Goal: Communication & Community: Answer question/provide support

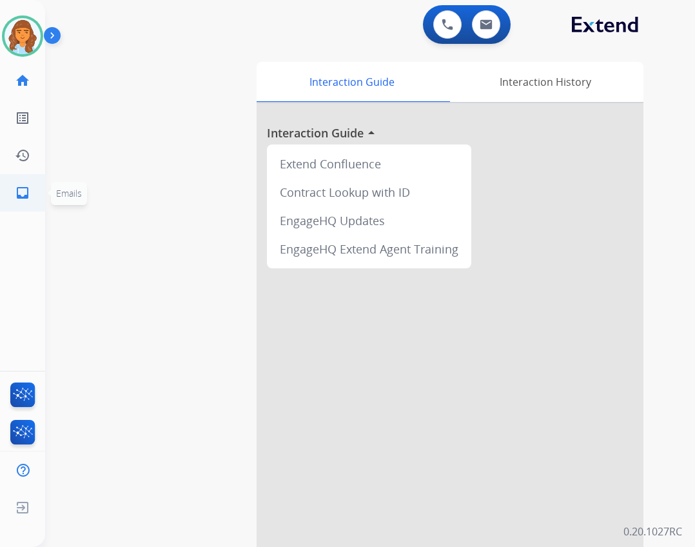
click at [31, 192] on link "inbox Emails" at bounding box center [23, 193] width 36 height 36
select select "**********"
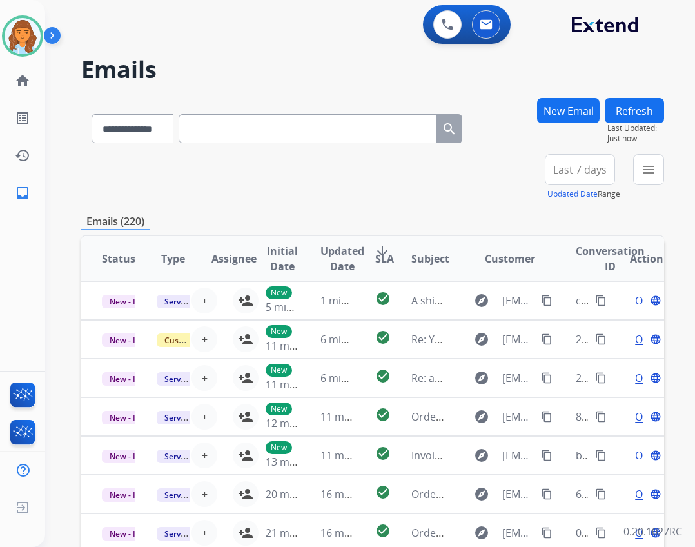
drag, startPoint x: 675, startPoint y: 169, endPoint x: 662, endPoint y: 168, distance: 12.9
click at [675, 168] on div "**********" at bounding box center [370, 273] width 650 height 547
click at [656, 169] on button "menu Filters" at bounding box center [648, 169] width 31 height 31
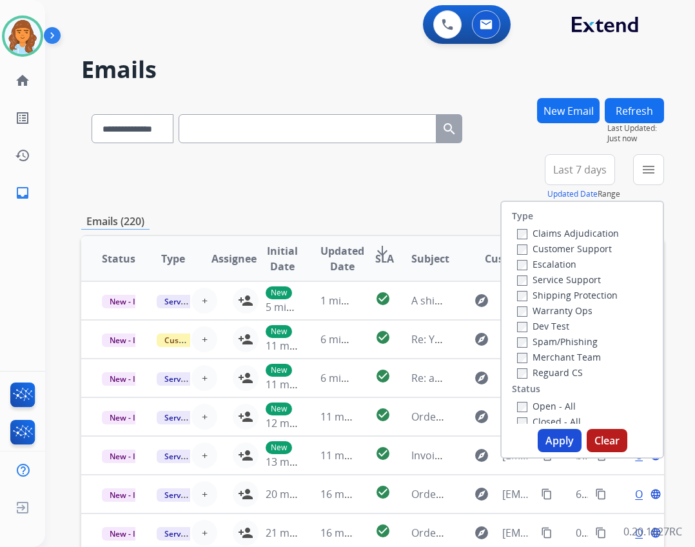
click at [521, 370] on label "Reguard CS" at bounding box center [550, 372] width 66 height 12
click at [547, 439] on button "Apply" at bounding box center [560, 440] width 44 height 23
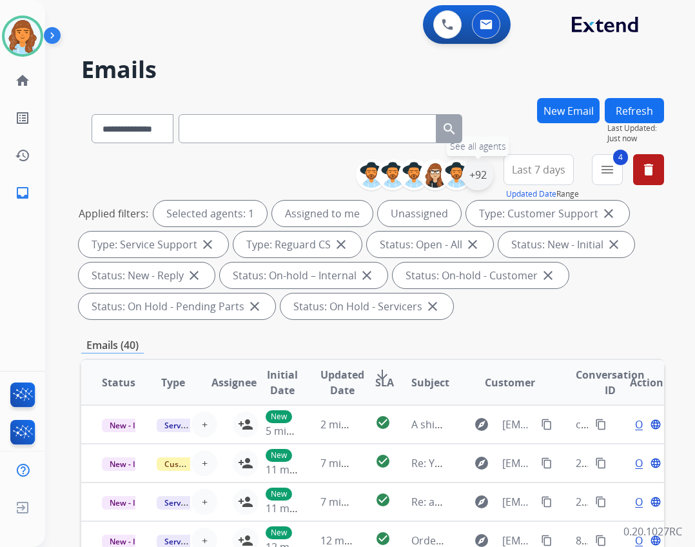
click at [476, 179] on div "+92" at bounding box center [477, 174] width 31 height 31
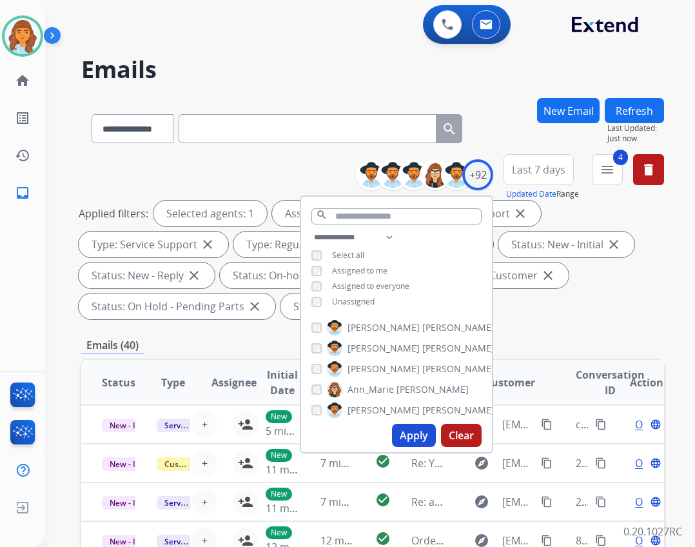
click at [404, 432] on button "Apply" at bounding box center [414, 434] width 44 height 23
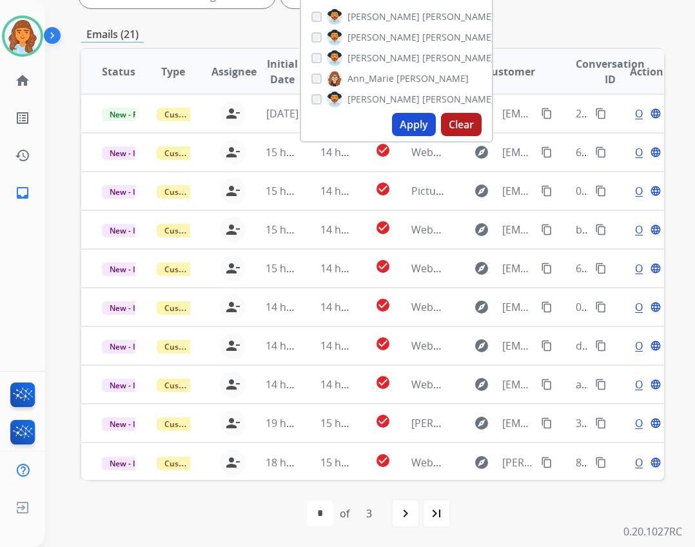
scroll to position [1, 0]
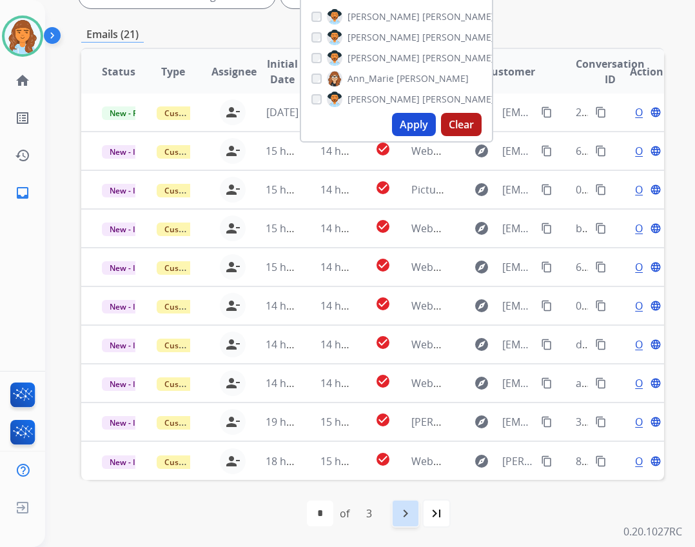
click at [415, 518] on div "navigate_next" at bounding box center [405, 513] width 28 height 28
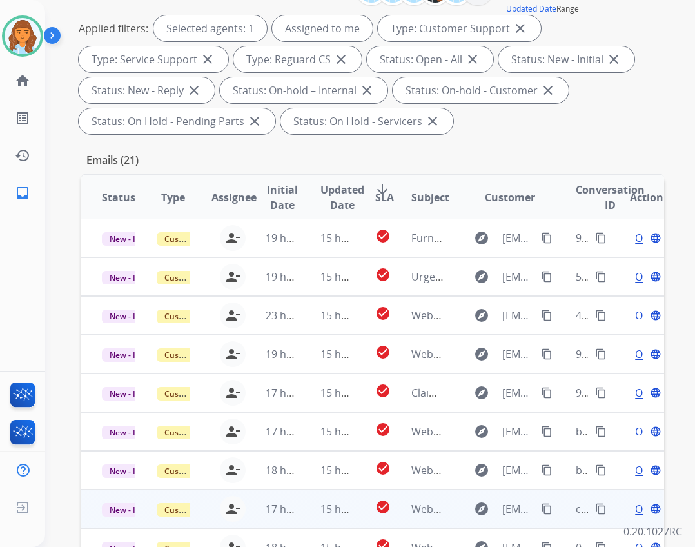
scroll to position [311, 0]
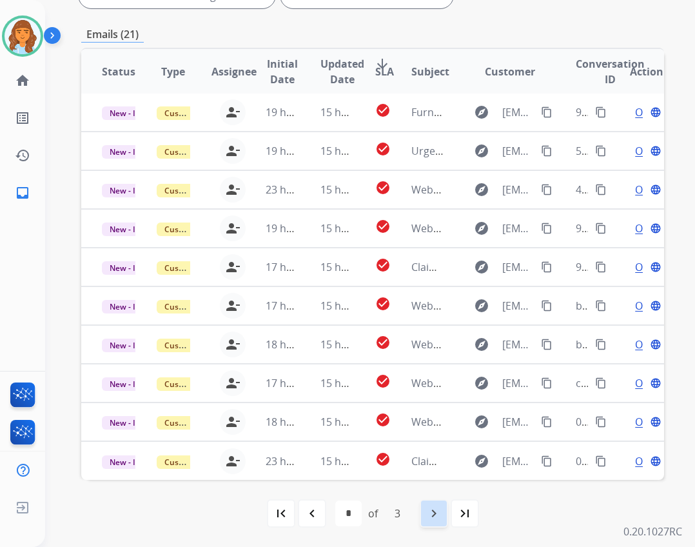
click at [428, 507] on mat-icon "navigate_next" at bounding box center [433, 512] width 15 height 15
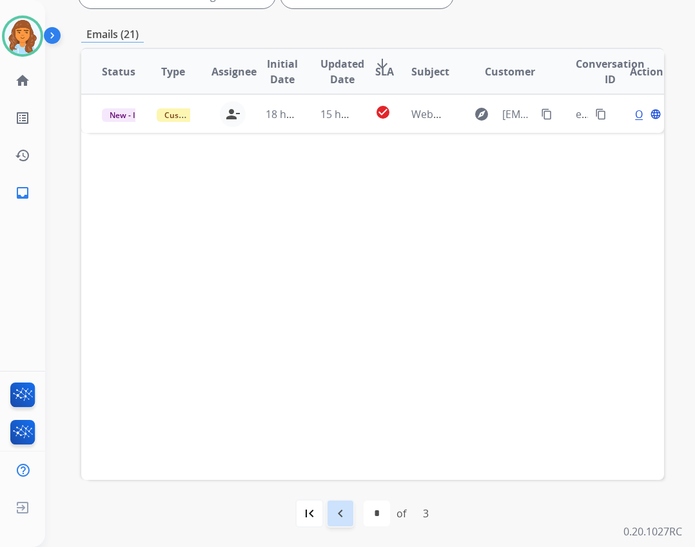
click at [344, 518] on mat-icon "navigate_before" at bounding box center [340, 512] width 15 height 15
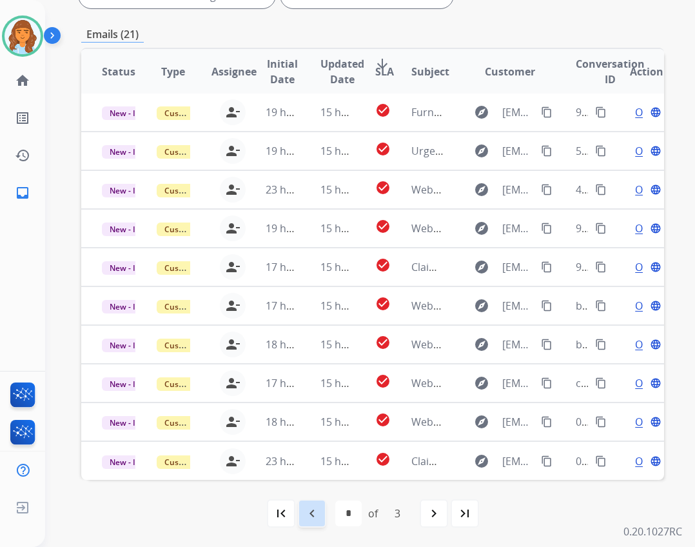
click at [312, 510] on mat-icon "navigate_before" at bounding box center [311, 512] width 15 height 15
click at [406, 513] on mat-icon "navigate_next" at bounding box center [405, 512] width 15 height 15
click at [429, 507] on mat-icon "navigate_next" at bounding box center [433, 512] width 15 height 15
select select "*"
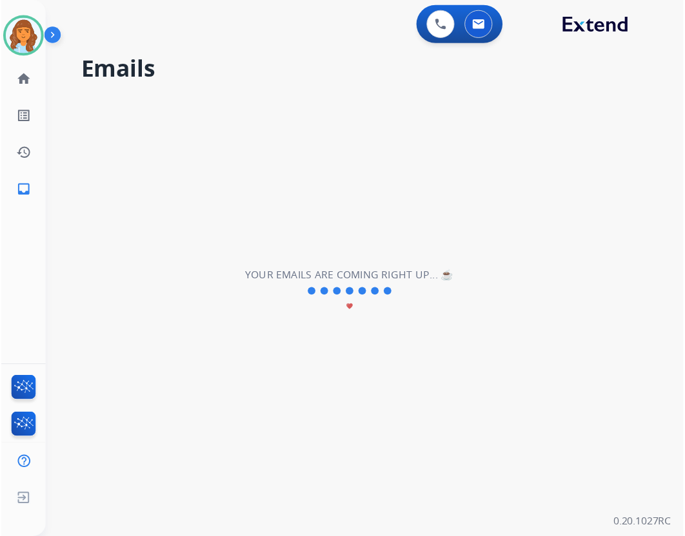
scroll to position [0, 0]
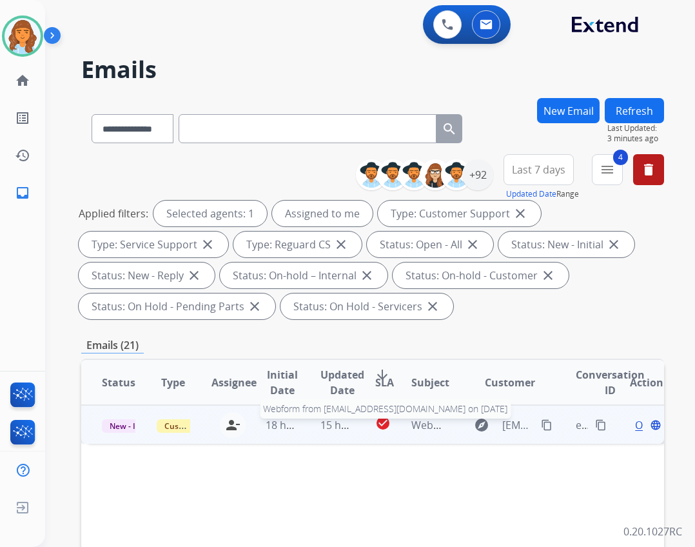
click at [411, 425] on span "Webform from [EMAIL_ADDRESS][DOMAIN_NAME] on [DATE]" at bounding box center [557, 425] width 292 height 14
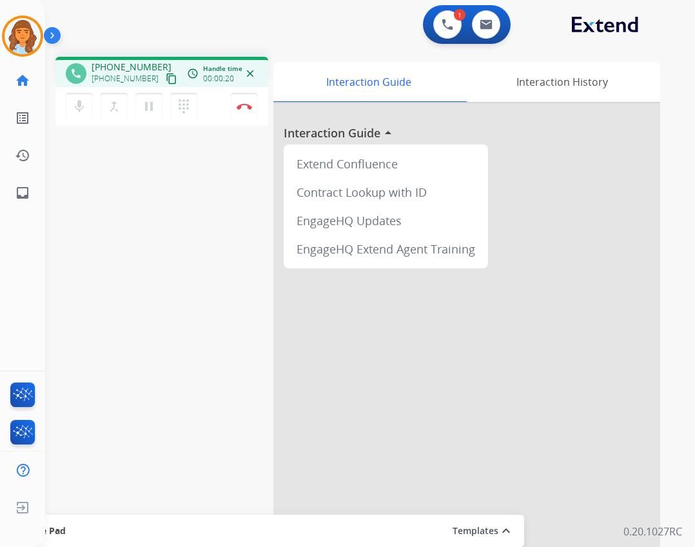
click at [166, 74] on mat-icon "content_copy" at bounding box center [172, 79] width 12 height 12
click at [152, 104] on mat-icon "pause" at bounding box center [148, 106] width 15 height 15
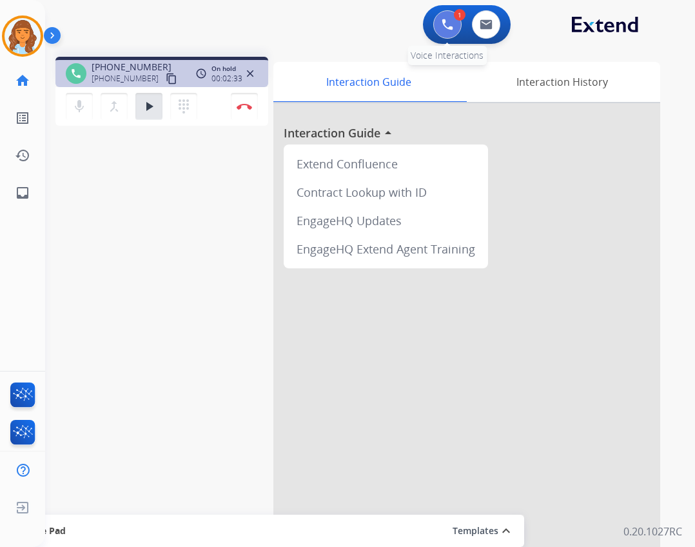
click at [438, 26] on button at bounding box center [447, 24] width 28 height 28
click at [436, 32] on button at bounding box center [447, 24] width 28 height 28
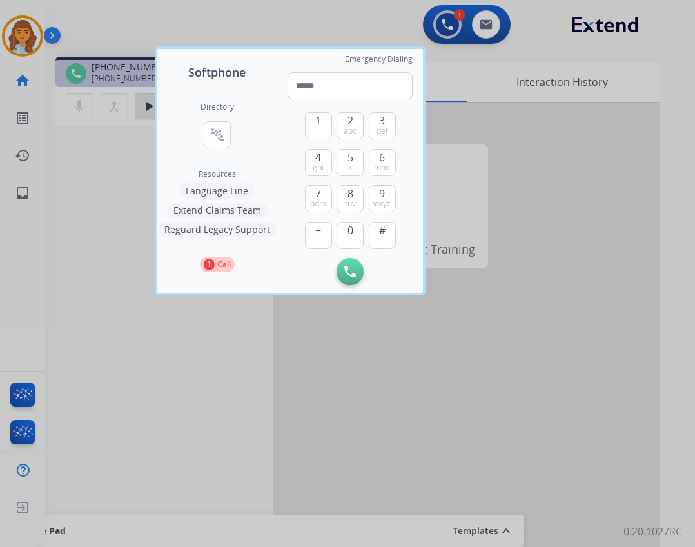
click at [543, 122] on div at bounding box center [347, 273] width 695 height 547
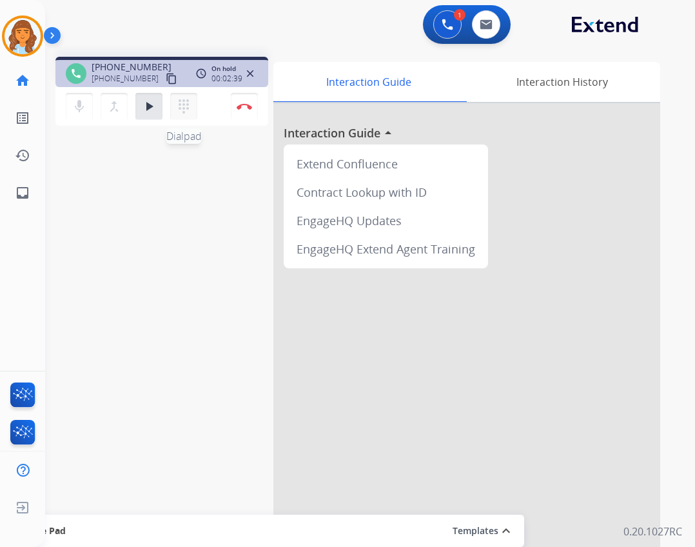
click at [190, 106] on mat-icon "dialpad" at bounding box center [183, 106] width 15 height 15
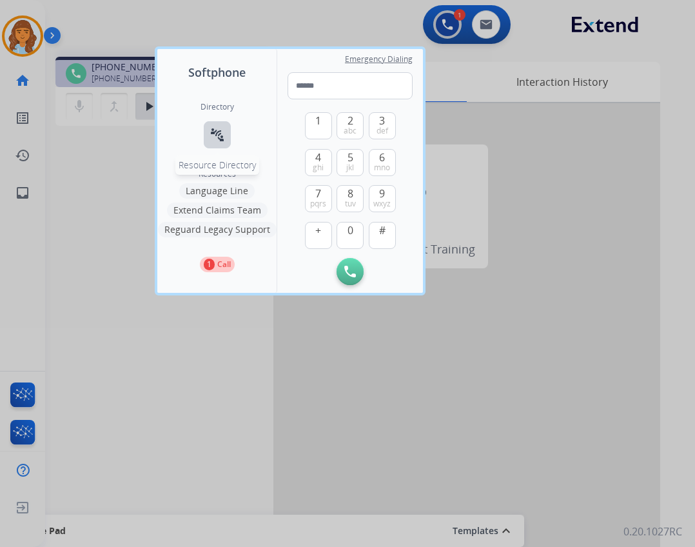
click at [214, 131] on mat-icon "connect_without_contact" at bounding box center [216, 134] width 15 height 15
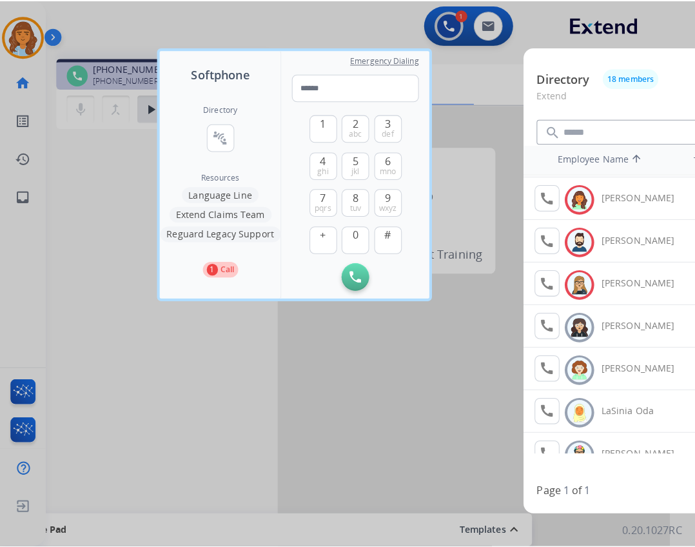
scroll to position [129, 0]
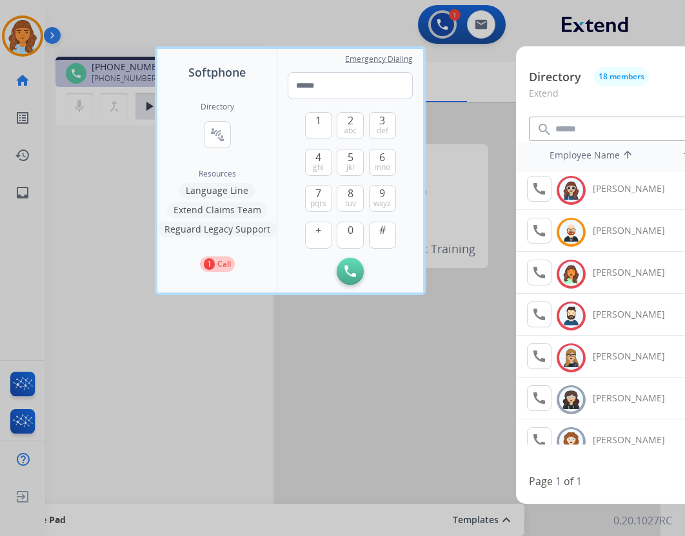
click at [242, 206] on button "Extend Claims Team" at bounding box center [217, 209] width 101 height 15
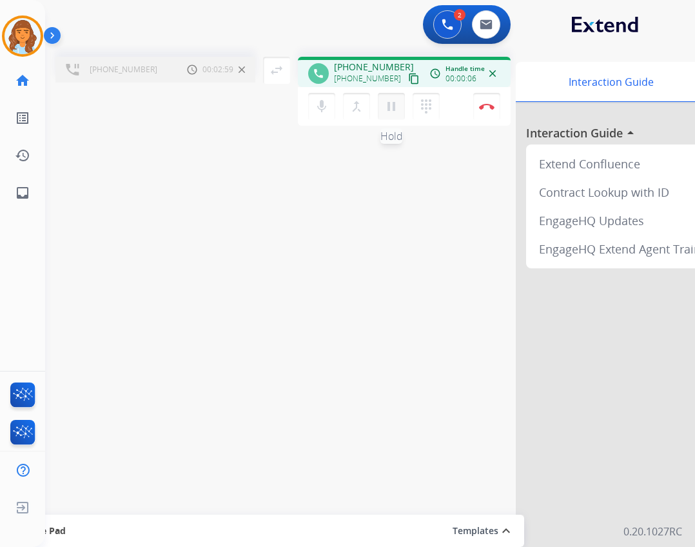
click at [391, 104] on mat-icon "pause" at bounding box center [391, 106] width 15 height 15
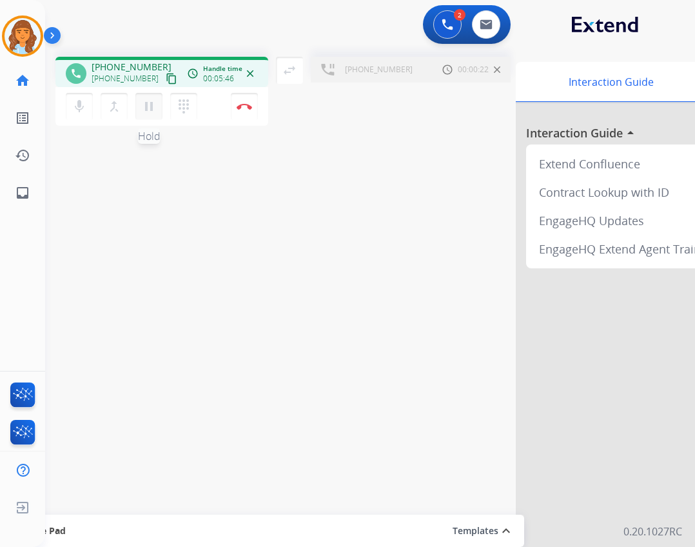
click at [148, 115] on button "pause Hold" at bounding box center [148, 106] width 27 height 27
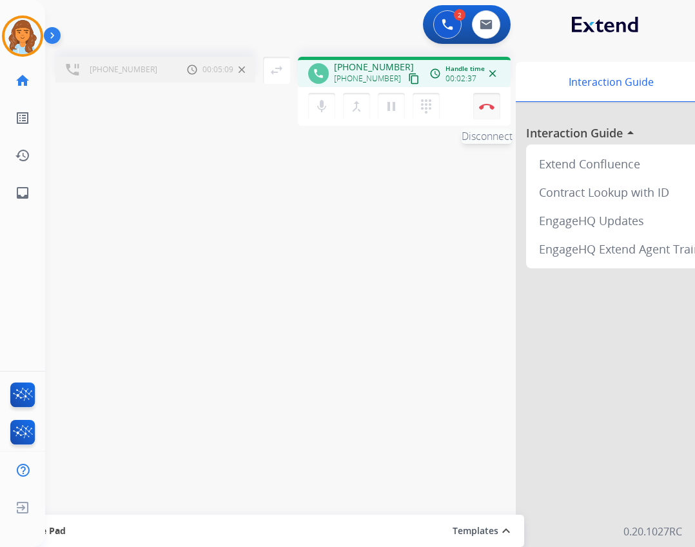
click at [484, 106] on img at bounding box center [486, 106] width 15 height 6
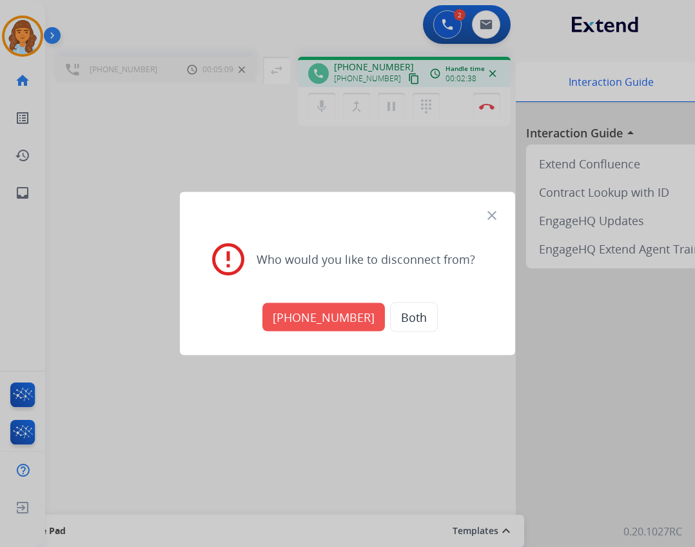
click at [351, 315] on button "[PHONE_NUMBER]" at bounding box center [323, 317] width 122 height 28
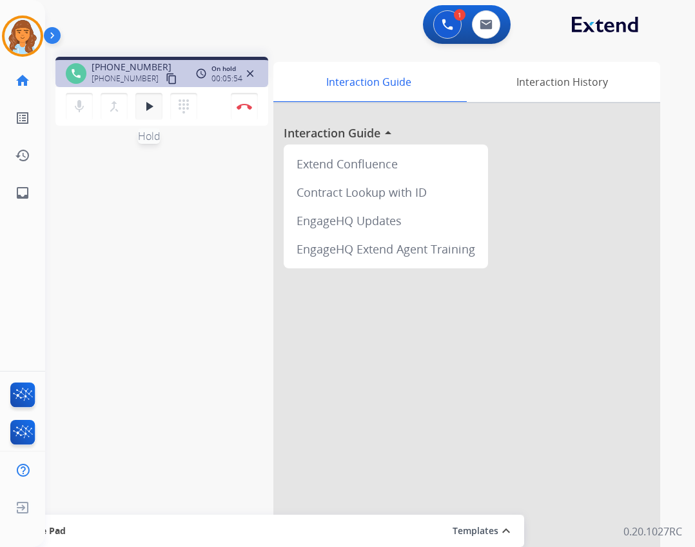
click at [145, 115] on button "play_arrow Hold" at bounding box center [148, 106] width 27 height 27
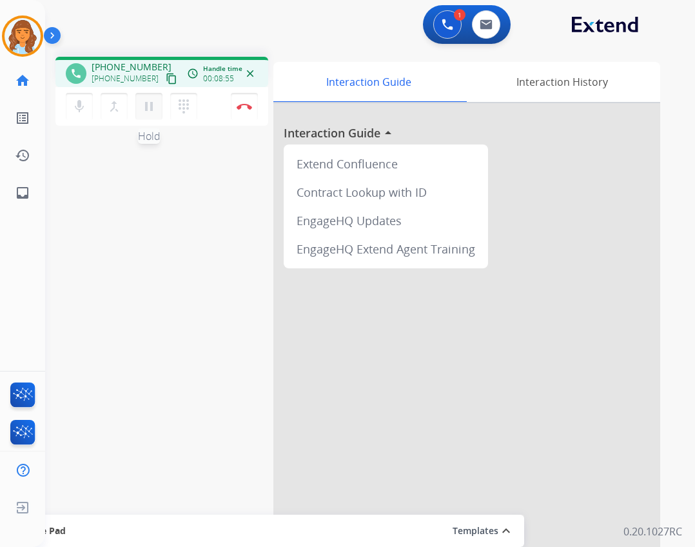
click at [148, 112] on mat-icon "pause" at bounding box center [148, 106] width 15 height 15
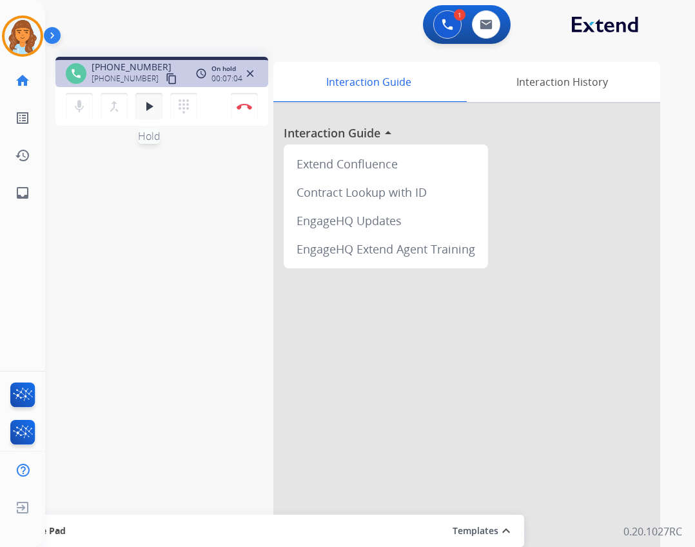
click at [144, 97] on button "play_arrow Hold" at bounding box center [148, 106] width 27 height 27
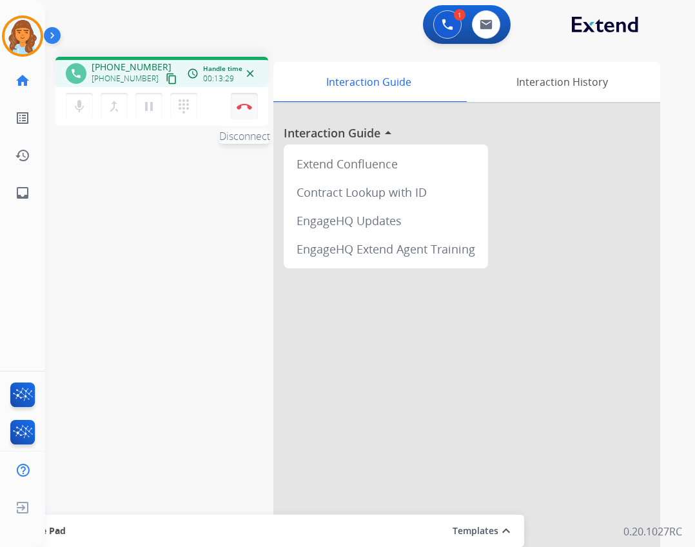
click at [251, 115] on button "Disconnect" at bounding box center [244, 106] width 27 height 27
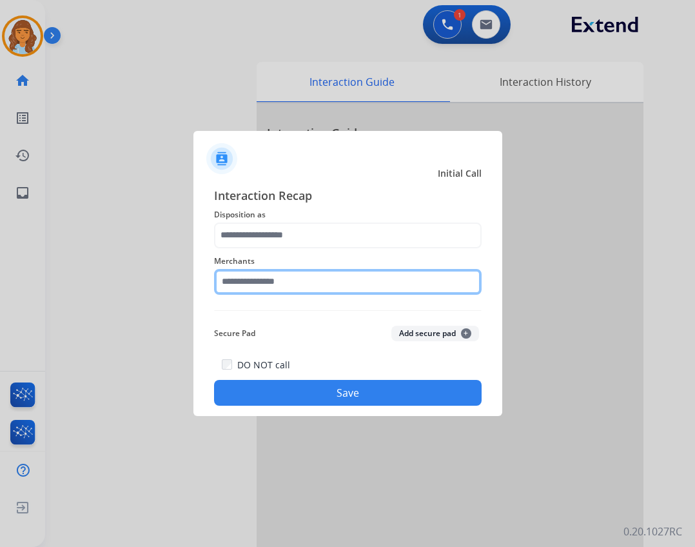
click at [240, 289] on input "text" at bounding box center [347, 282] width 267 height 26
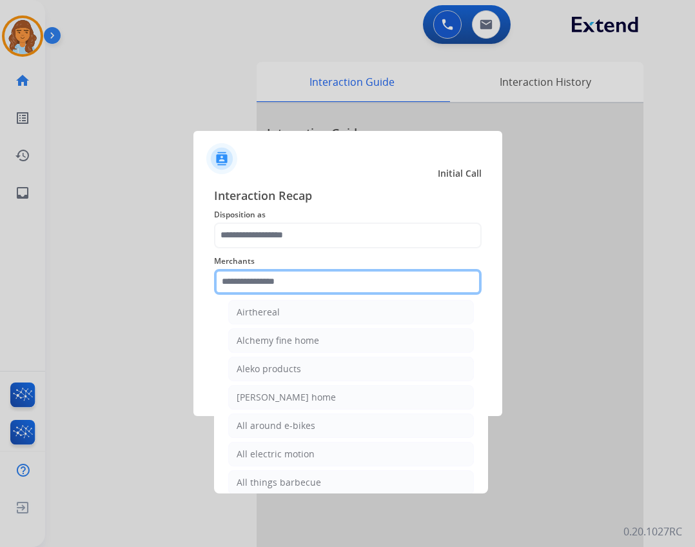
scroll to position [773, 0]
click at [427, 280] on input "text" at bounding box center [347, 282] width 267 height 26
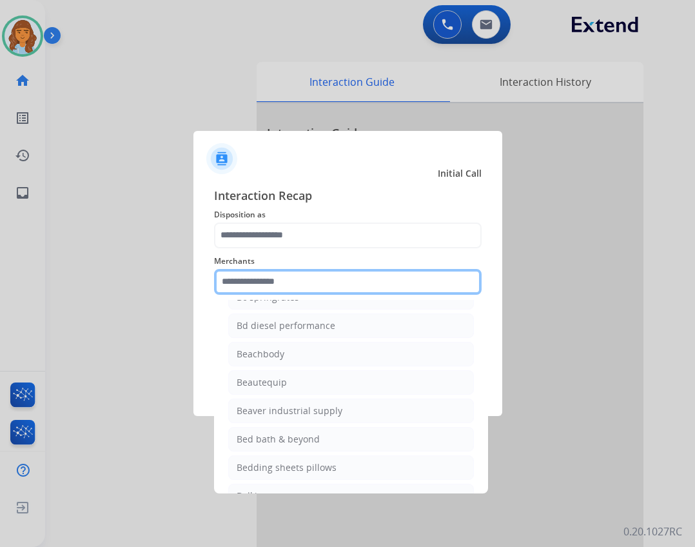
scroll to position [2772, 0]
drag, startPoint x: 299, startPoint y: 280, endPoint x: 305, endPoint y: 284, distance: 6.6
click at [303, 282] on input "text" at bounding box center [347, 282] width 267 height 26
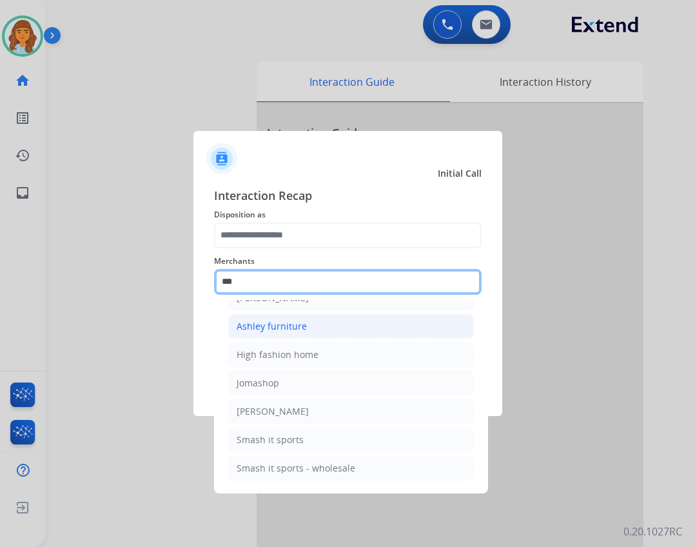
scroll to position [0, 0]
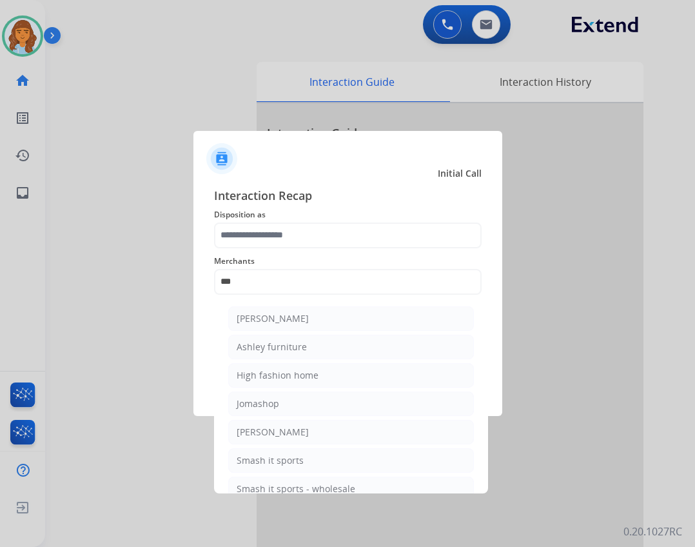
click at [298, 319] on div "[PERSON_NAME]" at bounding box center [273, 318] width 72 height 13
type input "**********"
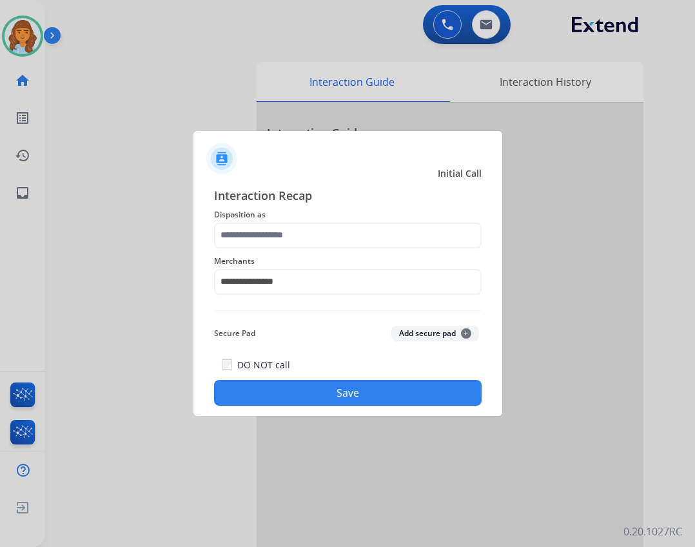
drag, startPoint x: 250, startPoint y: 216, endPoint x: 250, endPoint y: 244, distance: 28.4
click at [249, 217] on span "Disposition as" at bounding box center [347, 214] width 267 height 15
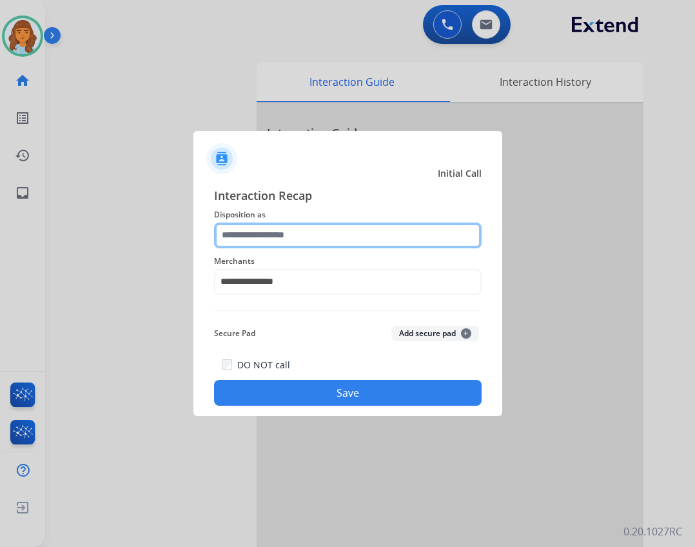
click at [251, 246] on input "text" at bounding box center [347, 235] width 267 height 26
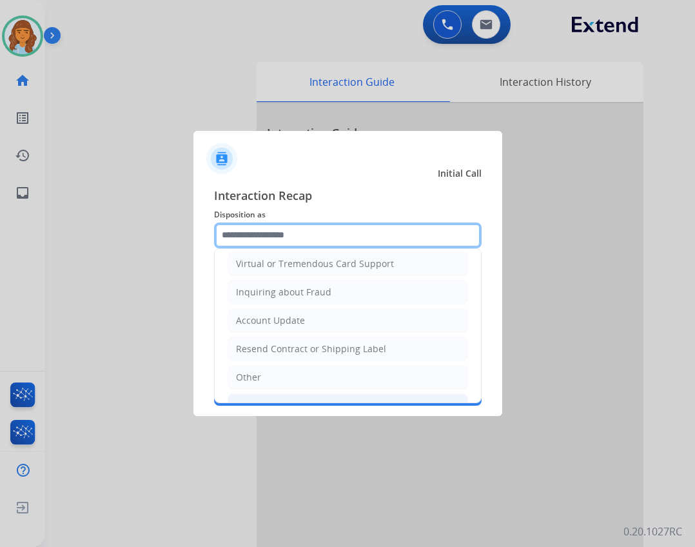
scroll to position [193, 0]
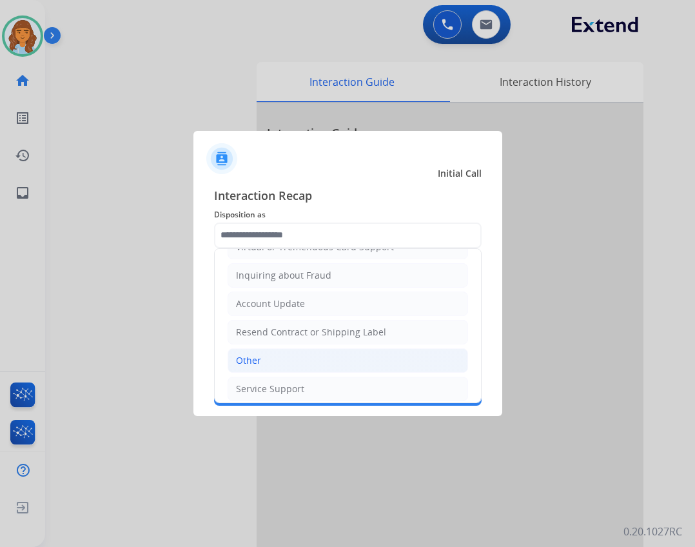
click at [327, 359] on li "Other" at bounding box center [348, 360] width 240 height 24
type input "*****"
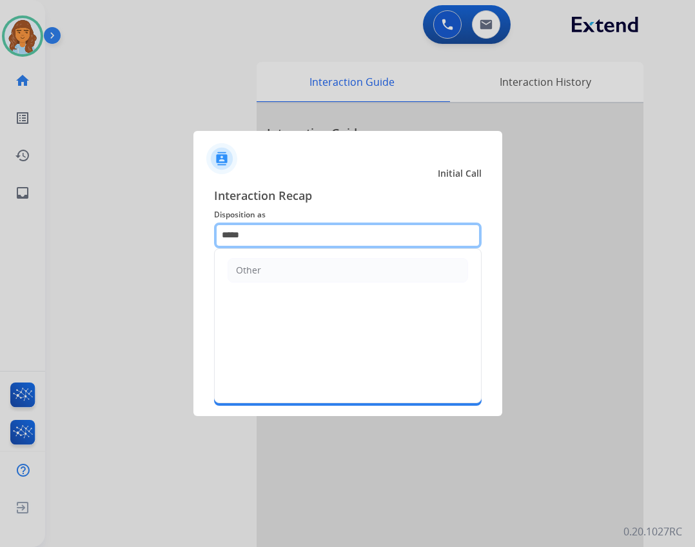
drag, startPoint x: 298, startPoint y: 228, endPoint x: 148, endPoint y: 223, distance: 150.3
click at [0, 223] on app-contact-recap-modal "**********" at bounding box center [0, 273] width 0 height 547
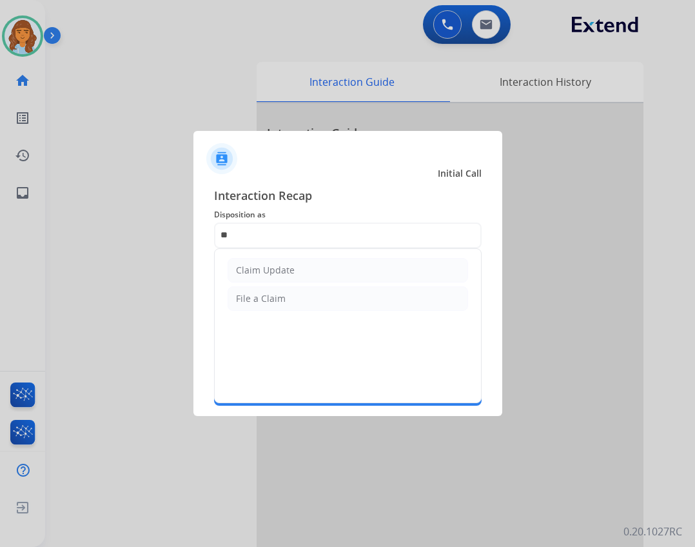
click at [293, 268] on li "Claim Update" at bounding box center [348, 270] width 240 height 24
type input "**********"
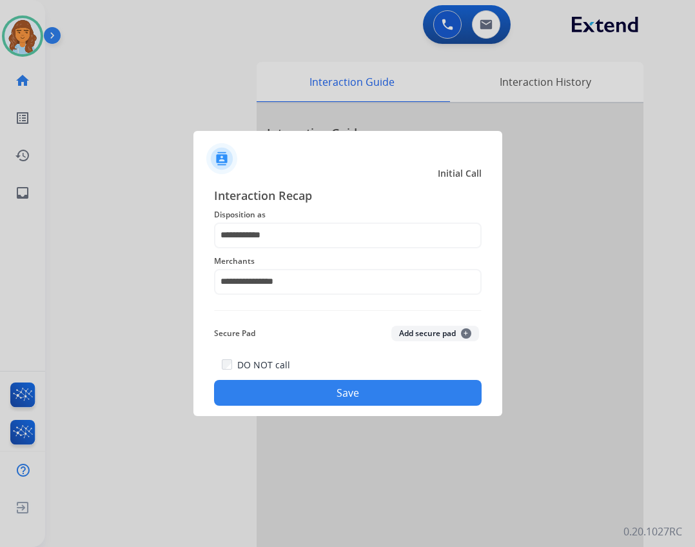
click at [306, 389] on button "Save" at bounding box center [347, 393] width 267 height 26
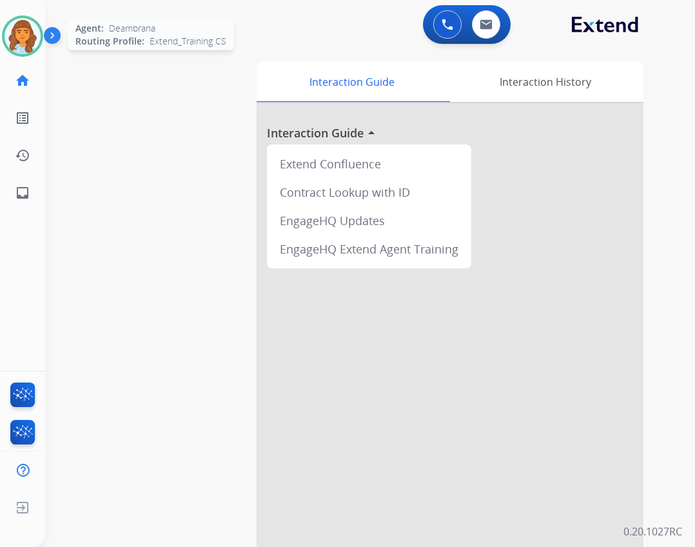
click at [19, 43] on img at bounding box center [23, 36] width 36 height 36
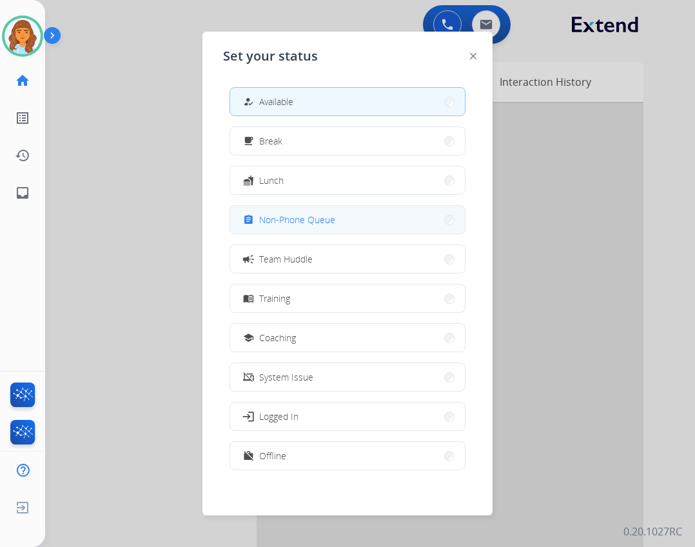
click at [289, 231] on button "assignment Non-Phone Queue" at bounding box center [347, 220] width 235 height 28
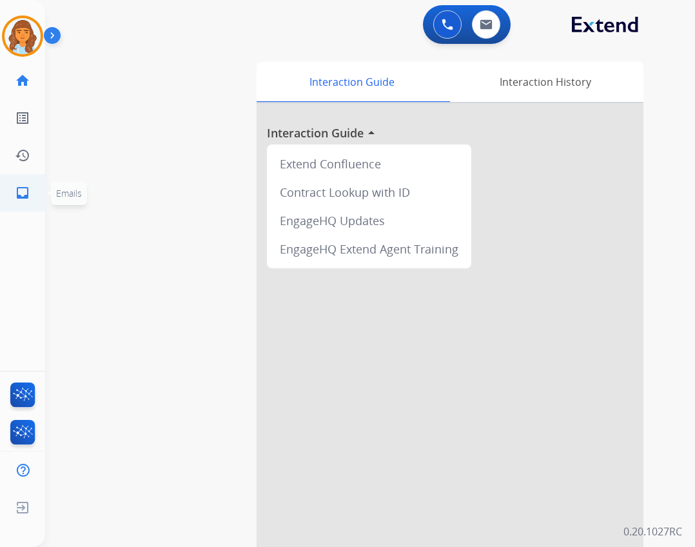
click at [13, 188] on link "inbox Emails" at bounding box center [23, 193] width 36 height 36
select select "**********"
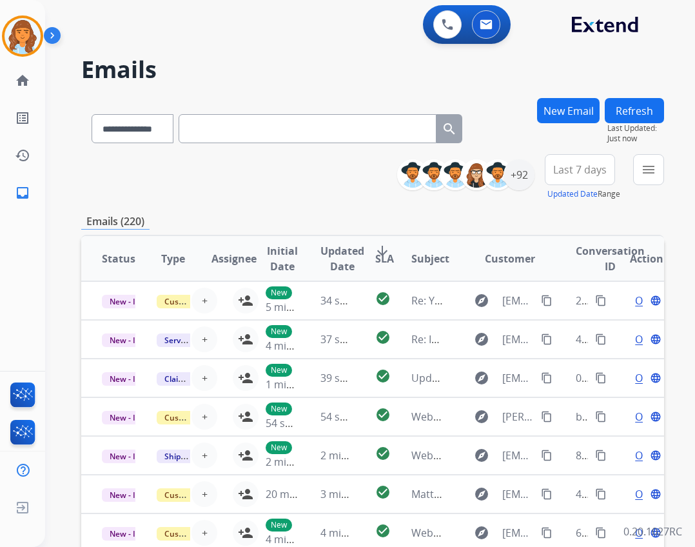
click at [623, 174] on div "**********" at bounding box center [535, 177] width 257 height 46
click at [632, 168] on div "**********" at bounding box center [535, 177] width 257 height 46
click at [645, 178] on button "menu Filters" at bounding box center [648, 169] width 31 height 31
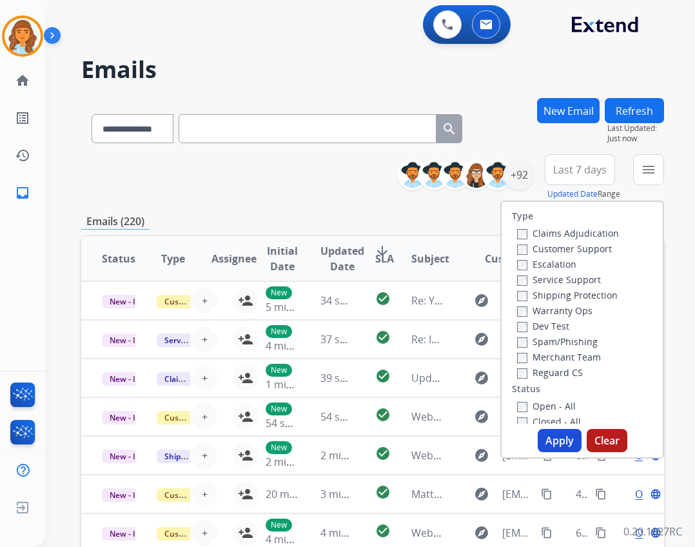
click at [527, 404] on label "Open - All" at bounding box center [546, 406] width 59 height 12
click at [527, 374] on label "Reguard CS" at bounding box center [550, 372] width 66 height 12
click at [535, 294] on label "Shipping Protection" at bounding box center [567, 295] width 101 height 12
click at [547, 247] on label "Customer Support" at bounding box center [564, 248] width 95 height 12
click at [545, 433] on button "Apply" at bounding box center [560, 440] width 44 height 23
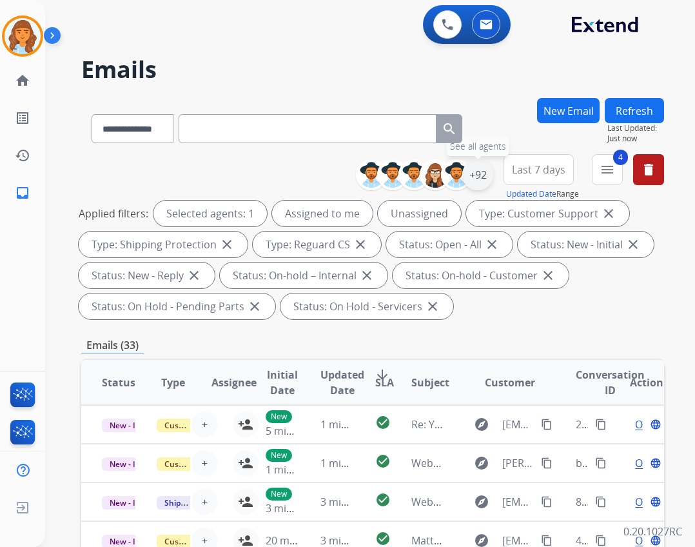
click at [480, 170] on div "+92" at bounding box center [477, 174] width 31 height 31
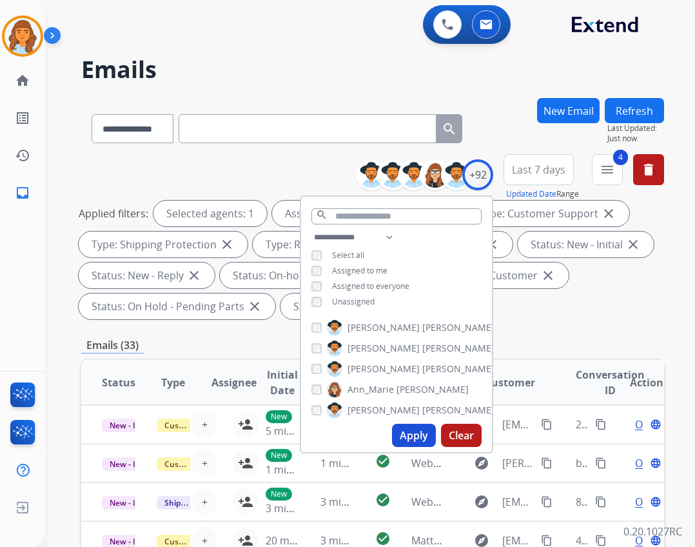
click at [373, 302] on div "**********" at bounding box center [396, 270] width 191 height 83
click at [357, 305] on span "Unassigned" at bounding box center [353, 301] width 43 height 11
click at [398, 430] on button "Apply" at bounding box center [414, 434] width 44 height 23
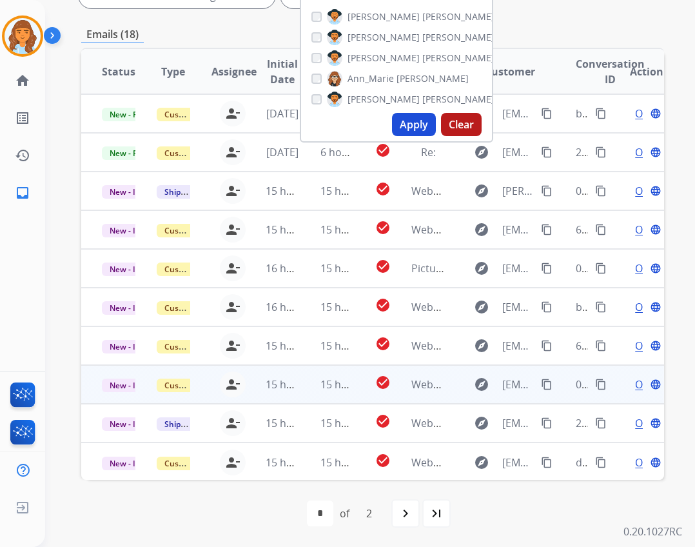
scroll to position [1, 0]
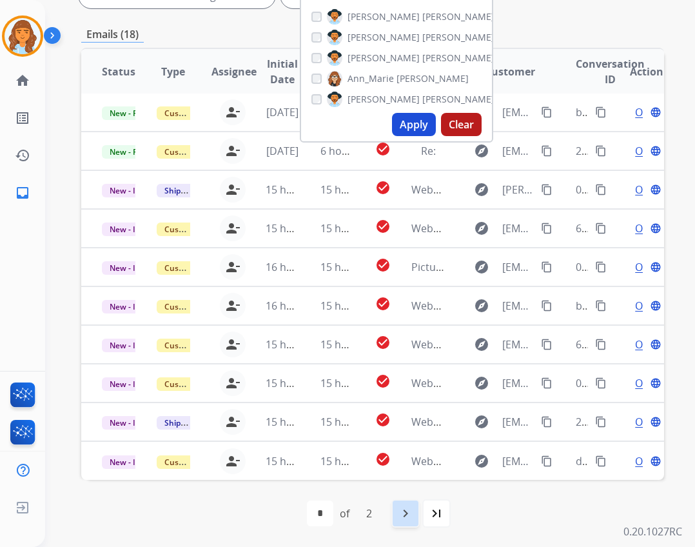
click at [402, 517] on mat-icon "navigate_next" at bounding box center [405, 512] width 15 height 15
select select "*"
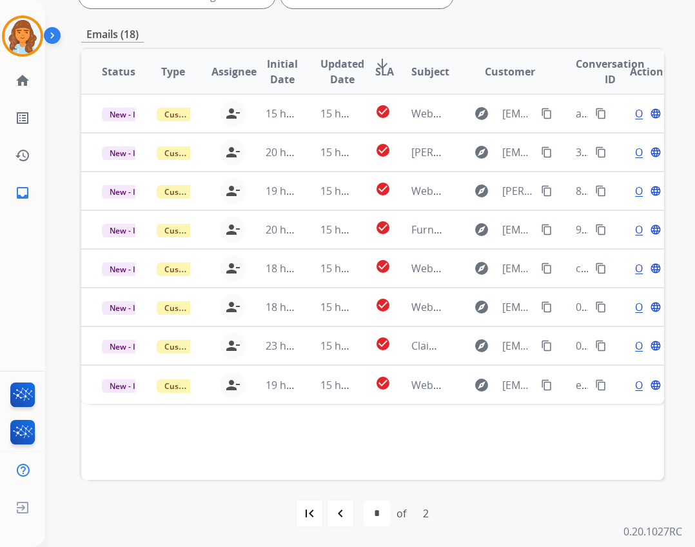
scroll to position [246, 0]
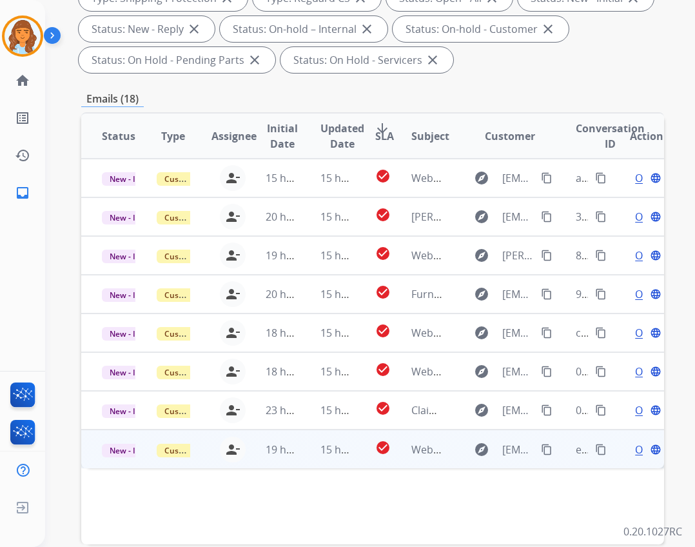
click at [355, 448] on td "check_circle" at bounding box center [373, 448] width 37 height 39
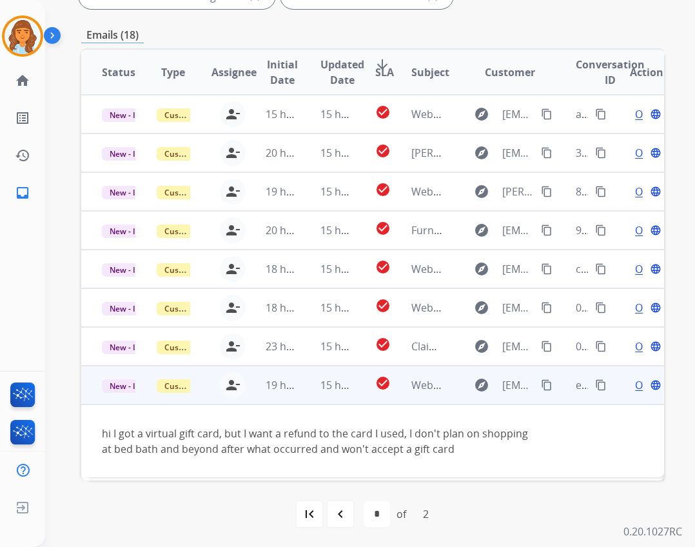
scroll to position [311, 0]
click at [311, 379] on td "15 hours ago" at bounding box center [327, 384] width 55 height 39
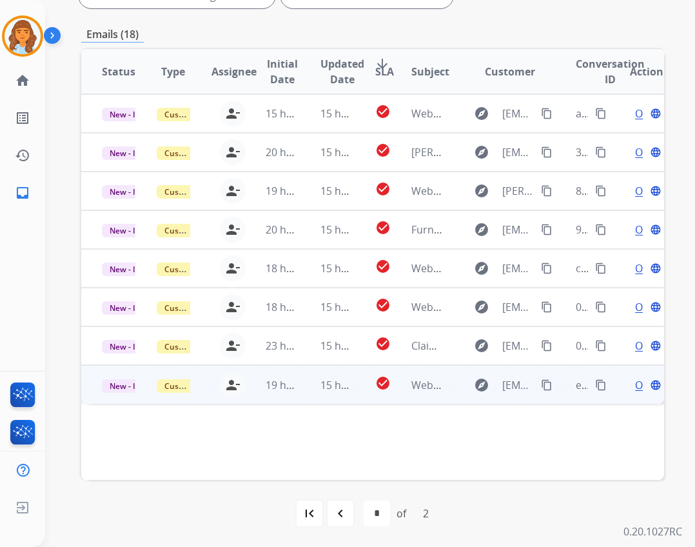
click at [311, 378] on td "15 hours ago" at bounding box center [327, 384] width 55 height 39
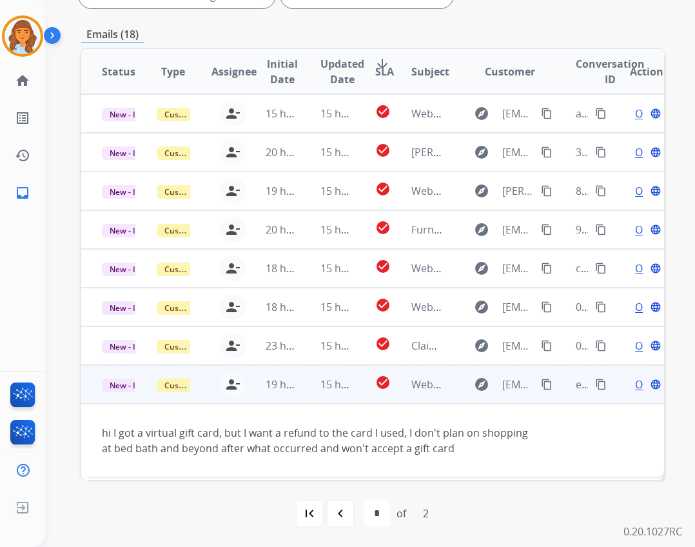
click at [489, 435] on div "hi I got a virtual gift card, but I want a refund to the card I used, I don't p…" at bounding box center [318, 440] width 433 height 31
click at [630, 387] on div "Open language" at bounding box center [647, 383] width 34 height 15
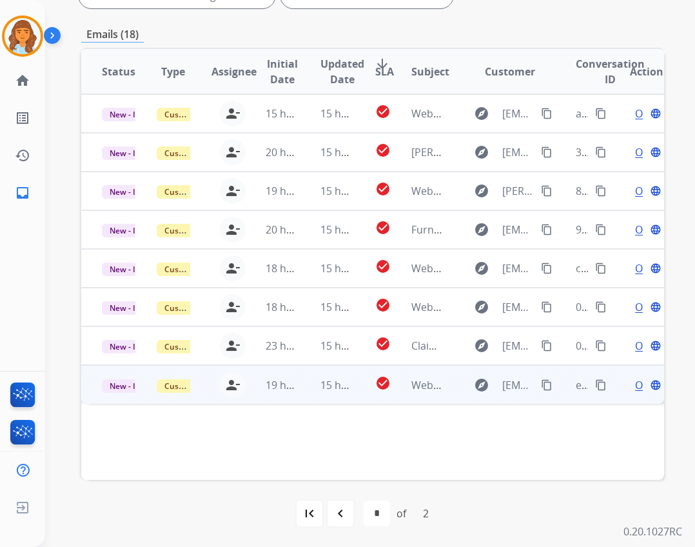
click at [635, 385] on span "Open" at bounding box center [648, 384] width 26 height 15
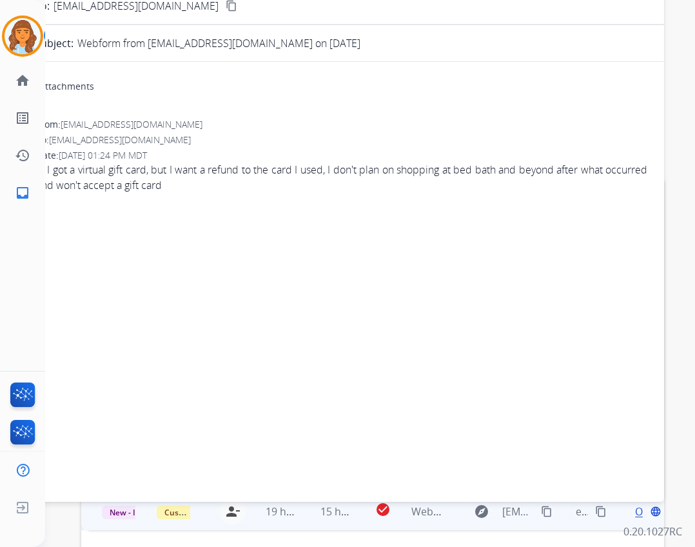
scroll to position [0, 0]
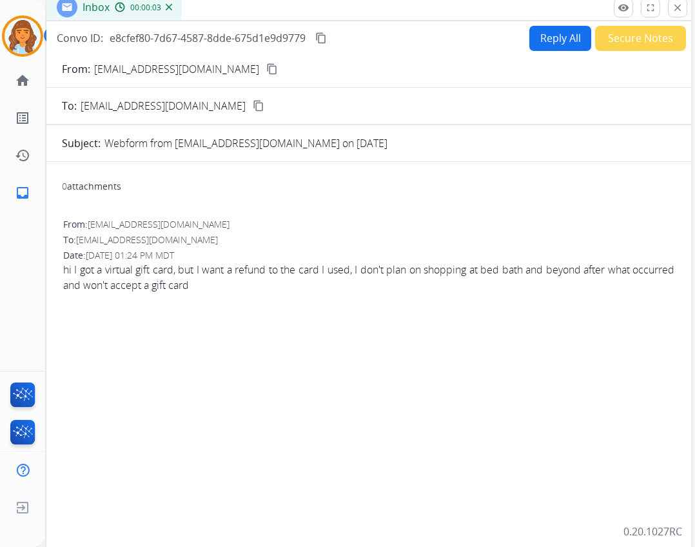
drag, startPoint x: 324, startPoint y: 95, endPoint x: 338, endPoint y: 12, distance: 83.6
click at [338, 12] on div "Inbox 00:00:03" at bounding box center [368, 7] width 645 height 27
click at [529, 33] on button "Reply All" at bounding box center [560, 37] width 62 height 25
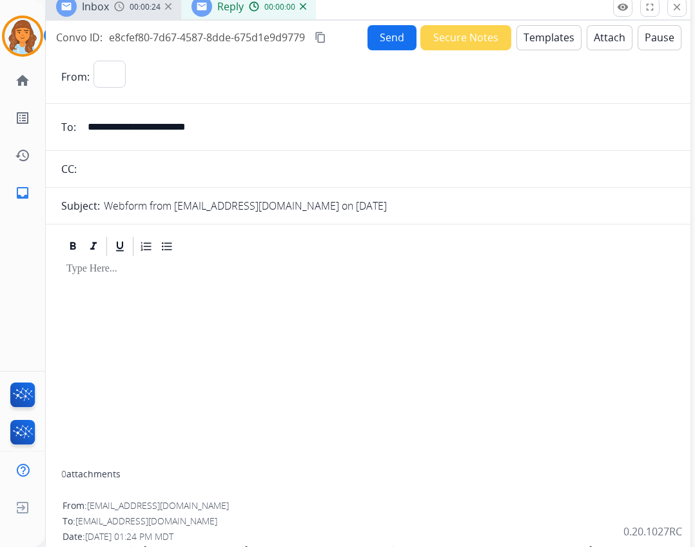
select select "**********"
click at [30, 41] on img at bounding box center [23, 36] width 36 height 36
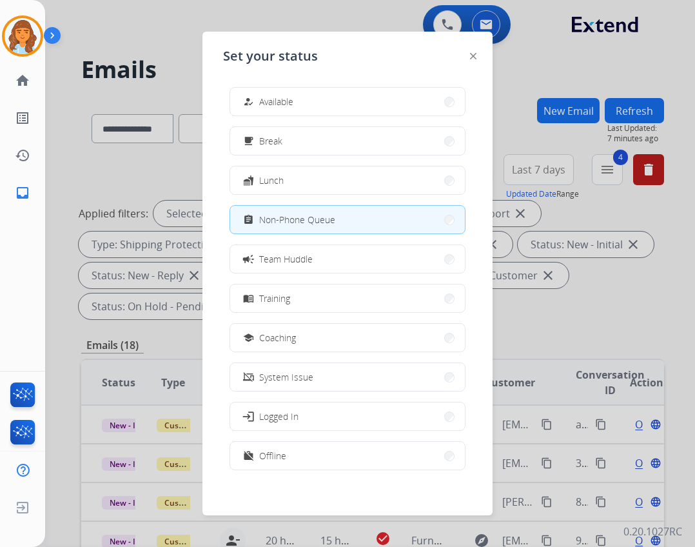
drag, startPoint x: 427, startPoint y: 14, endPoint x: 404, endPoint y: 570, distance: 556.8
click at [404, 547] on html "**********" at bounding box center [347, 273] width 695 height 547
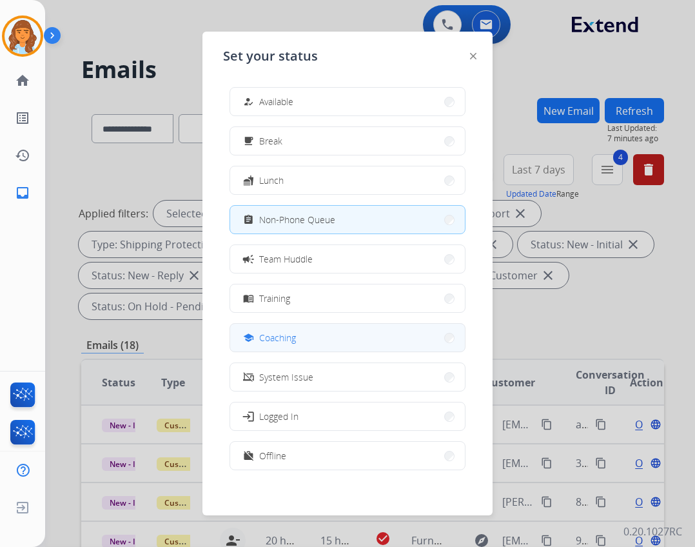
click at [331, 339] on button "school Coaching" at bounding box center [347, 338] width 235 height 28
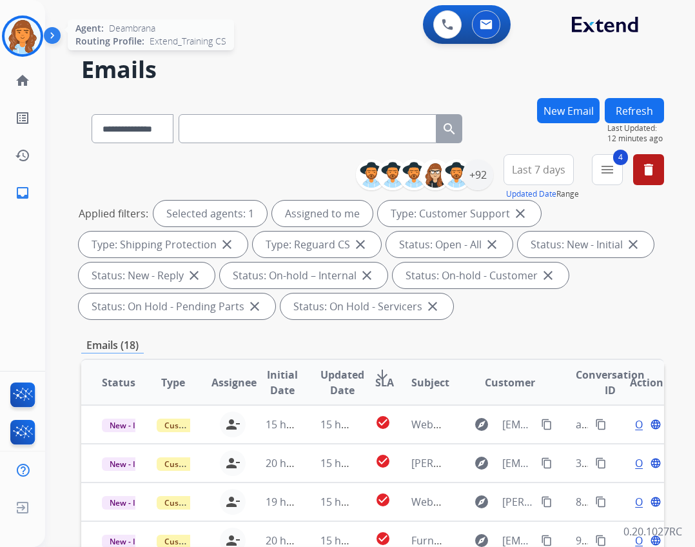
click at [31, 33] on img at bounding box center [23, 36] width 36 height 36
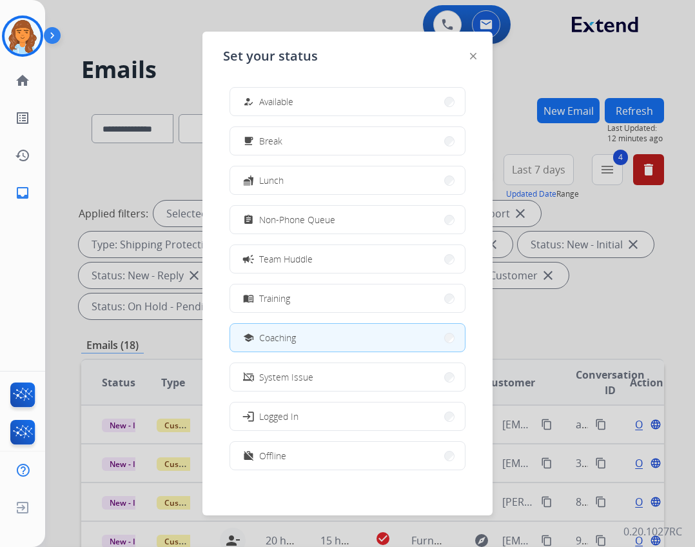
drag, startPoint x: 299, startPoint y: 226, endPoint x: 306, endPoint y: 246, distance: 21.0
click at [298, 226] on div "assignment Non-Phone Queue" at bounding box center [287, 219] width 95 height 15
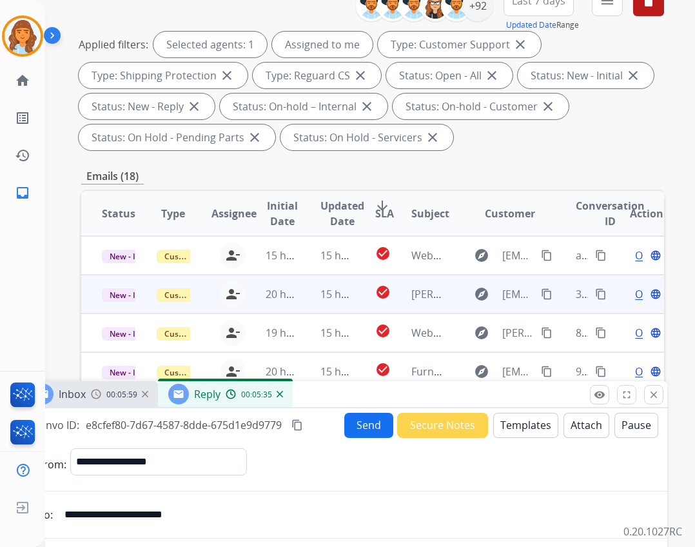
scroll to position [159, 0]
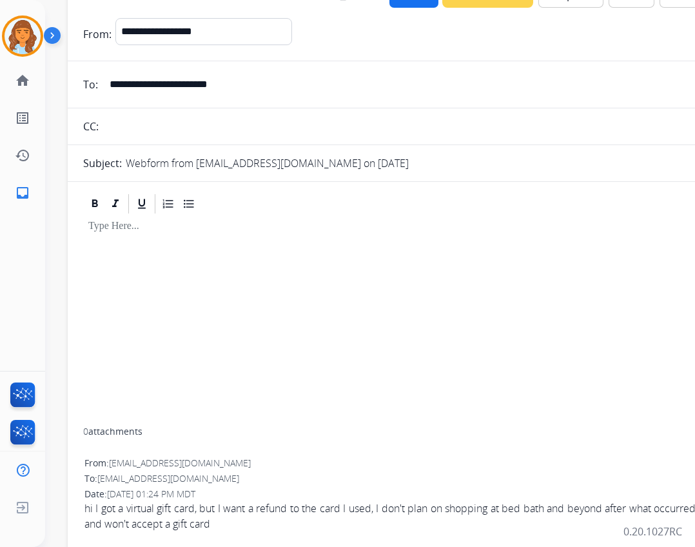
drag, startPoint x: 364, startPoint y: 411, endPoint x: 409, endPoint y: -26, distance: 440.0
click at [409, 0] on html "**********" at bounding box center [347, 273] width 695 height 547
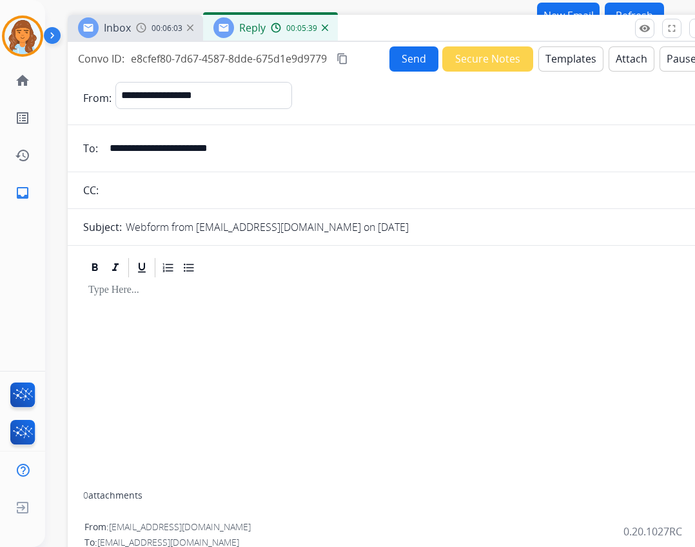
scroll to position [95, 0]
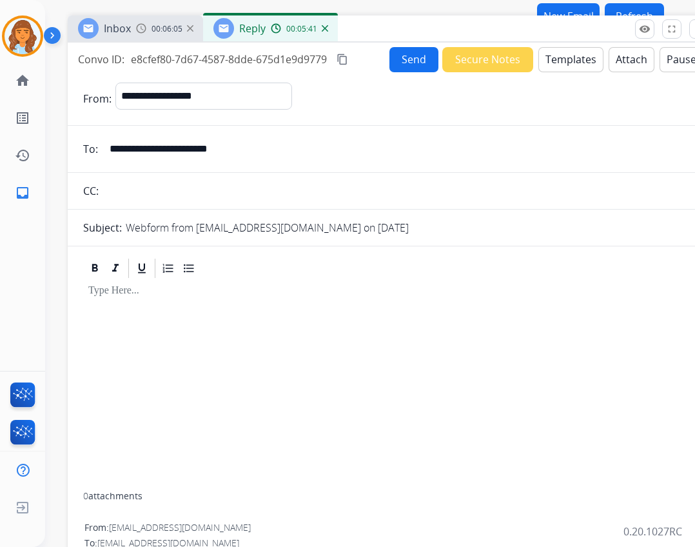
click at [543, 59] on button "Templates" at bounding box center [570, 59] width 65 height 25
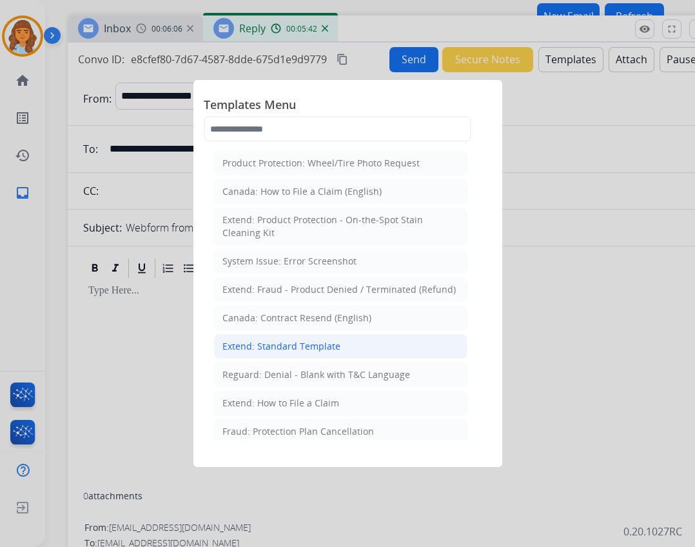
click at [329, 344] on div "Extend: Standard Template" at bounding box center [281, 346] width 118 height 13
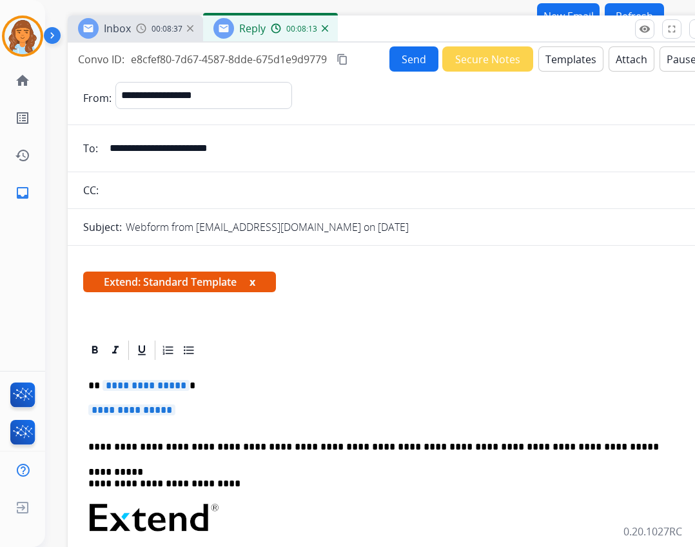
click at [149, 411] on span "**********" at bounding box center [131, 409] width 87 height 11
drag, startPoint x: 147, startPoint y: 413, endPoint x: 110, endPoint y: 420, distance: 38.1
click at [110, 420] on p "**********" at bounding box center [389, 416] width 603 height 24
click at [108, 414] on span "**********" at bounding box center [131, 409] width 87 height 11
click at [110, 414] on span "**********" at bounding box center [131, 409] width 87 height 11
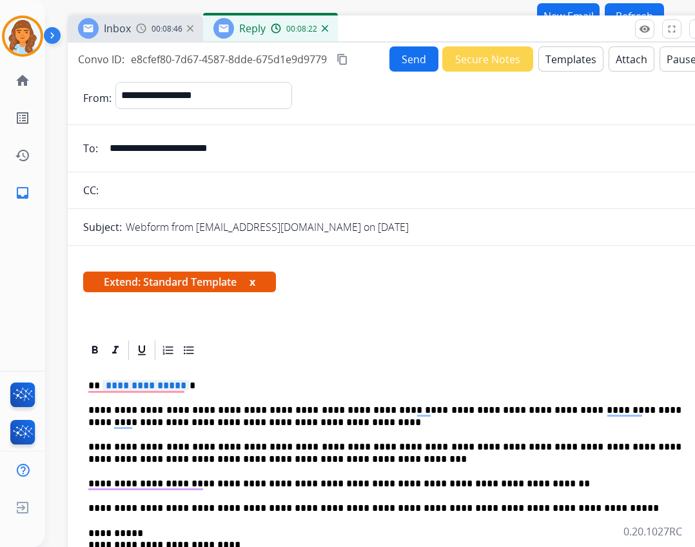
click at [119, 386] on span "**********" at bounding box center [145, 385] width 87 height 11
click at [150, 381] on span "**********" at bounding box center [145, 385] width 87 height 11
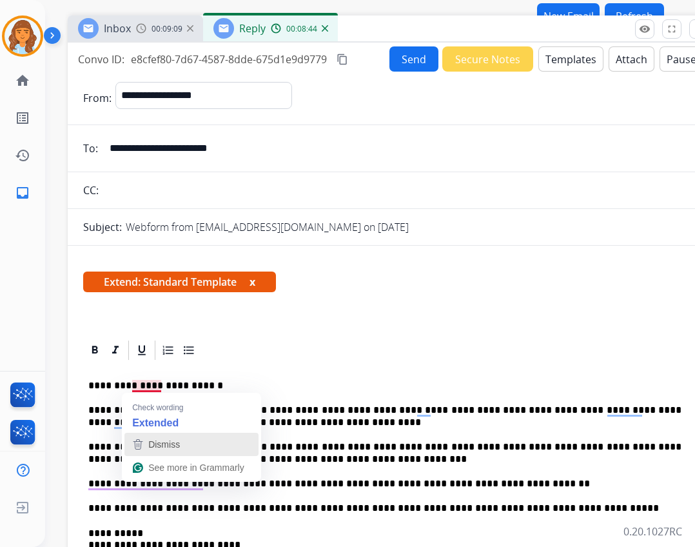
click at [151, 439] on span "Dismiss" at bounding box center [164, 444] width 32 height 10
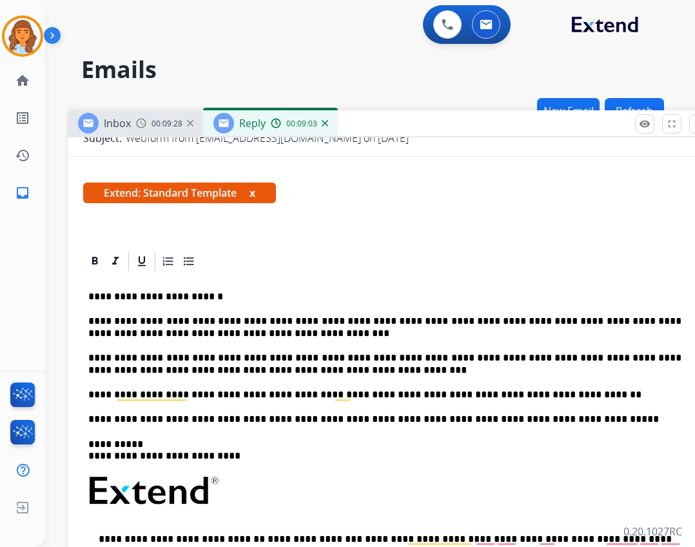
scroll to position [193, 0]
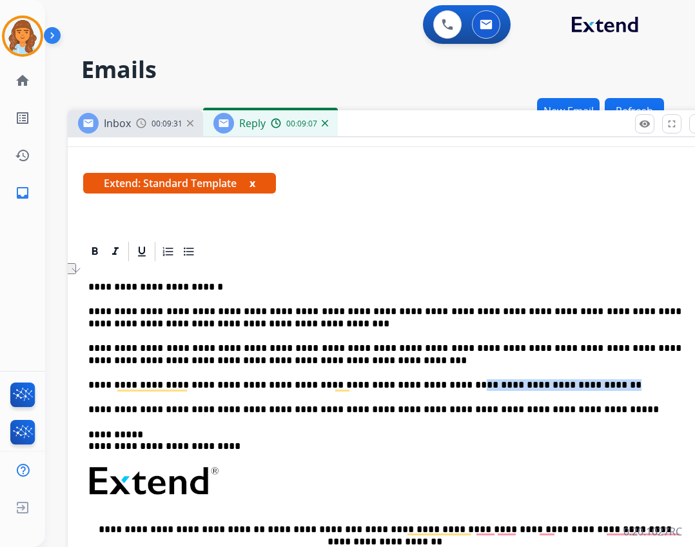
drag, startPoint x: 530, startPoint y: 384, endPoint x: 408, endPoint y: 386, distance: 121.9
click at [408, 386] on p "**********" at bounding box center [384, 385] width 593 height 12
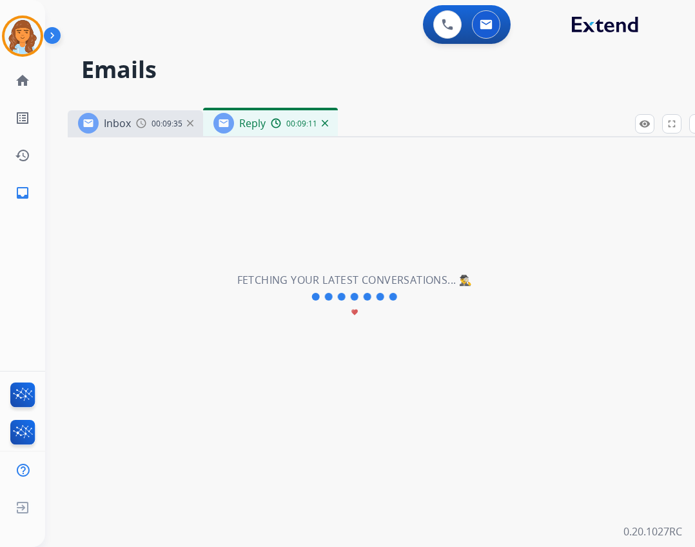
drag, startPoint x: 531, startPoint y: 380, endPoint x: 184, endPoint y: 388, distance: 347.5
click at [170, 393] on div "**********" at bounding box center [354, 296] width 619 height 500
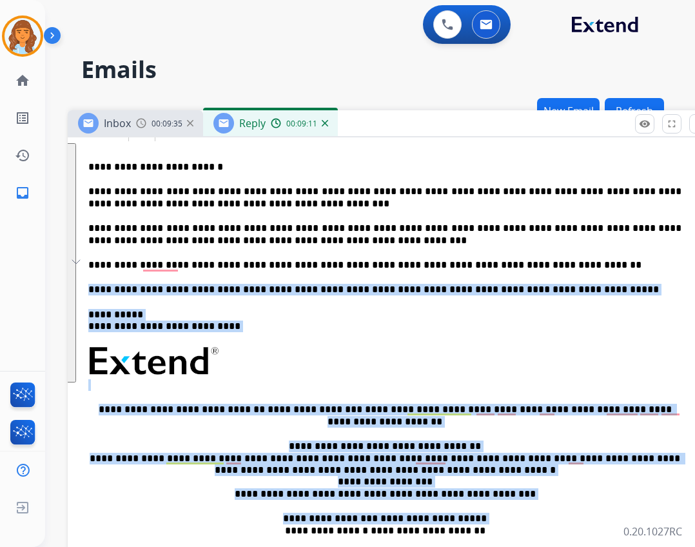
scroll to position [313, 0]
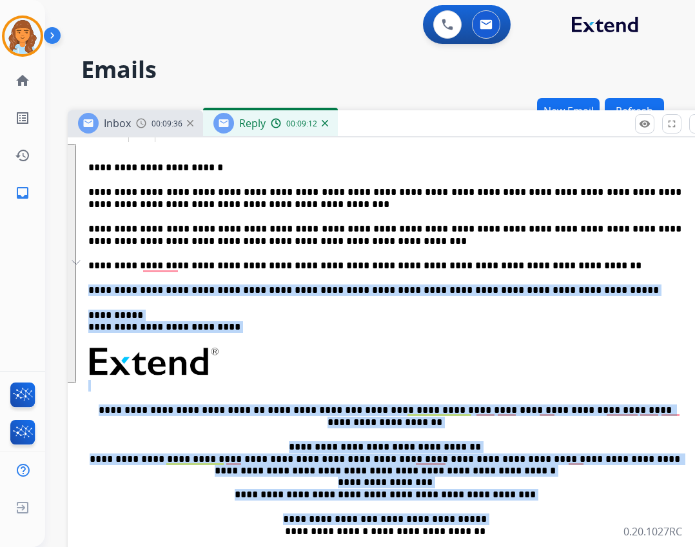
click at [423, 111] on div "Inbox 00:09:36 Reply 00:09:12" at bounding box center [390, 123] width 645 height 27
click at [552, 334] on div "**********" at bounding box center [390, 365] width 614 height 442
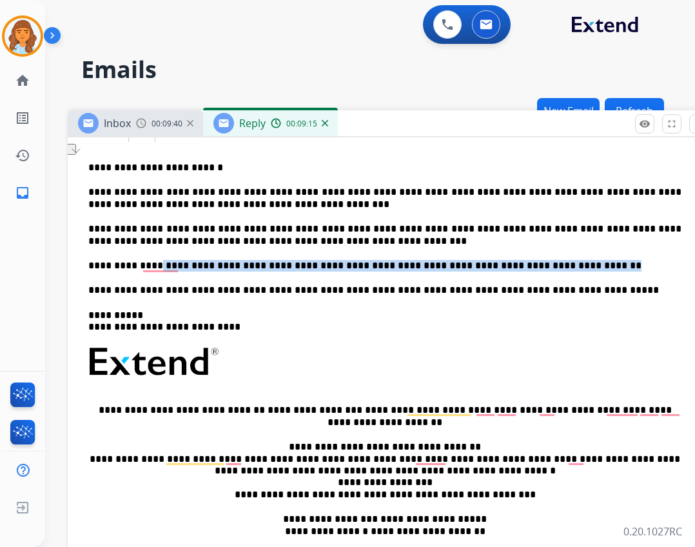
drag, startPoint x: 525, startPoint y: 268, endPoint x: 144, endPoint y: 249, distance: 381.4
click at [144, 249] on div "**********" at bounding box center [390, 365] width 614 height 442
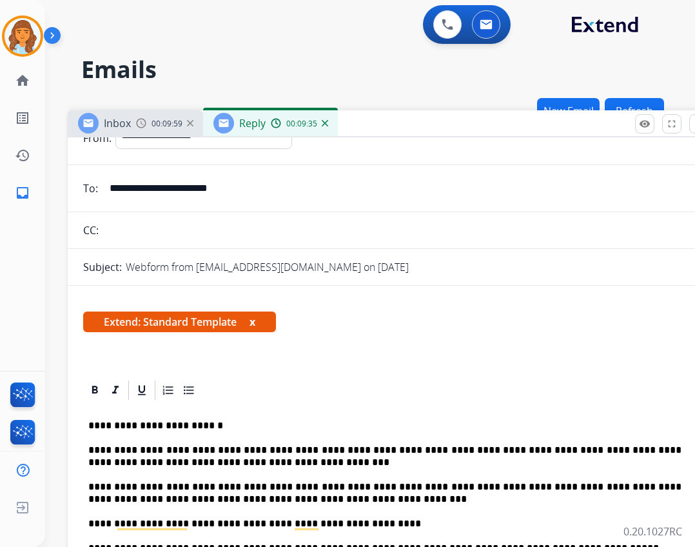
scroll to position [0, 0]
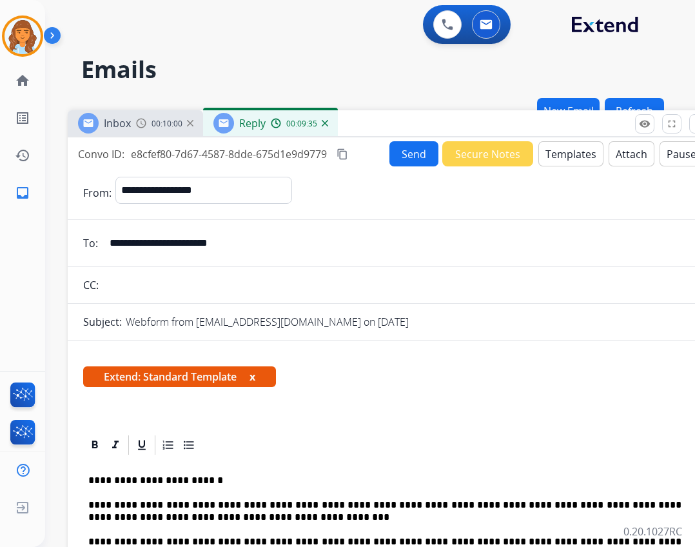
click at [421, 155] on button "Send" at bounding box center [413, 153] width 49 height 25
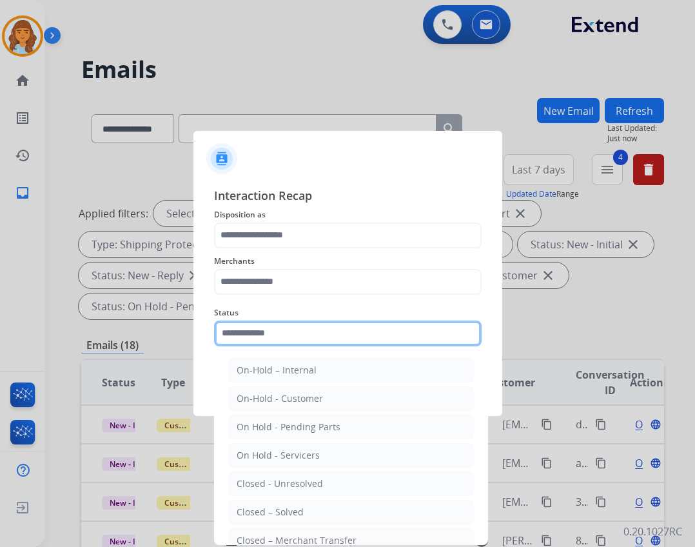
click at [316, 330] on input "text" at bounding box center [347, 333] width 267 height 26
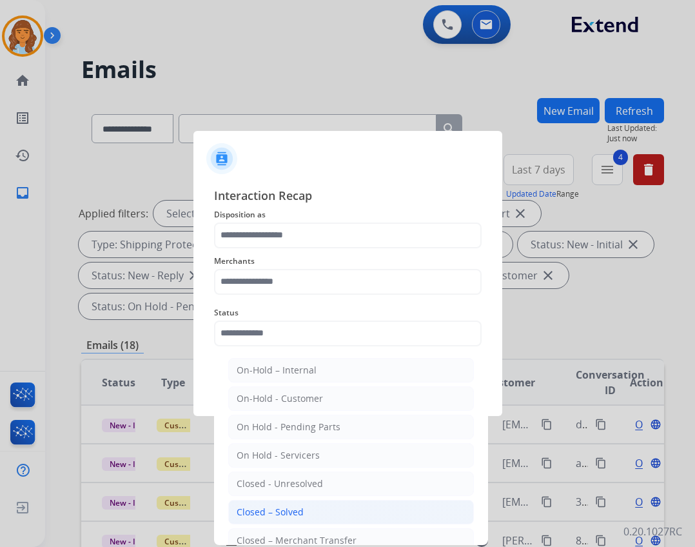
click at [323, 520] on li "Closed – Solved" at bounding box center [351, 512] width 246 height 24
type input "**********"
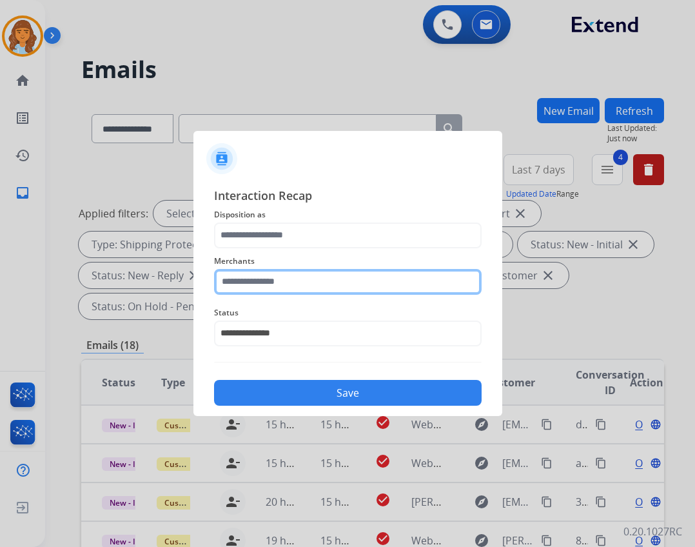
click at [293, 291] on input "text" at bounding box center [347, 282] width 267 height 26
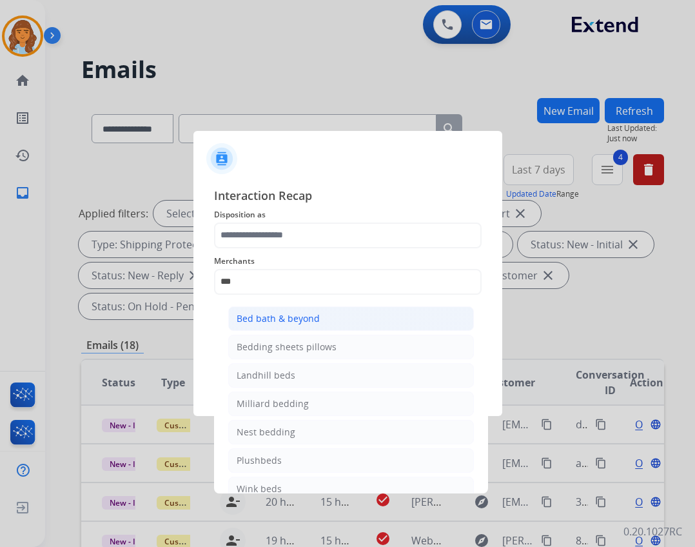
click at [287, 324] on div "Bed bath & beyond" at bounding box center [278, 318] width 83 height 13
type input "**********"
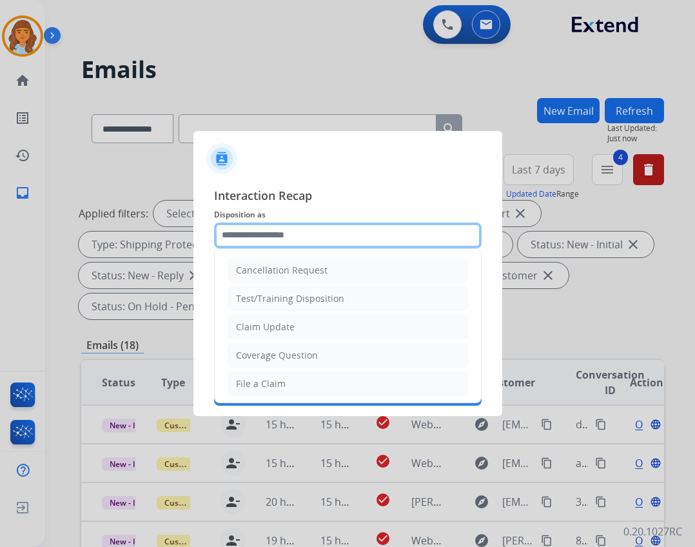
click at [302, 240] on input "text" at bounding box center [347, 235] width 267 height 26
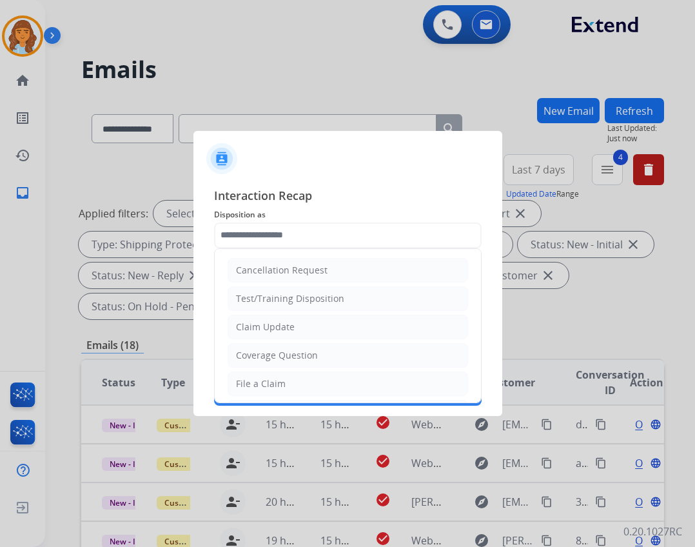
click at [273, 324] on div "Claim Update" at bounding box center [265, 326] width 59 height 13
type input "**********"
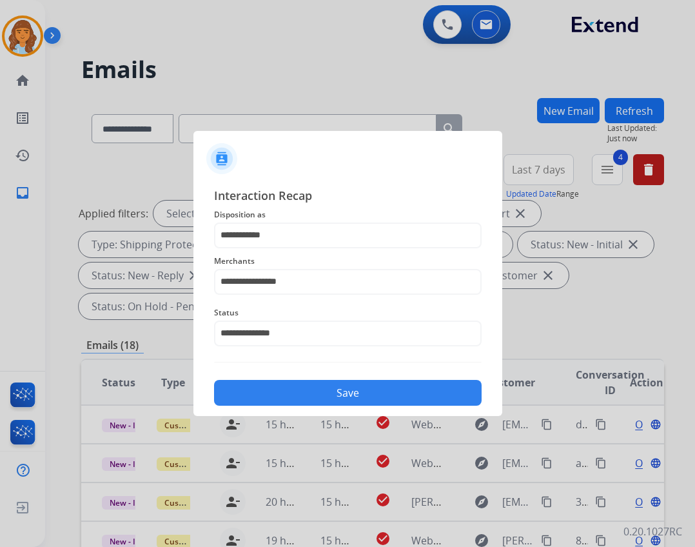
click at [319, 396] on button "Save" at bounding box center [347, 393] width 267 height 26
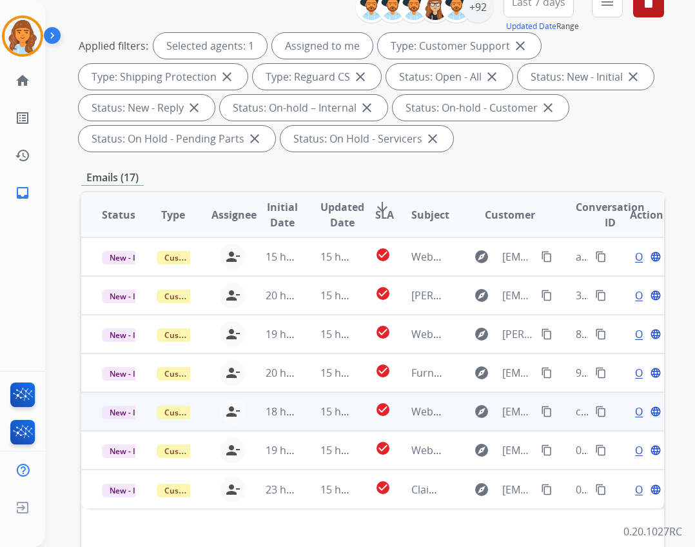
scroll to position [311, 0]
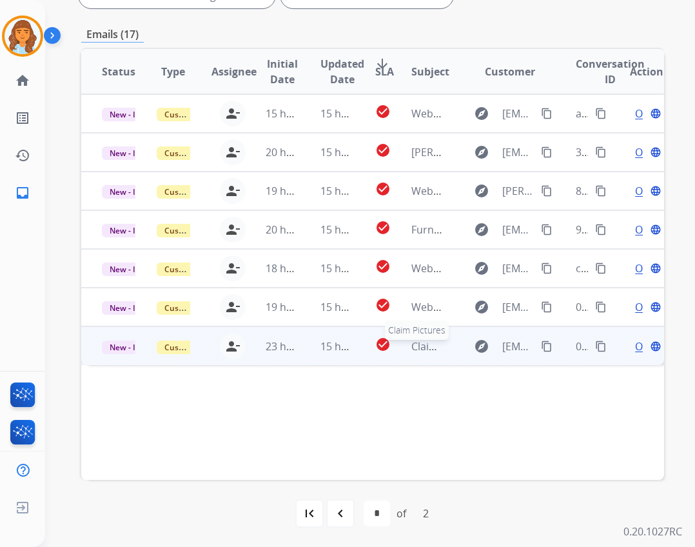
click at [414, 346] on span "Claim Pictures" at bounding box center [446, 346] width 70 height 14
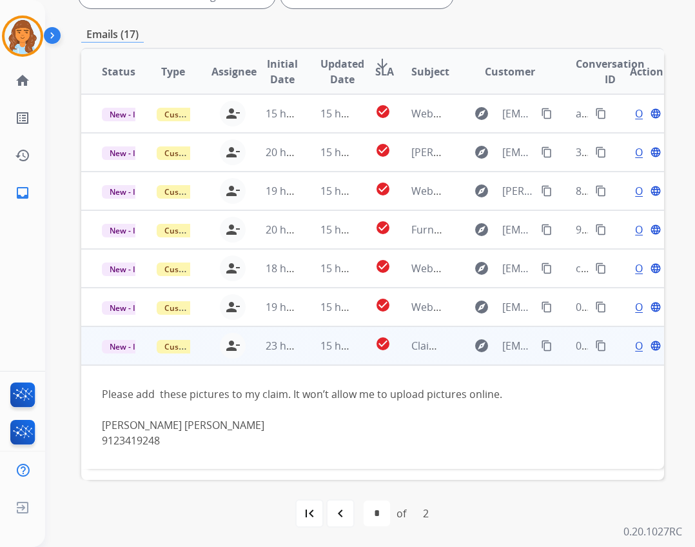
click at [539, 345] on button "content_copy" at bounding box center [546, 345] width 15 height 15
click at [635, 345] on span "Open" at bounding box center [648, 345] width 26 height 15
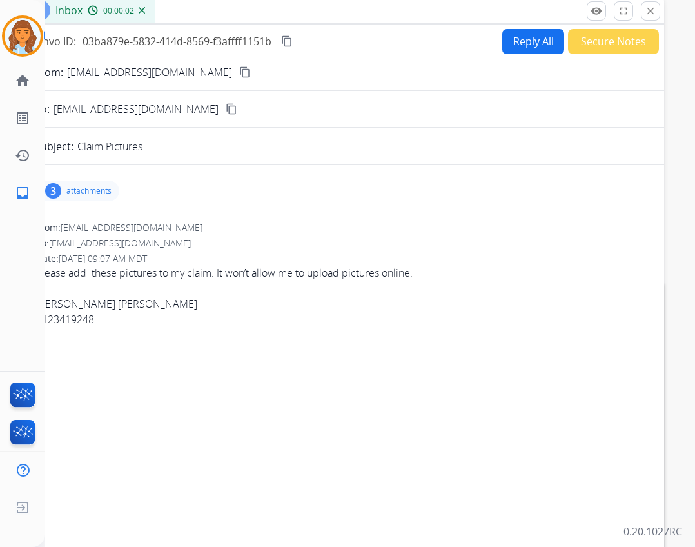
scroll to position [0, 0]
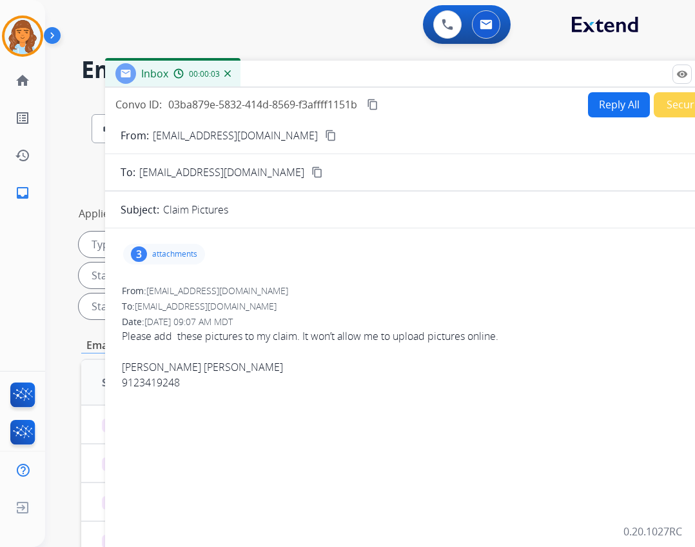
drag, startPoint x: 276, startPoint y: 98, endPoint x: 365, endPoint y: 87, distance: 89.6
click at [362, 83] on div "Inbox 00:00:03" at bounding box center [427, 74] width 645 height 27
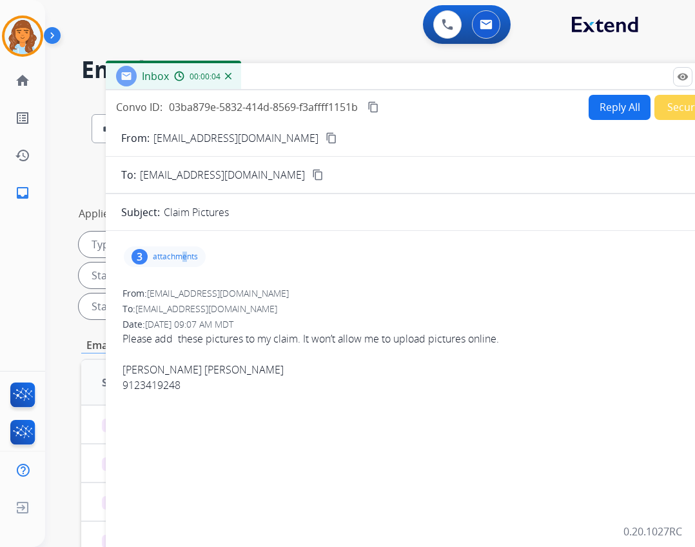
drag, startPoint x: 186, startPoint y: 246, endPoint x: 178, endPoint y: 257, distance: 13.4
click at [178, 256] on div "3 attachments" at bounding box center [428, 256] width 614 height 31
click at [173, 262] on div "3 attachments" at bounding box center [165, 256] width 82 height 21
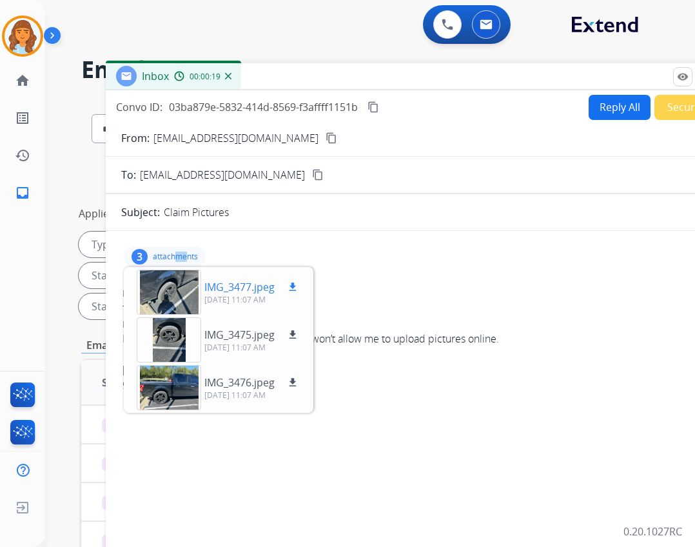
click at [289, 282] on mat-icon "download" at bounding box center [293, 287] width 12 height 12
click at [291, 333] on mat-icon "download" at bounding box center [293, 335] width 12 height 12
click at [295, 385] on mat-icon "download" at bounding box center [293, 382] width 12 height 12
click at [507, 271] on div "3 attachments IMG_3477.jpeg download [DATE] 11:07 AM IMG_3475.jpeg download [DA…" at bounding box center [428, 256] width 614 height 31
click at [416, 335] on span "Please add these pictures to my claim. It won’t allow me to upload pictures onl…" at bounding box center [427, 362] width 611 height 62
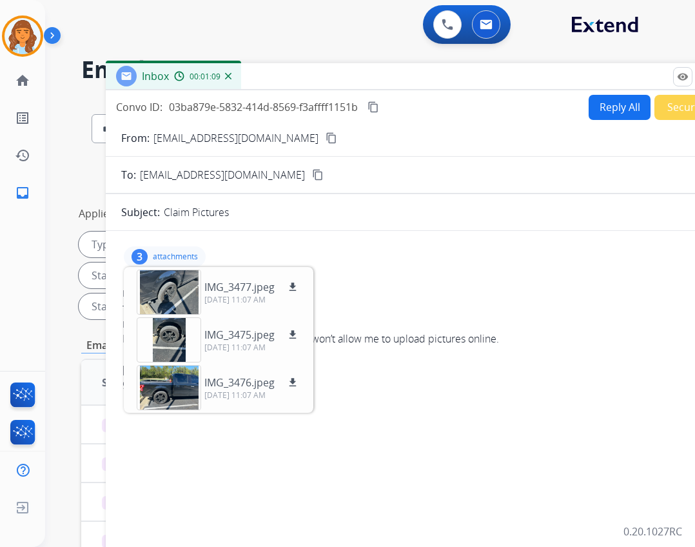
click at [619, 113] on button "Reply All" at bounding box center [619, 107] width 62 height 25
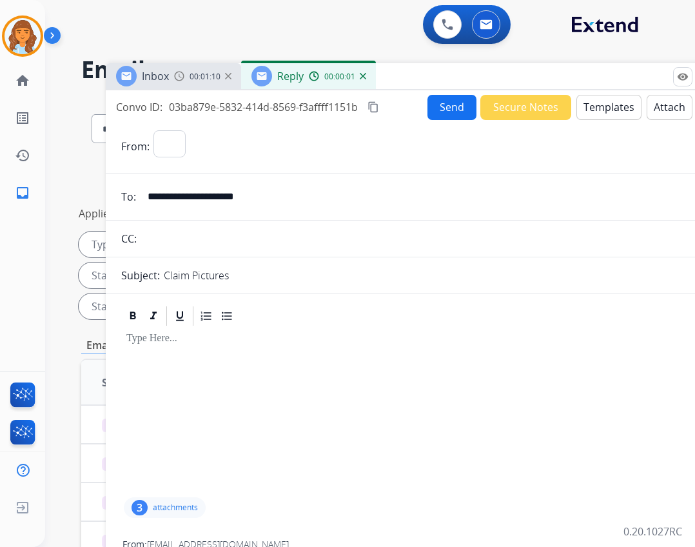
select select "**********"
click at [610, 117] on button "Templates" at bounding box center [608, 107] width 65 height 25
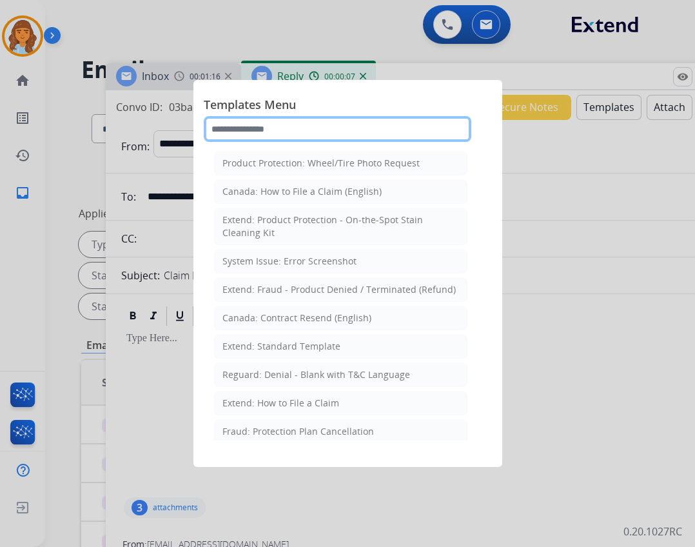
click at [284, 129] on input "text" at bounding box center [337, 129] width 267 height 26
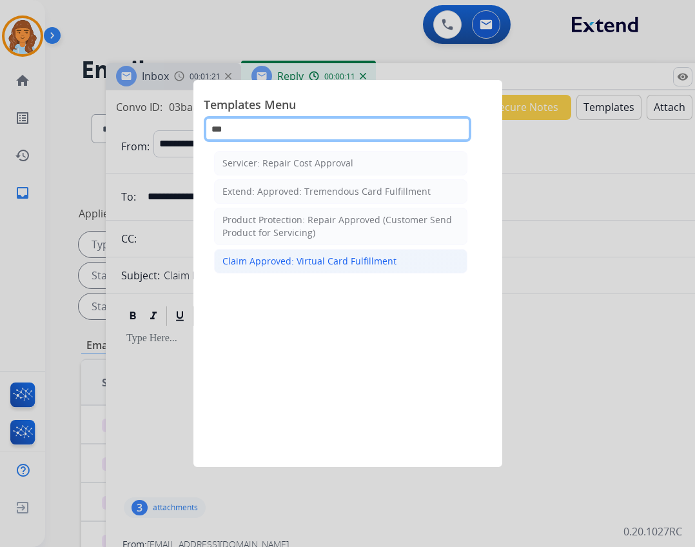
type input "***"
click at [377, 263] on div "Claim Approved: Virtual Card Fulfillment" at bounding box center [309, 261] width 174 height 13
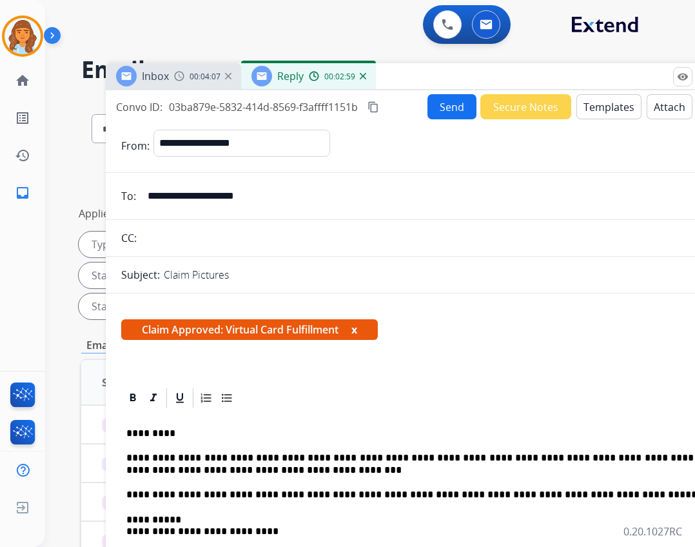
click at [437, 101] on button "Send" at bounding box center [451, 106] width 49 height 25
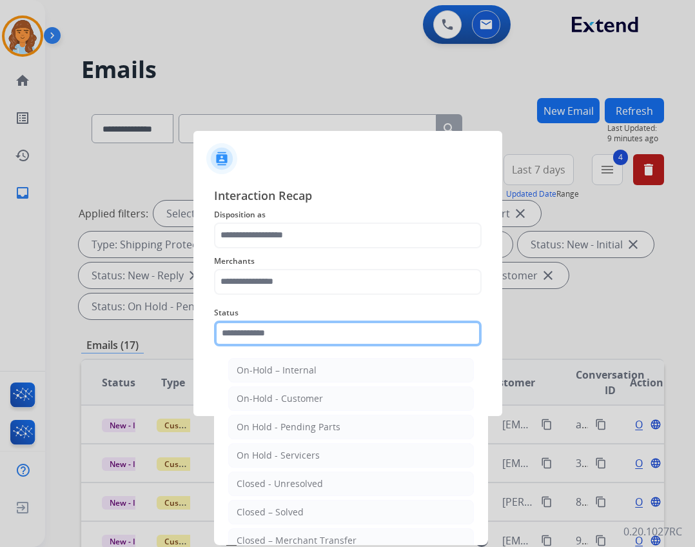
click at [316, 340] on input "text" at bounding box center [347, 333] width 267 height 26
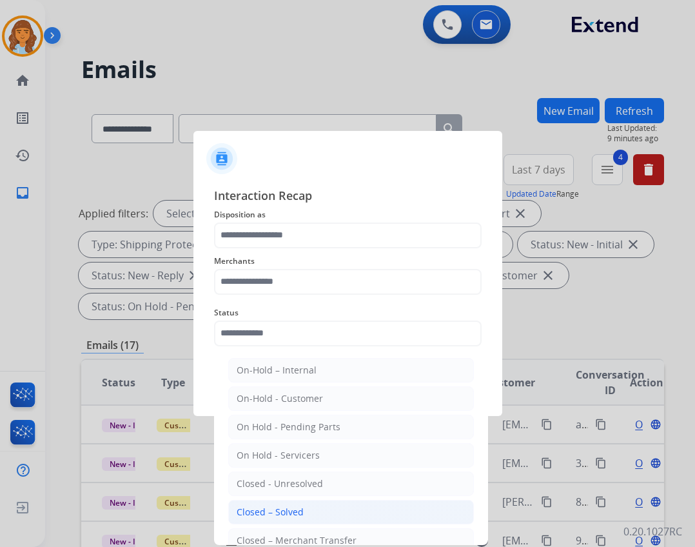
click at [302, 511] on li "Closed – Solved" at bounding box center [351, 512] width 246 height 24
type input "**********"
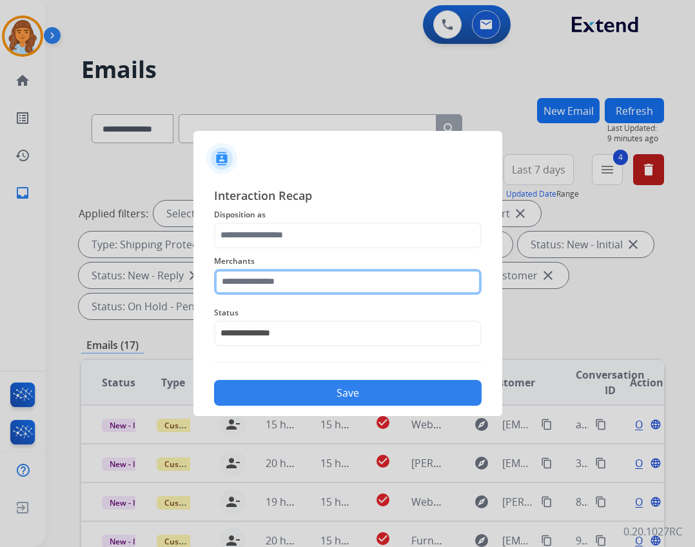
click at [262, 283] on input "text" at bounding box center [347, 282] width 267 height 26
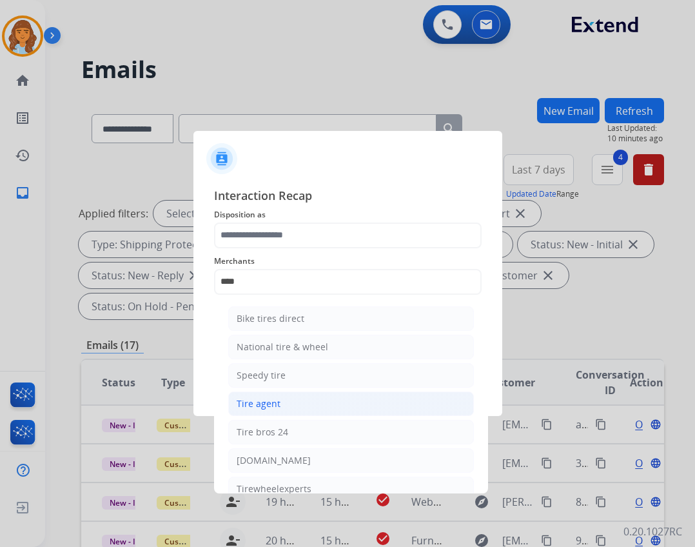
click at [305, 395] on li "Tire agent" at bounding box center [351, 403] width 246 height 24
type input "**********"
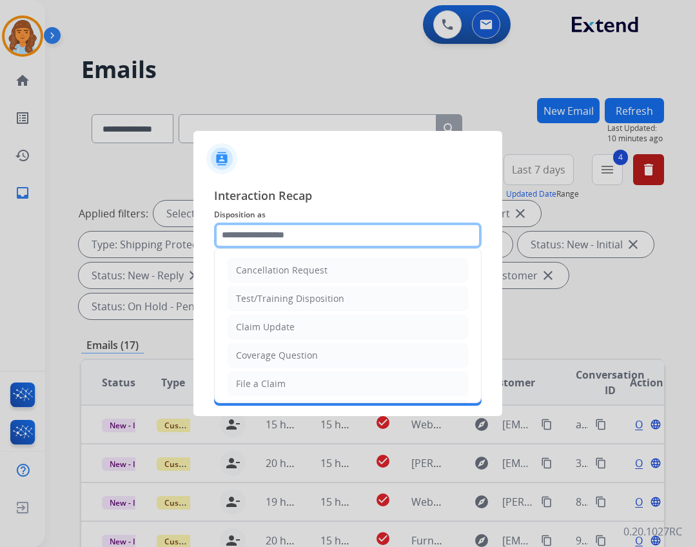
click at [302, 240] on input "text" at bounding box center [347, 235] width 267 height 26
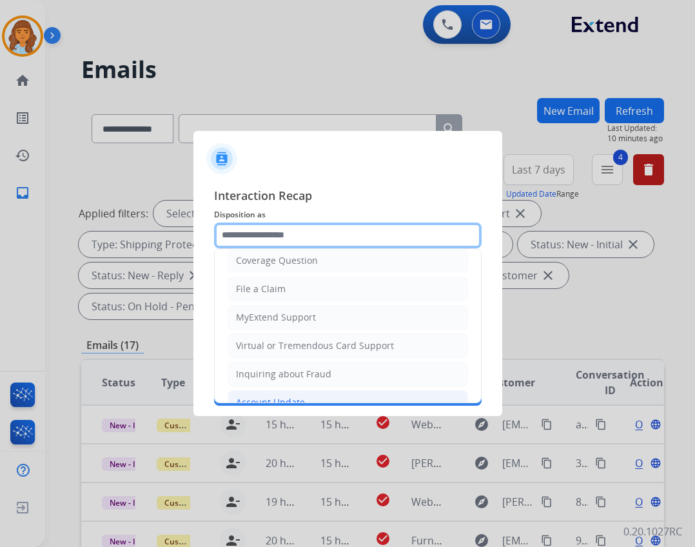
scroll to position [201, 0]
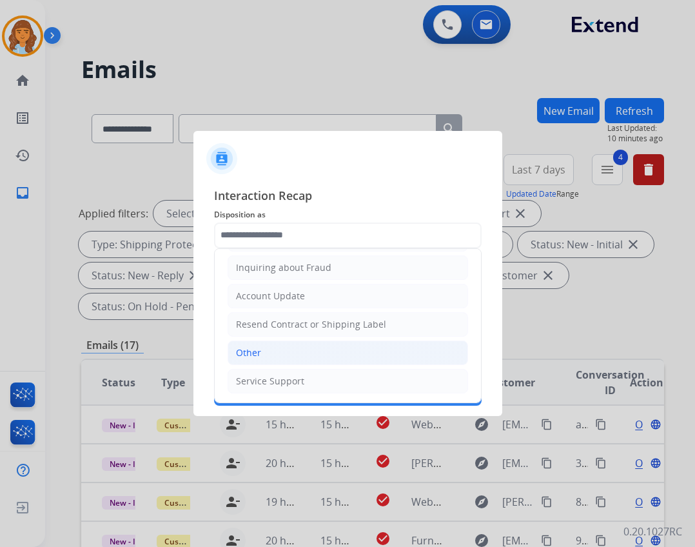
click at [295, 355] on li "Other" at bounding box center [348, 352] width 240 height 24
type input "*****"
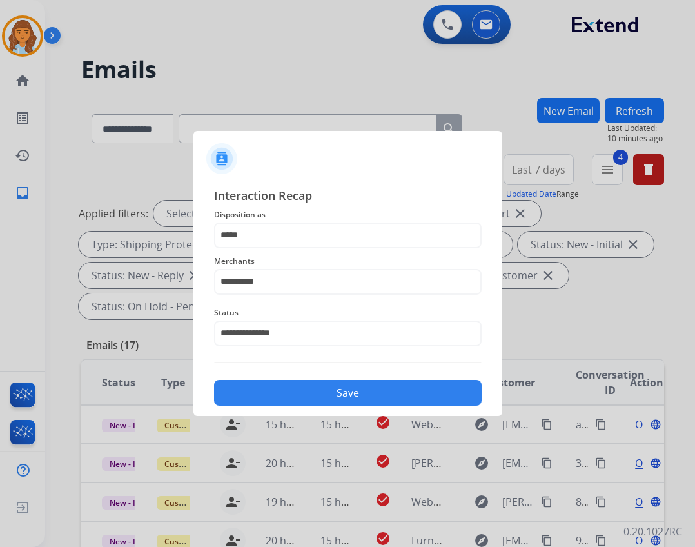
click at [354, 384] on button "Save" at bounding box center [347, 393] width 267 height 26
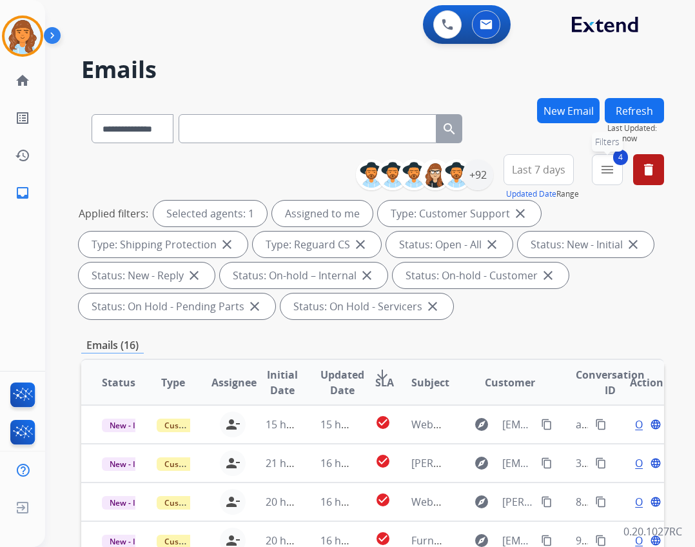
click at [616, 170] on button "4 menu Filters" at bounding box center [607, 169] width 31 height 31
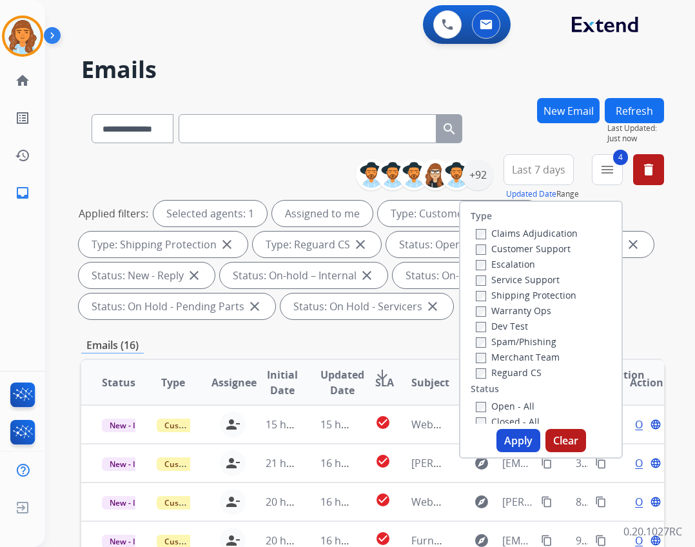
click at [518, 420] on label "Closed - All" at bounding box center [508, 421] width 64 height 12
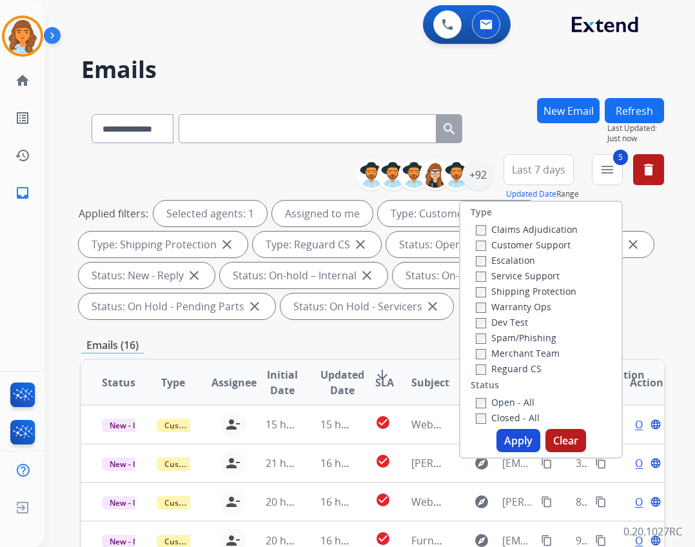
click at [509, 436] on button "Apply" at bounding box center [518, 440] width 44 height 23
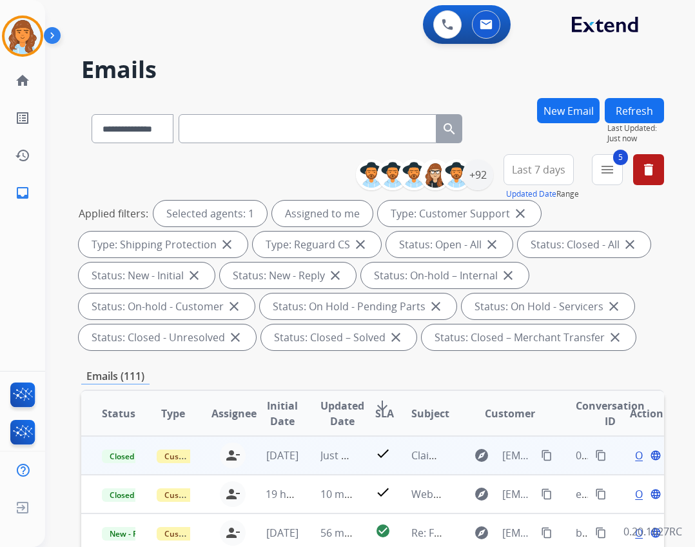
click at [596, 456] on mat-icon "content_copy" at bounding box center [601, 455] width 12 height 12
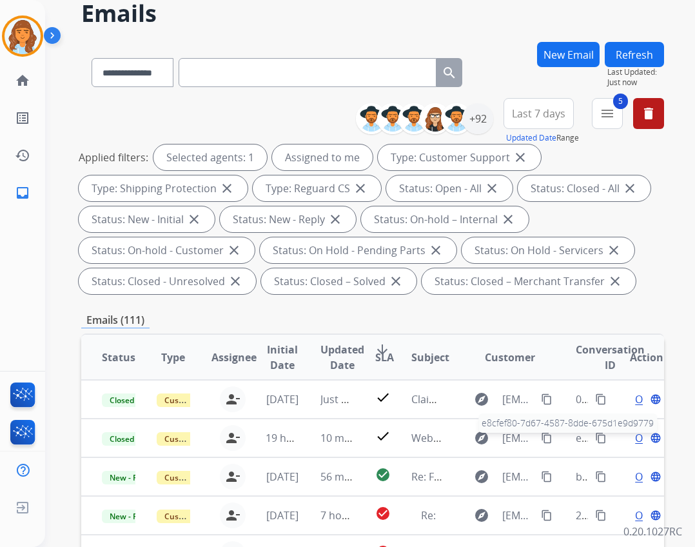
scroll to position [0, 0]
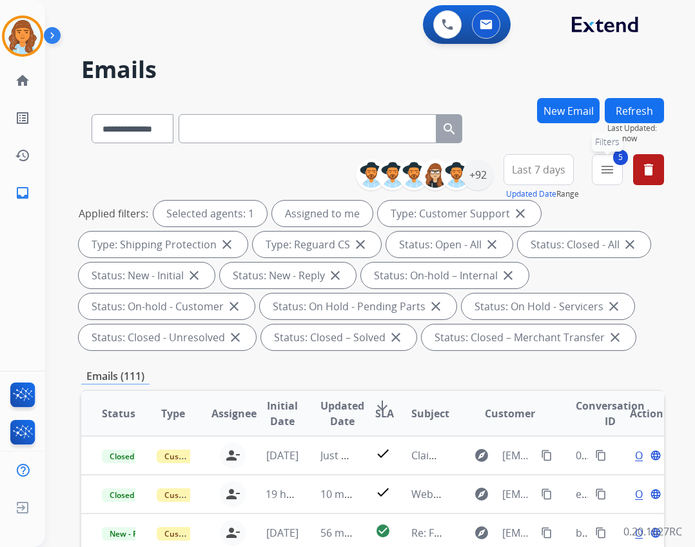
click at [601, 159] on button "5 menu Filters" at bounding box center [607, 169] width 31 height 31
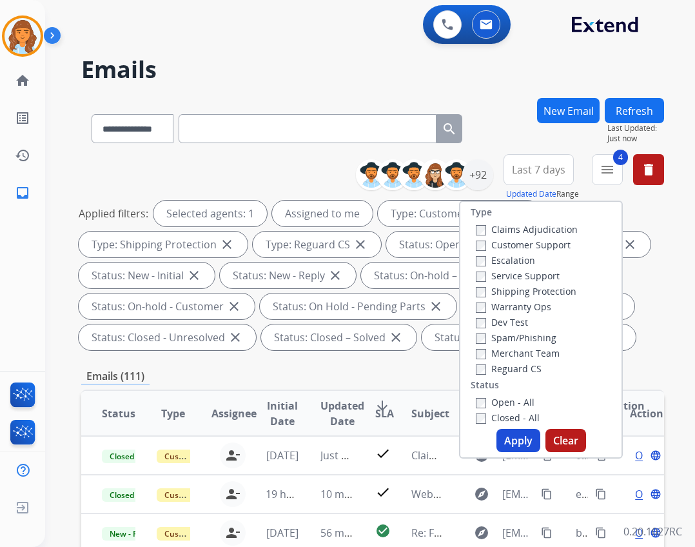
drag, startPoint x: 510, startPoint y: 440, endPoint x: 507, endPoint y: 430, distance: 10.0
click at [509, 440] on button "Apply" at bounding box center [518, 440] width 44 height 23
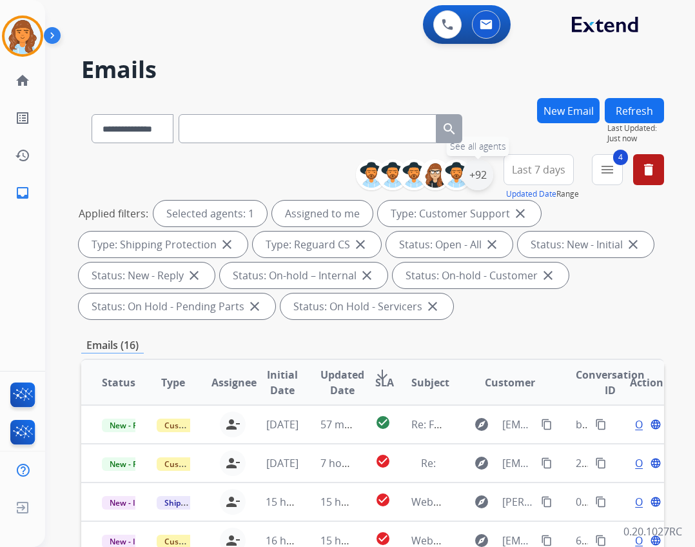
click at [477, 184] on div "+92" at bounding box center [477, 174] width 31 height 31
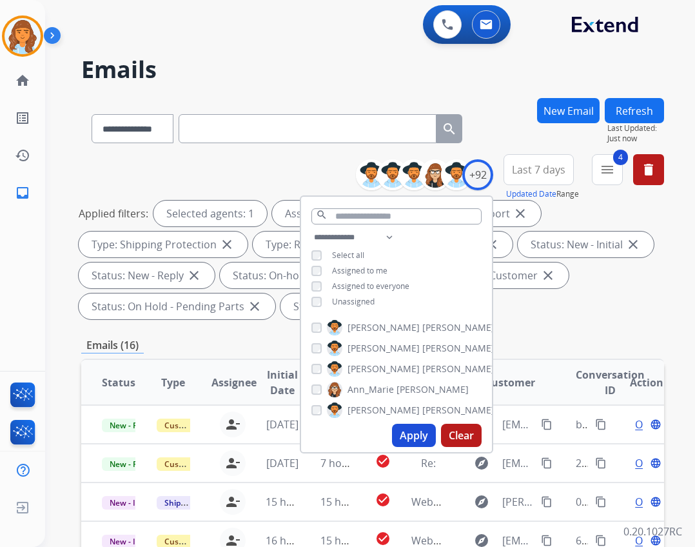
click at [413, 442] on button "Apply" at bounding box center [414, 434] width 44 height 23
click at [420, 436] on button "Apply" at bounding box center [414, 434] width 44 height 23
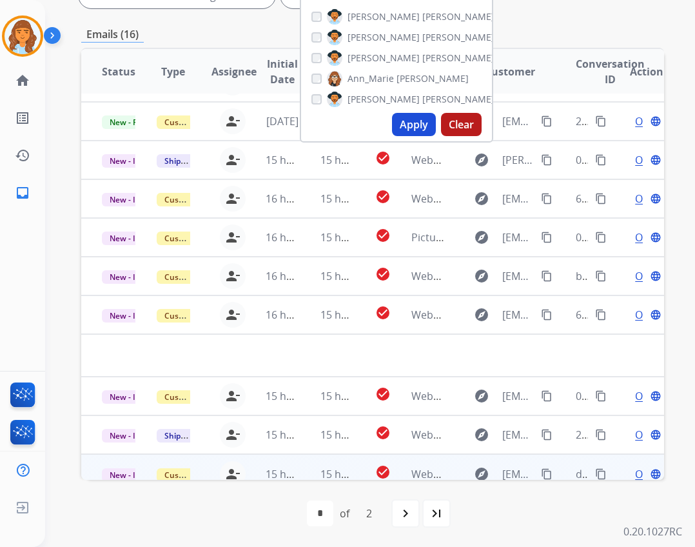
scroll to position [44, 0]
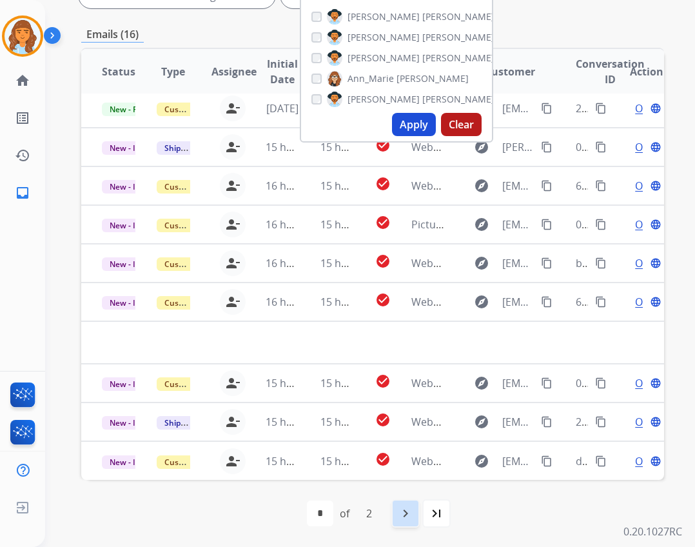
click at [411, 515] on mat-icon "navigate_next" at bounding box center [405, 512] width 15 height 15
select select "*"
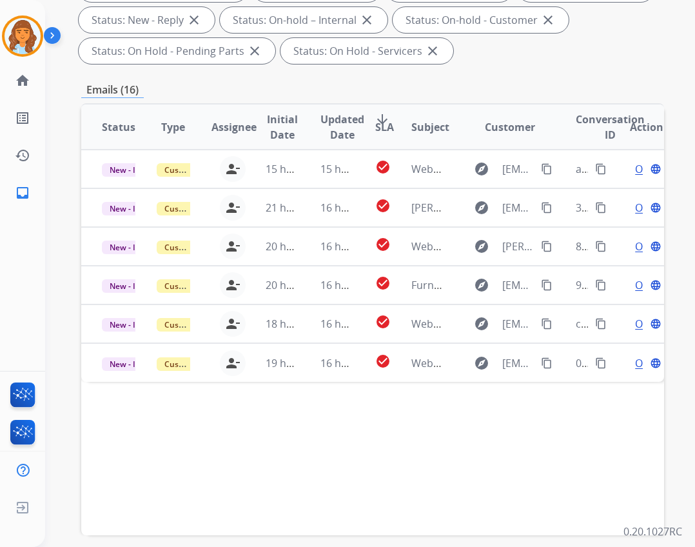
scroll to position [311, 0]
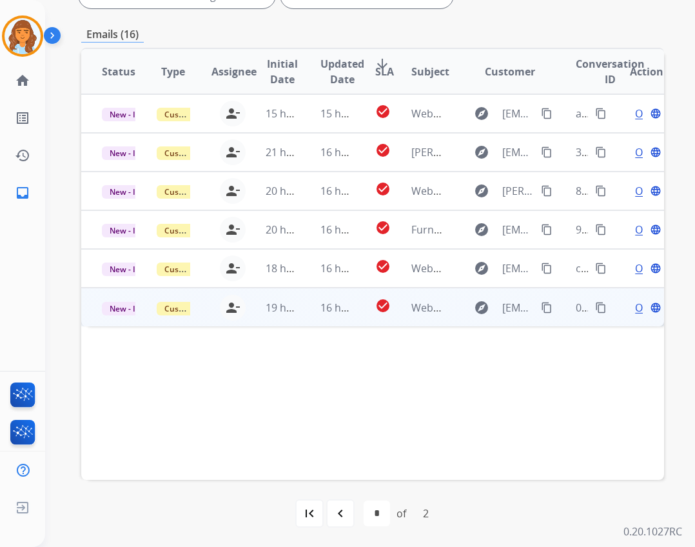
click at [430, 320] on td "Webform from [EMAIL_ADDRESS][DOMAIN_NAME] on [DATE]" at bounding box center [418, 306] width 55 height 39
click at [541, 302] on mat-icon "content_copy" at bounding box center [547, 307] width 12 height 12
click at [635, 310] on span "Open" at bounding box center [648, 306] width 26 height 15
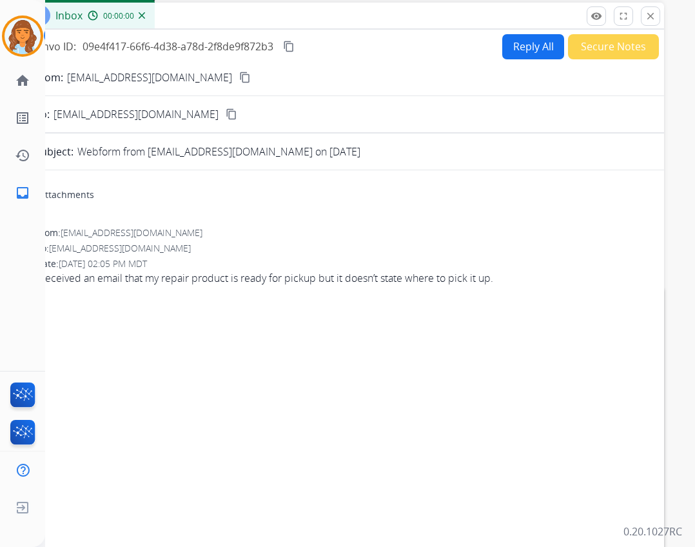
scroll to position [0, 0]
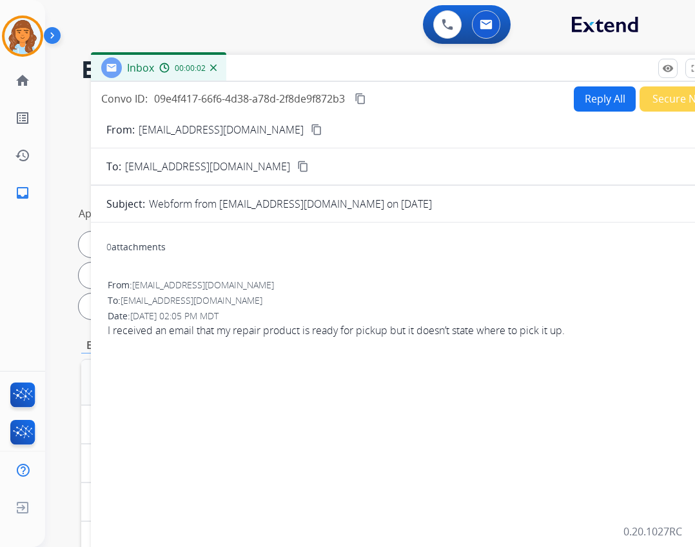
drag, startPoint x: 305, startPoint y: 86, endPoint x: 371, endPoint y: 62, distance: 70.5
click at [373, 62] on div "Inbox 00:00:02" at bounding box center [413, 68] width 645 height 27
click at [574, 101] on button "Reply All" at bounding box center [601, 98] width 62 height 25
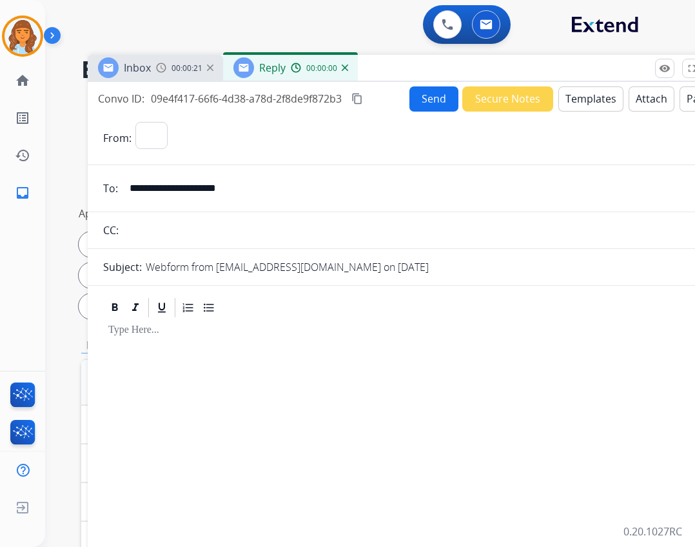
select select "**********"
click at [139, 348] on div at bounding box center [410, 431] width 614 height 225
paste div
click at [143, 332] on p at bounding box center [409, 330] width 603 height 12
click at [579, 88] on button "Templates" at bounding box center [590, 98] width 65 height 25
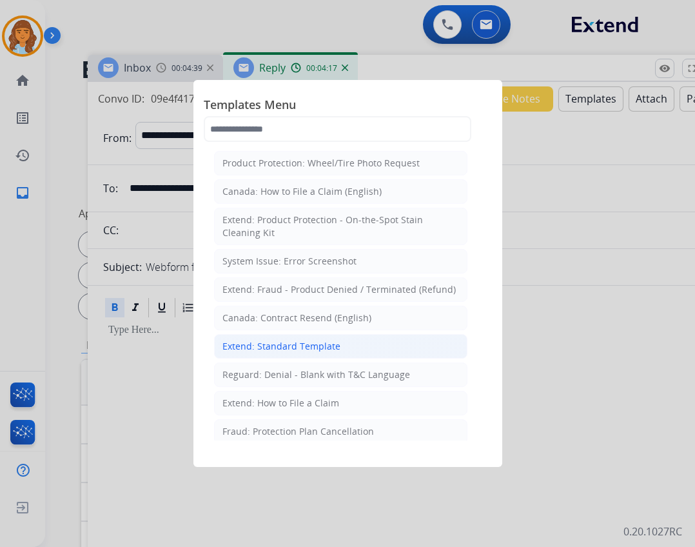
click at [302, 343] on div "Extend: Standard Template" at bounding box center [281, 346] width 118 height 13
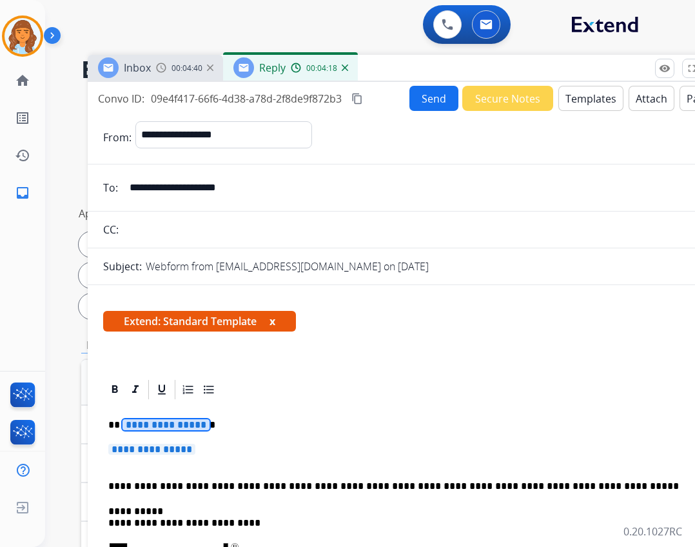
click at [170, 419] on span "**********" at bounding box center [165, 424] width 87 height 11
click at [119, 448] on span "**********" at bounding box center [151, 448] width 87 height 11
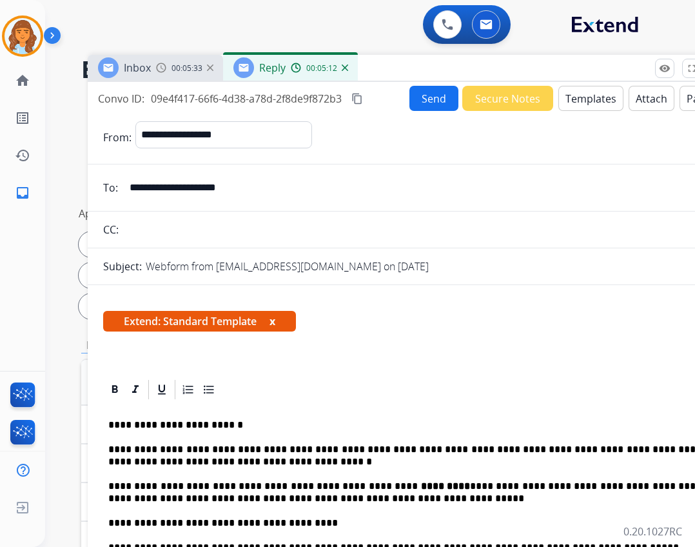
click at [228, 523] on p "**********" at bounding box center [404, 523] width 593 height 12
click at [427, 97] on button "Send" at bounding box center [433, 98] width 49 height 25
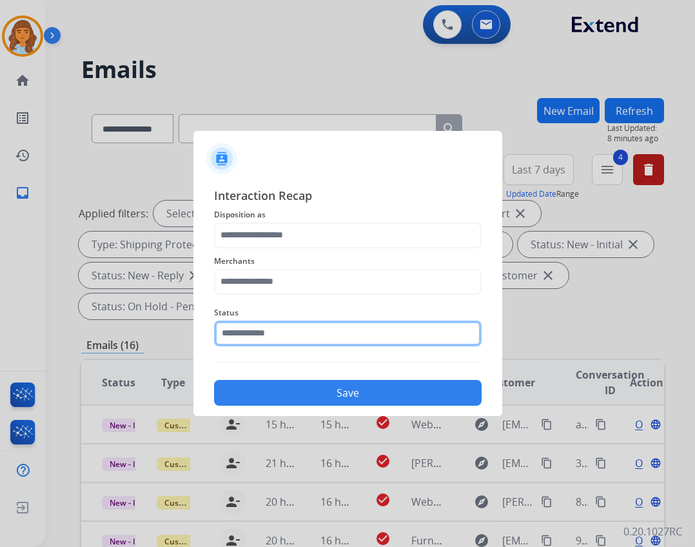
click at [240, 330] on input "text" at bounding box center [347, 333] width 267 height 26
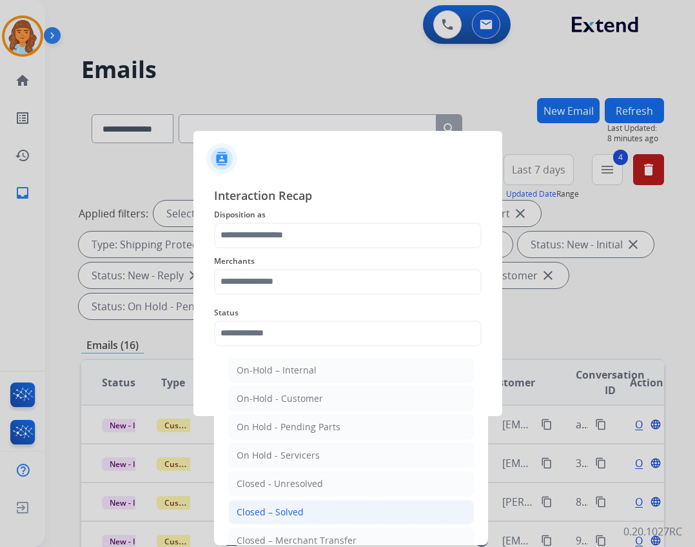
click at [266, 510] on div "Closed – Solved" at bounding box center [270, 511] width 67 height 13
type input "**********"
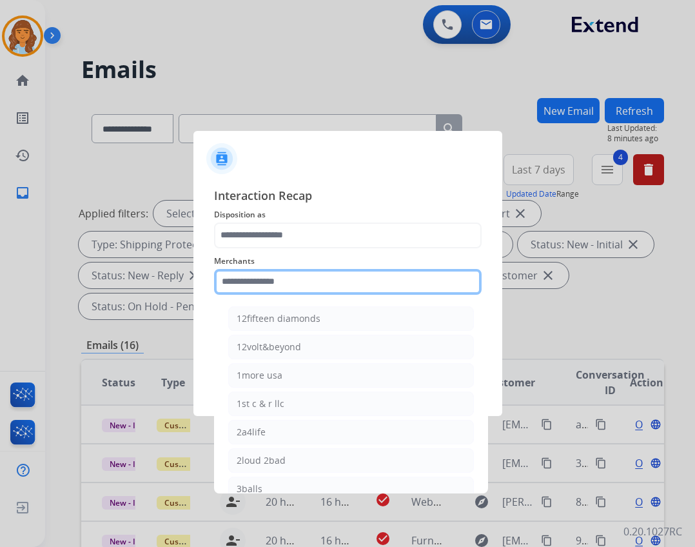
click at [257, 292] on input "text" at bounding box center [347, 282] width 267 height 26
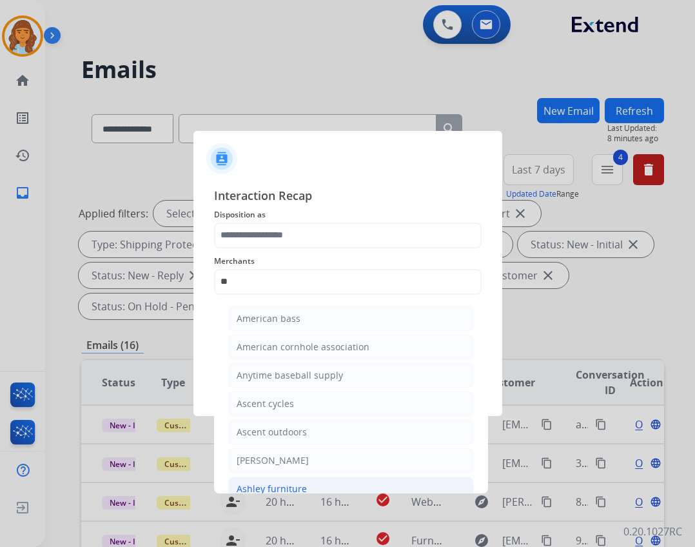
click at [295, 480] on li "Ashley furniture" at bounding box center [351, 488] width 246 height 24
type input "**********"
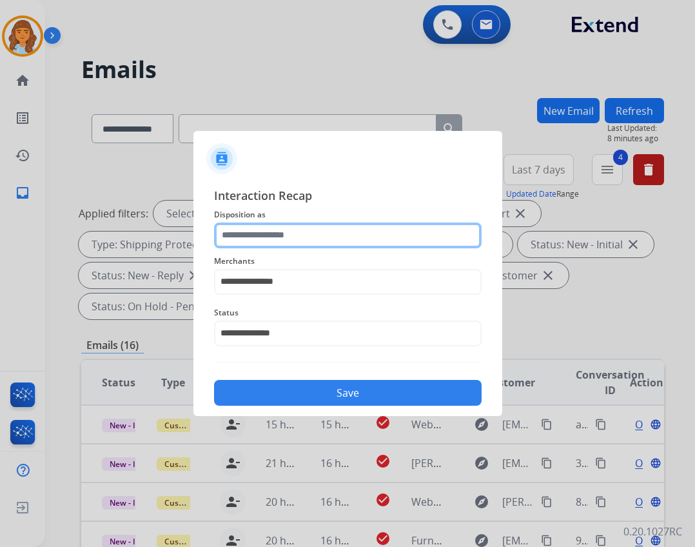
click at [300, 240] on input "text" at bounding box center [347, 235] width 267 height 26
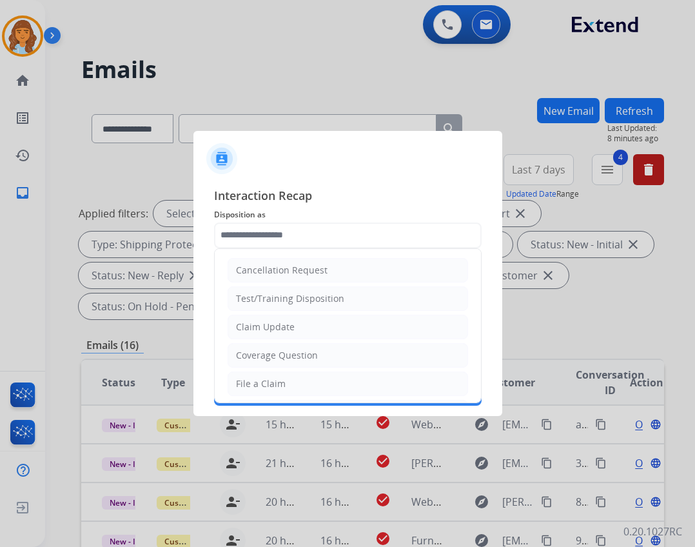
drag, startPoint x: 304, startPoint y: 328, endPoint x: 302, endPoint y: 336, distance: 8.5
click at [304, 327] on li "Claim Update" at bounding box center [348, 327] width 240 height 24
type input "**********"
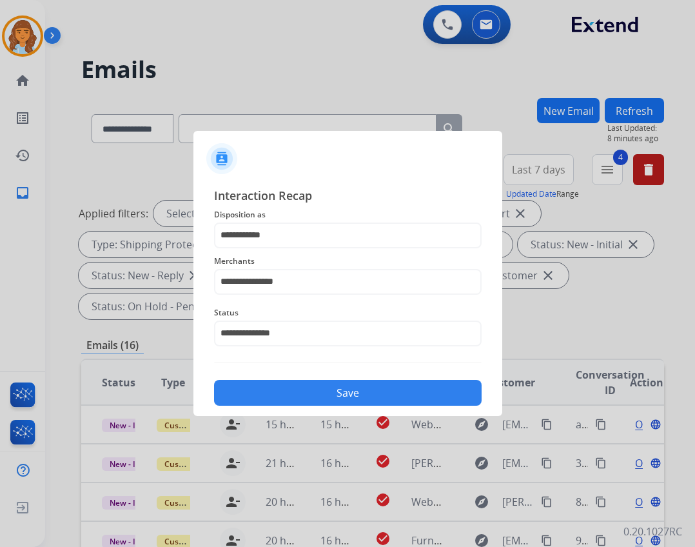
click at [320, 387] on button "Save" at bounding box center [347, 393] width 267 height 26
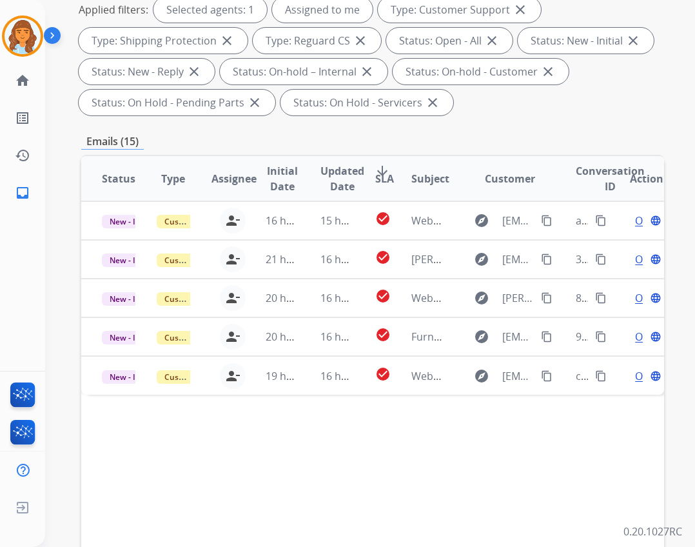
scroll to position [311, 0]
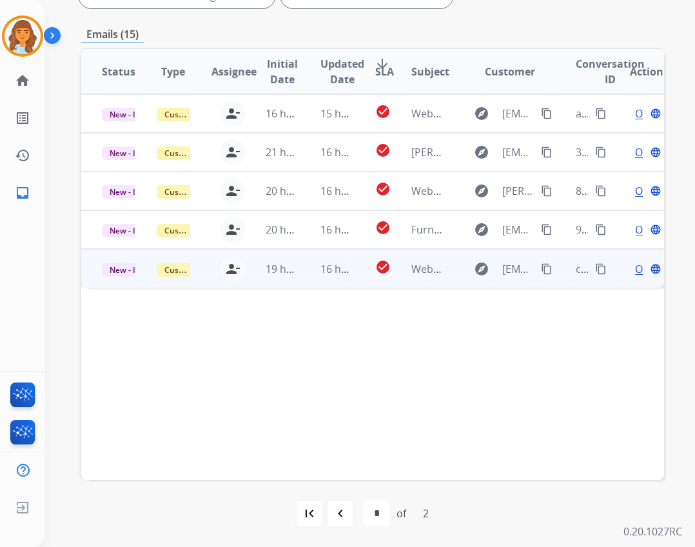
click at [393, 283] on td "Webform from [EMAIL_ADDRESS][DOMAIN_NAME] on [DATE]" at bounding box center [418, 268] width 55 height 39
click at [541, 264] on mat-icon "content_copy" at bounding box center [547, 268] width 12 height 12
drag, startPoint x: 539, startPoint y: 266, endPoint x: 529, endPoint y: 280, distance: 16.6
click at [541, 266] on mat-icon "content_copy" at bounding box center [547, 268] width 12 height 12
click at [635, 271] on span "Open" at bounding box center [648, 267] width 26 height 15
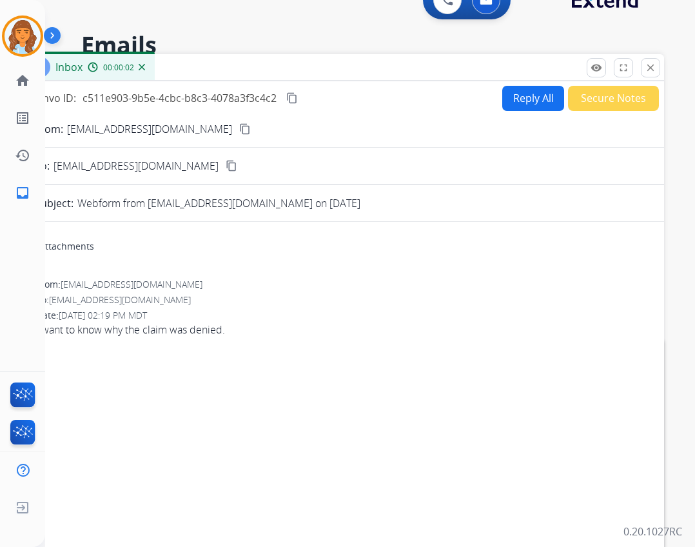
scroll to position [0, 0]
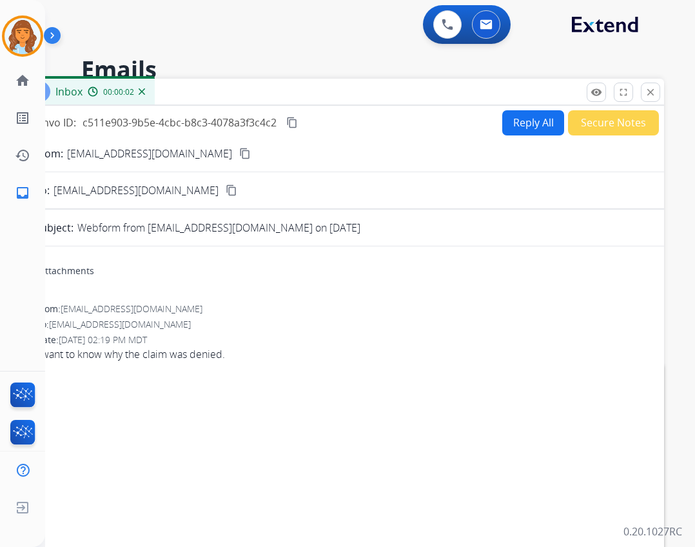
click at [540, 113] on button "Reply All" at bounding box center [533, 122] width 62 height 25
select select "**********"
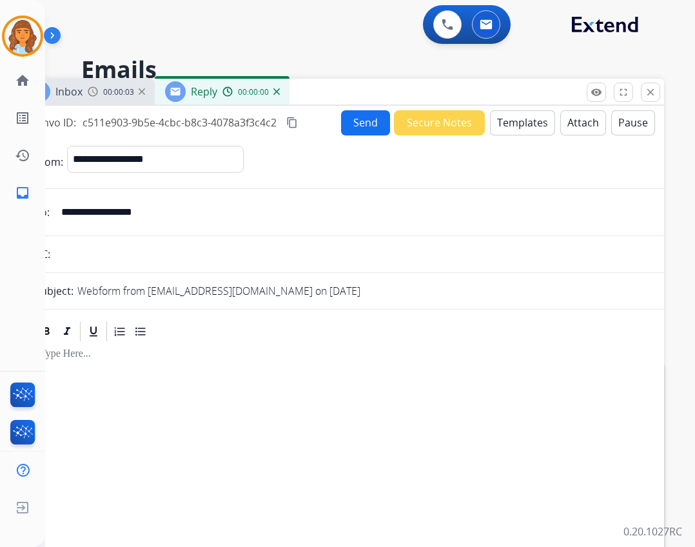
click at [528, 121] on button "Templates" at bounding box center [522, 122] width 65 height 25
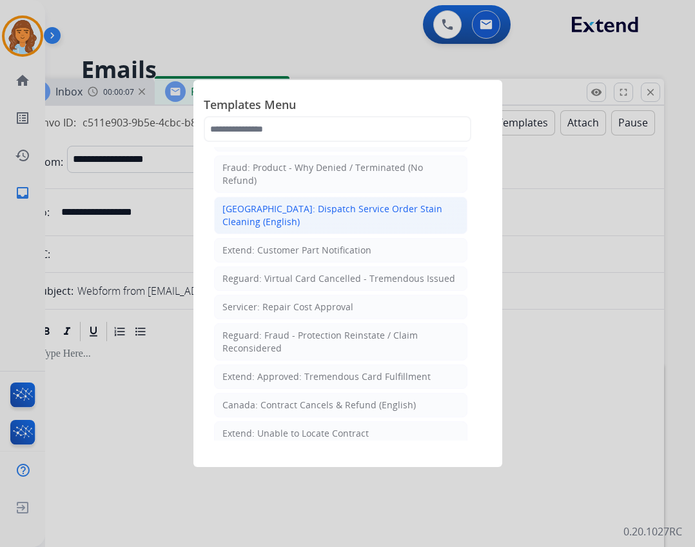
scroll to position [516, 0]
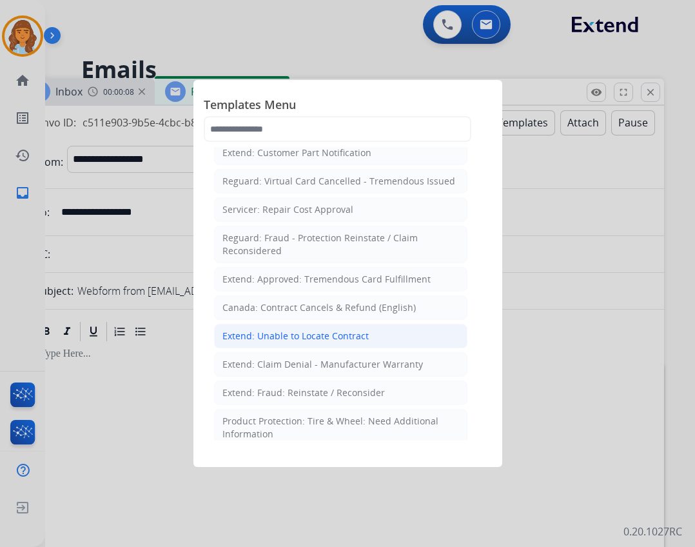
click at [304, 329] on div "Extend: Unable to Locate Contract" at bounding box center [295, 335] width 146 height 13
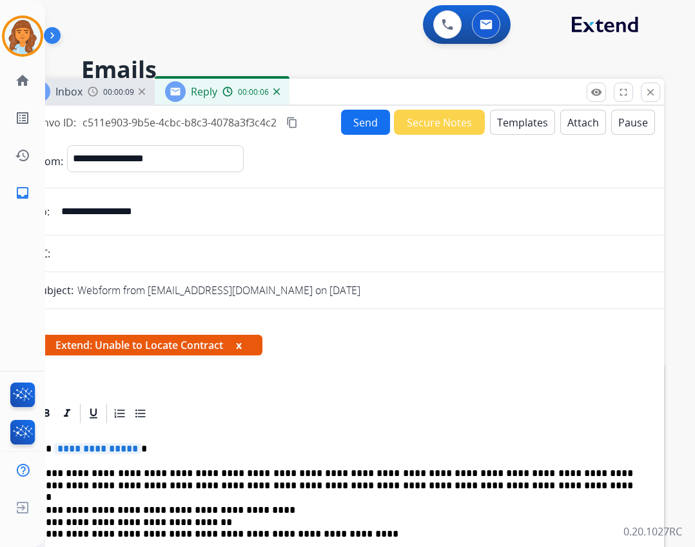
click at [97, 443] on span "**********" at bounding box center [97, 448] width 87 height 11
click at [353, 119] on button "Send" at bounding box center [365, 122] width 49 height 25
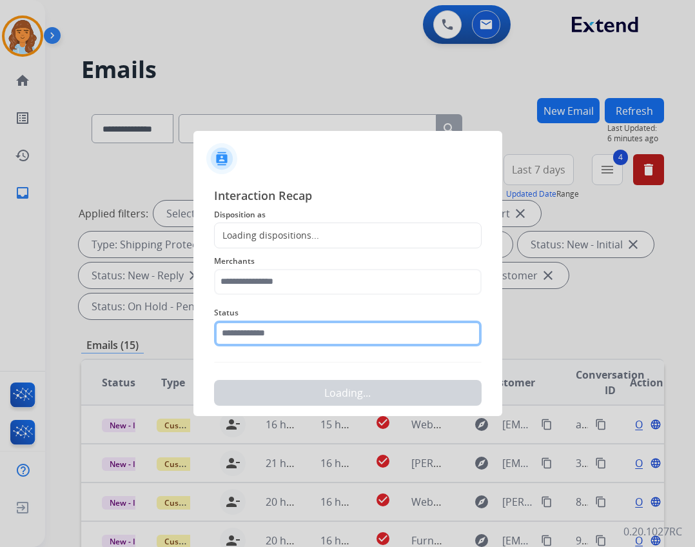
click at [378, 338] on input "text" at bounding box center [347, 333] width 267 height 26
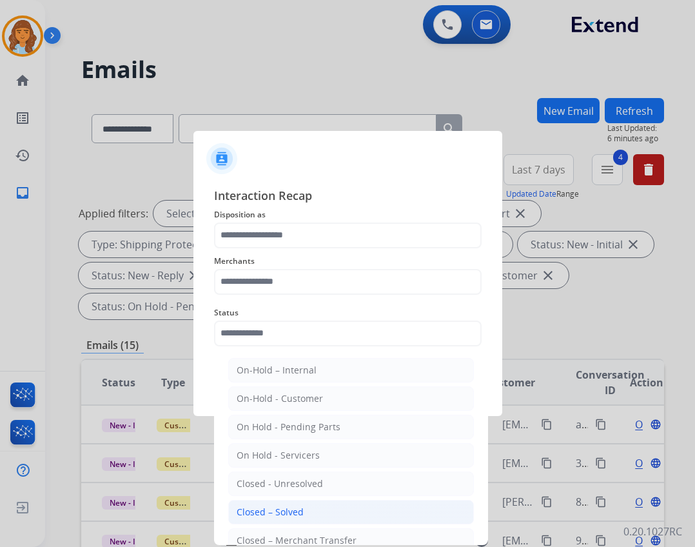
click at [309, 508] on li "Closed – Solved" at bounding box center [351, 512] width 246 height 24
type input "**********"
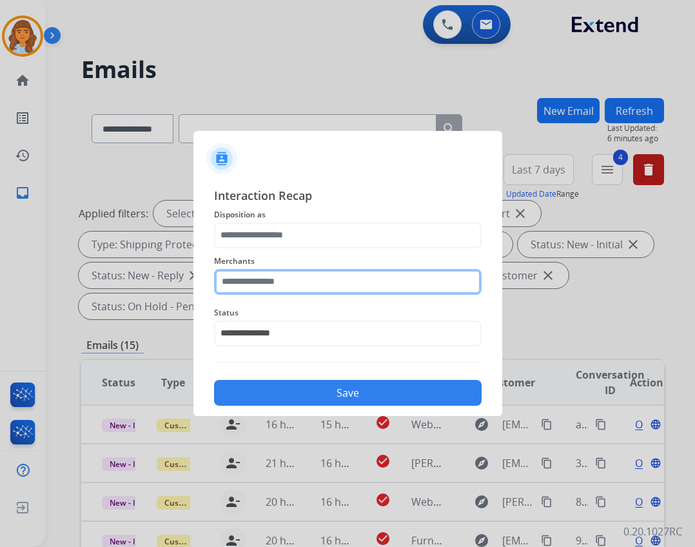
click at [255, 287] on input "text" at bounding box center [347, 282] width 267 height 26
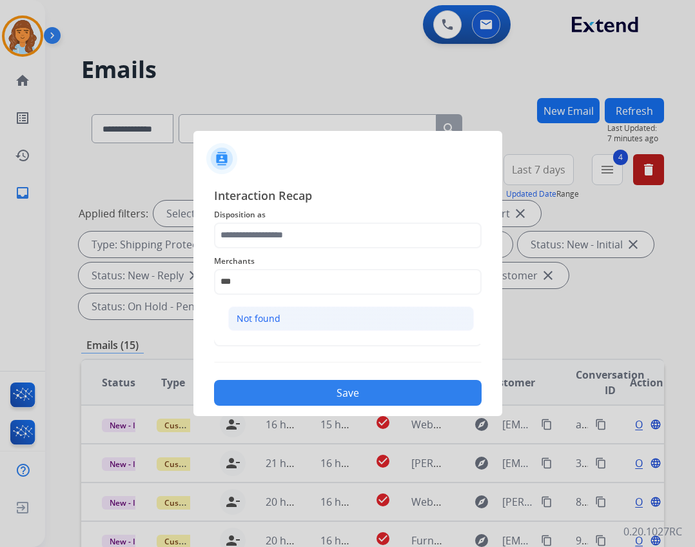
click at [276, 321] on div "Not found" at bounding box center [259, 318] width 44 height 13
type input "*********"
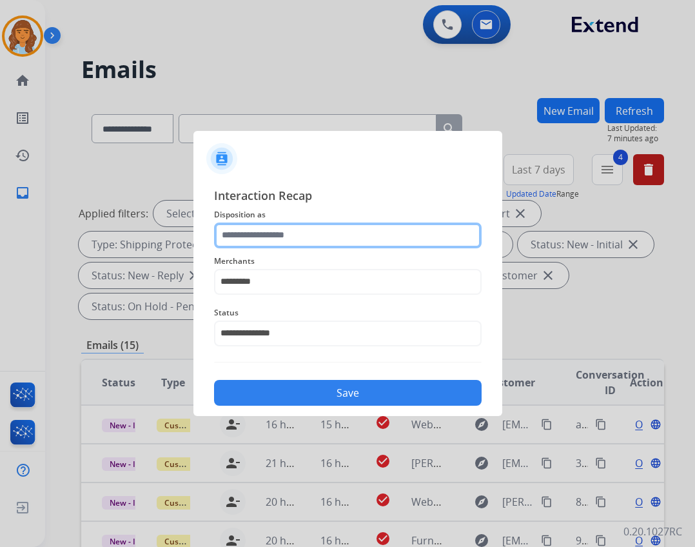
click at [275, 244] on input "text" at bounding box center [347, 235] width 267 height 26
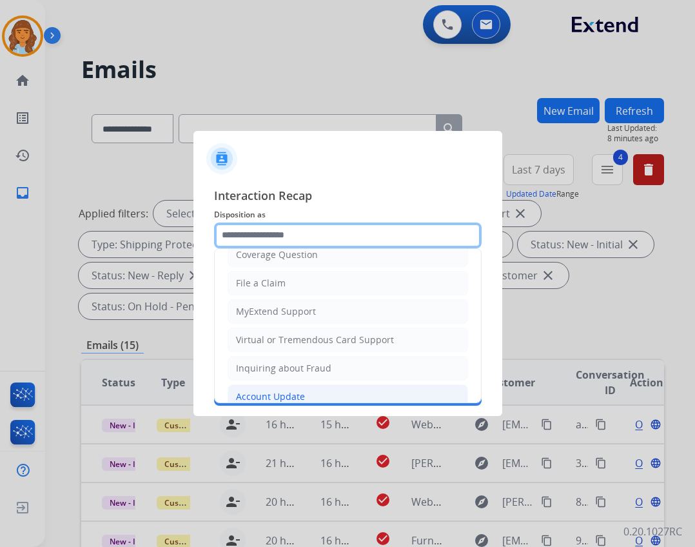
scroll to position [201, 0]
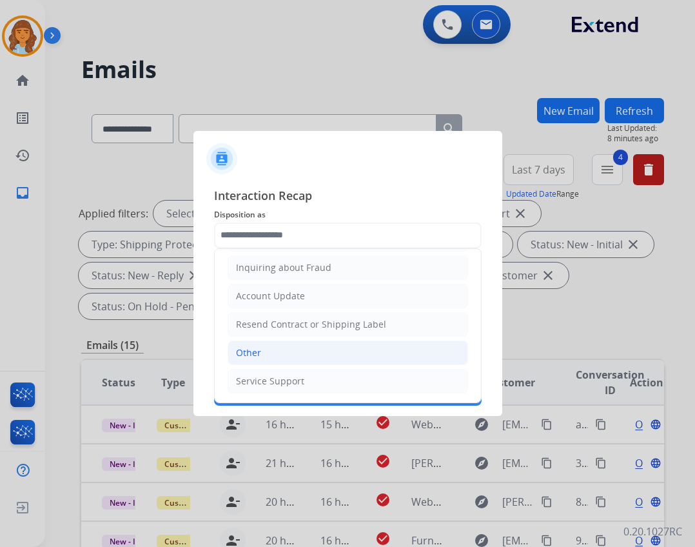
click at [330, 360] on li "Other" at bounding box center [348, 352] width 240 height 24
type input "*****"
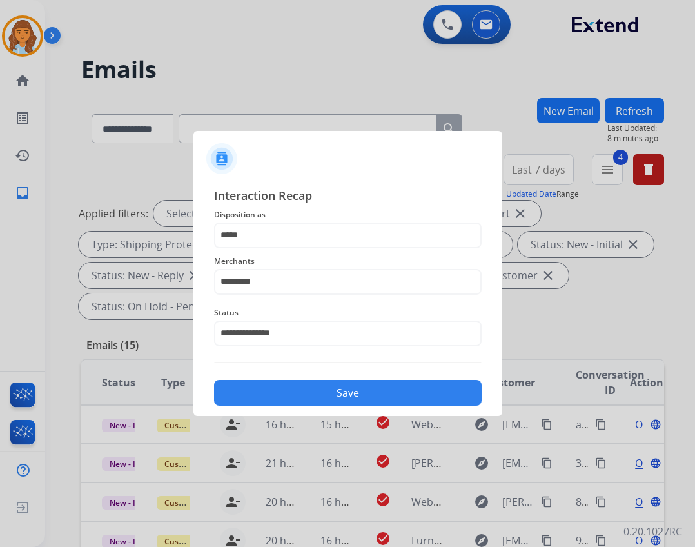
click at [342, 396] on button "Save" at bounding box center [347, 393] width 267 height 26
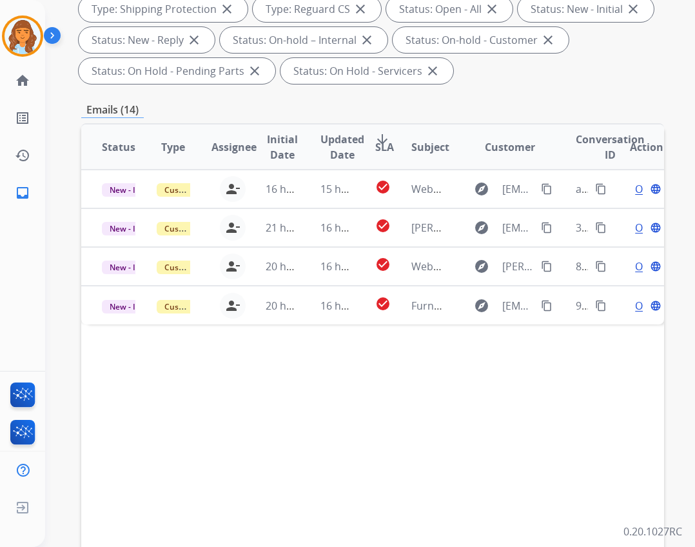
scroll to position [258, 0]
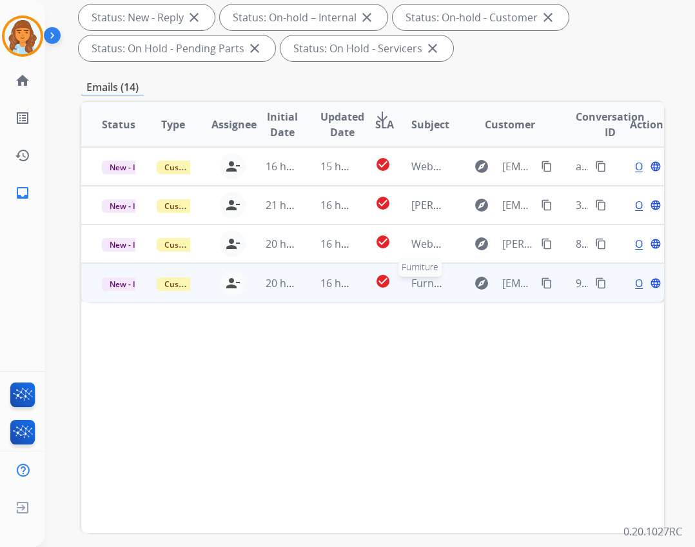
click at [419, 277] on span "Furniture" at bounding box center [434, 283] width 46 height 14
click at [630, 283] on div "Open language" at bounding box center [647, 282] width 34 height 15
click at [630, 284] on div "Open language" at bounding box center [647, 282] width 34 height 15
click at [635, 284] on span "Open" at bounding box center [648, 282] width 26 height 15
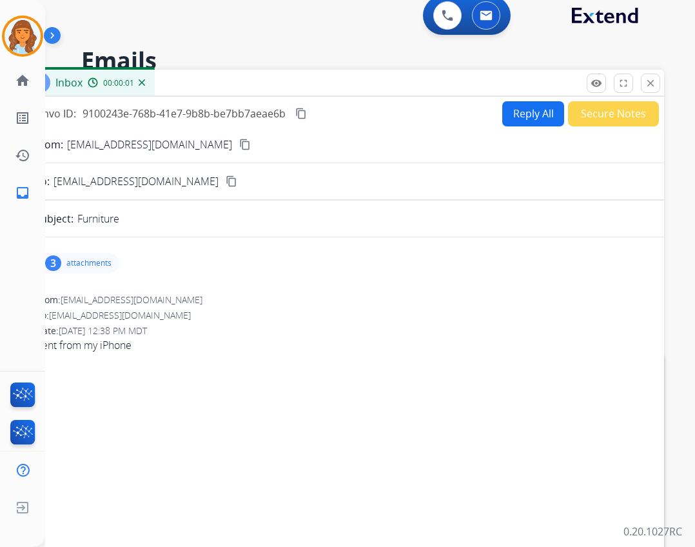
scroll to position [0, 0]
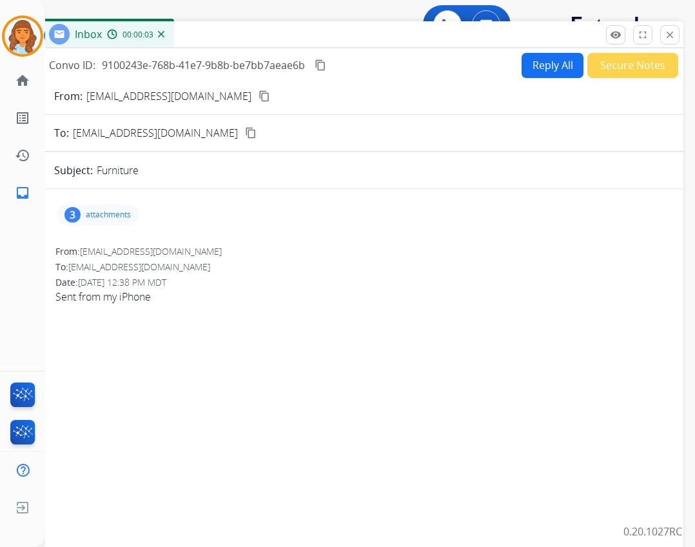
drag, startPoint x: 471, startPoint y: 94, endPoint x: 509, endPoint y: 72, distance: 44.2
click at [491, 37] on div "Inbox 00:00:03" at bounding box center [361, 34] width 645 height 27
click at [258, 100] on button "content_copy" at bounding box center [265, 95] width 15 height 15
click at [538, 73] on button "Reply All" at bounding box center [554, 65] width 62 height 25
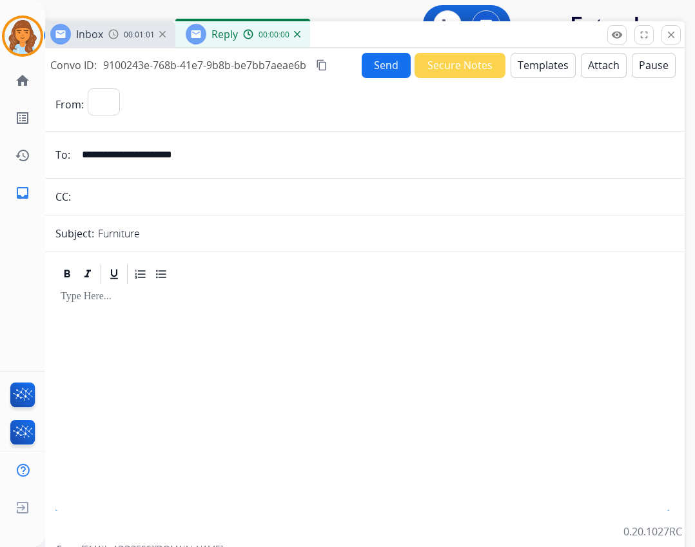
select select "**********"
click at [555, 70] on button "Templates" at bounding box center [543, 65] width 65 height 25
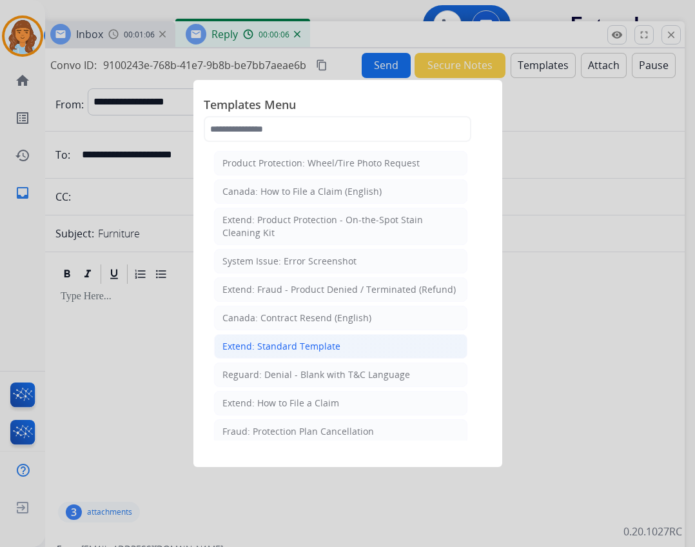
click at [318, 335] on li "Extend: Standard Template" at bounding box center [340, 346] width 253 height 24
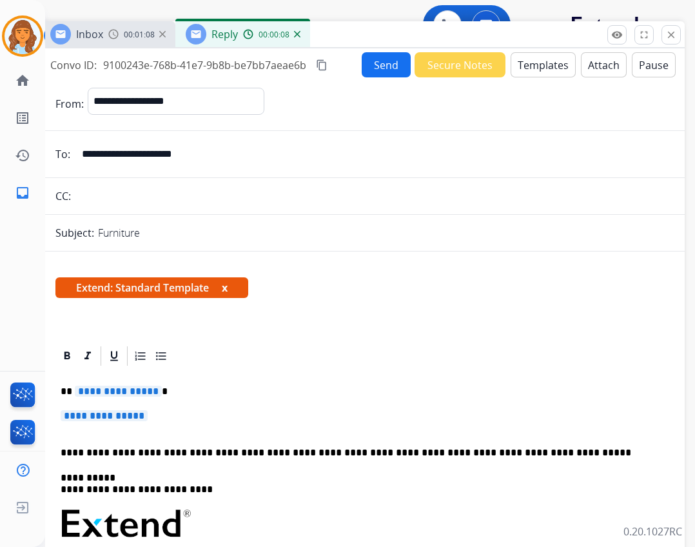
click at [542, 66] on button "Templates" at bounding box center [543, 64] width 65 height 25
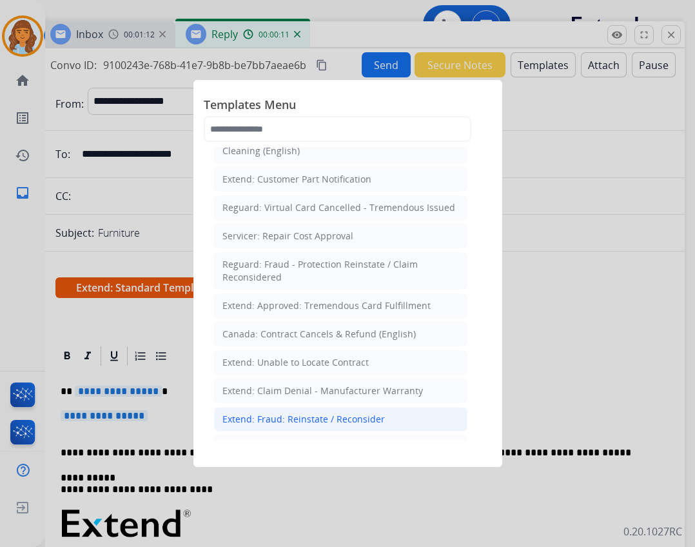
scroll to position [516, 0]
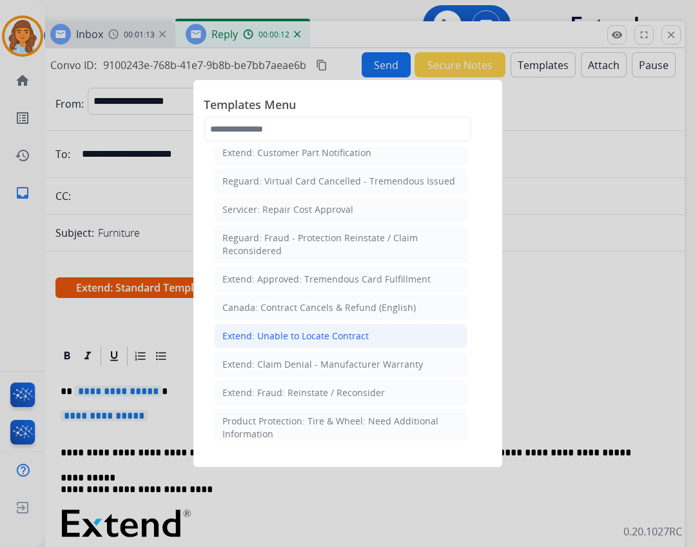
click at [329, 329] on div "Extend: Unable to Locate Contract" at bounding box center [295, 335] width 146 height 13
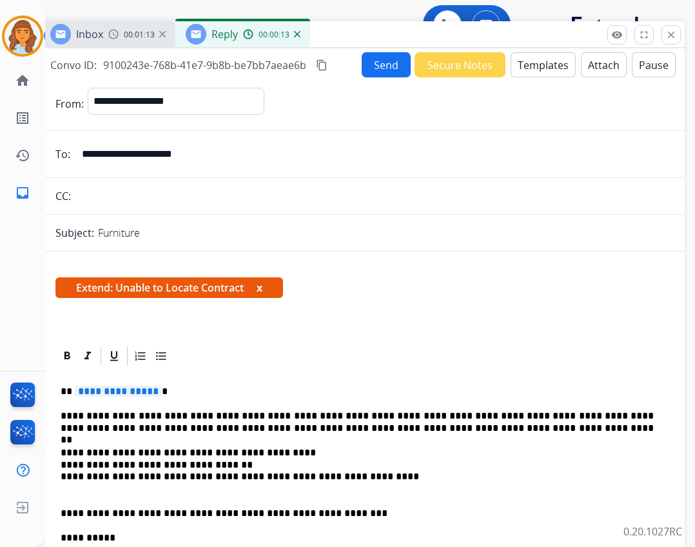
click at [135, 390] on span "**********" at bounding box center [118, 390] width 87 height 11
click at [376, 66] on button "Send" at bounding box center [386, 64] width 49 height 25
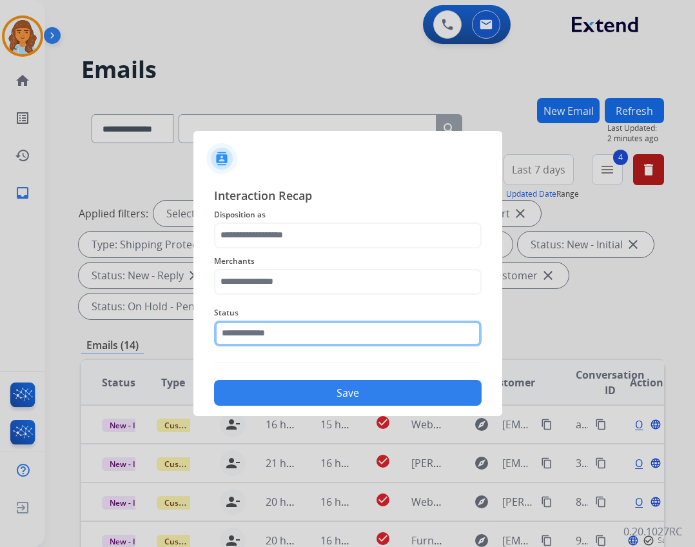
click at [313, 332] on input "text" at bounding box center [347, 333] width 267 height 26
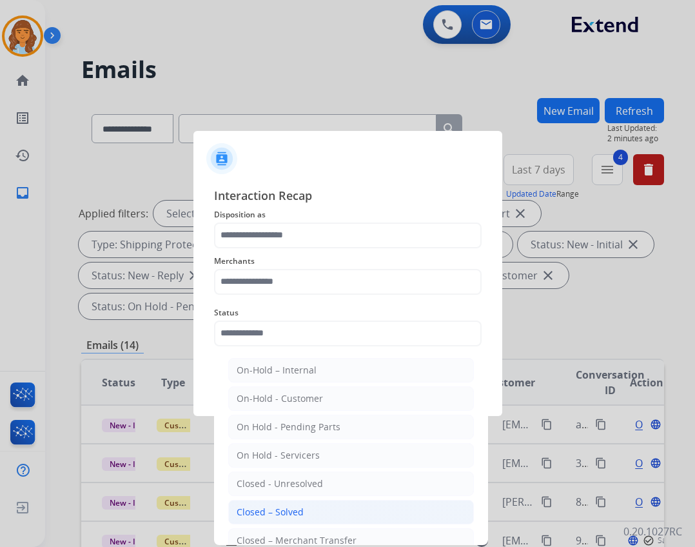
click at [312, 512] on li "Closed – Solved" at bounding box center [351, 512] width 246 height 24
type input "**********"
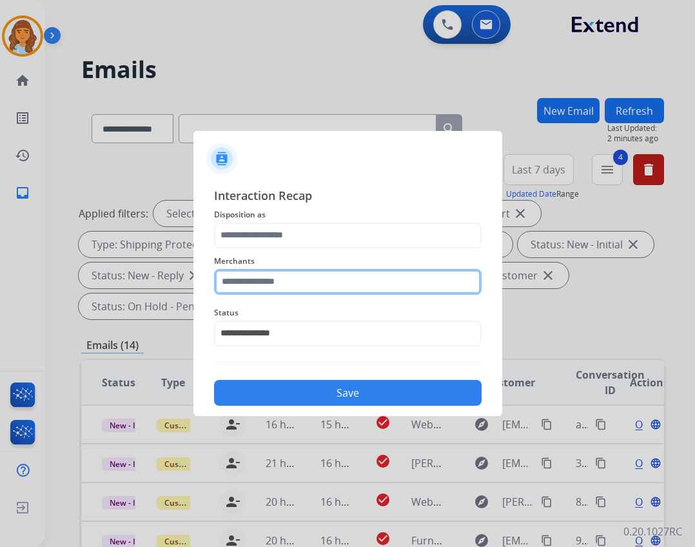
click at [281, 289] on input "text" at bounding box center [347, 282] width 267 height 26
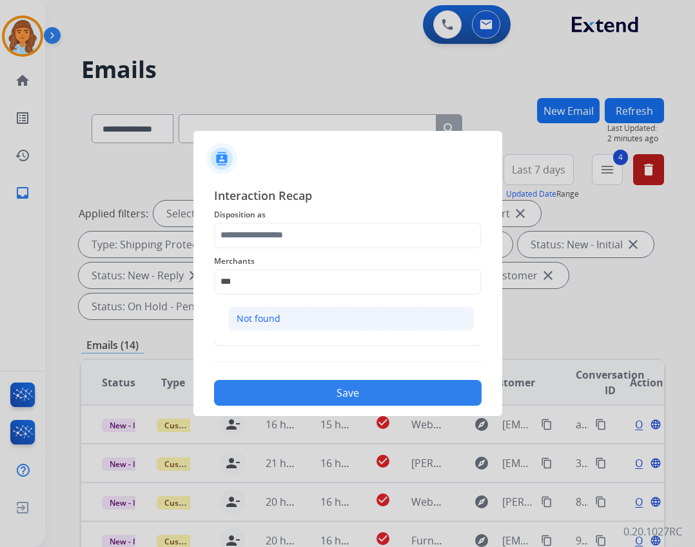
click at [326, 322] on li "Not found" at bounding box center [351, 318] width 246 height 24
type input "*********"
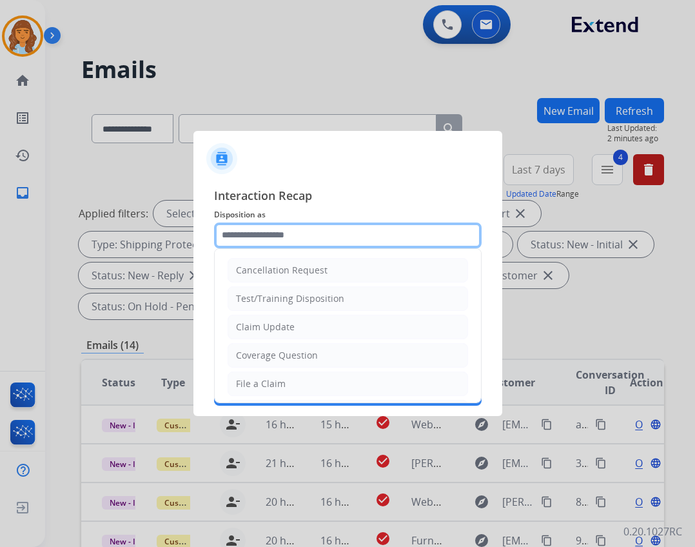
click at [347, 248] on div "Cancellation Request Test/Training Disposition Claim Update Coverage Question F…" at bounding box center [347, 235] width 267 height 26
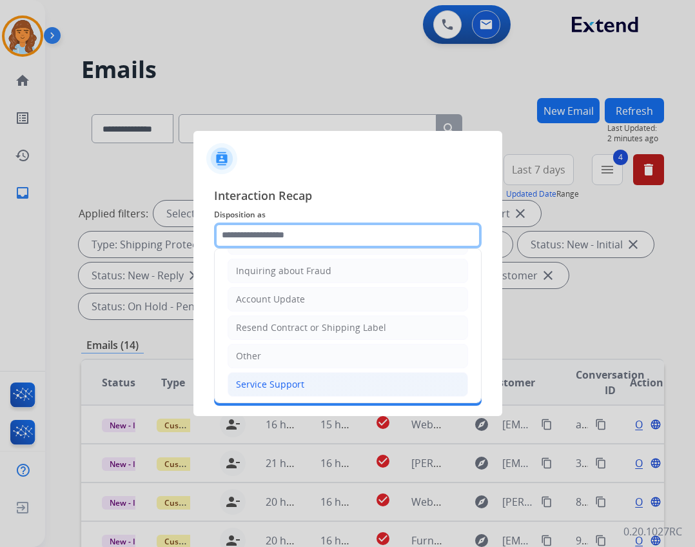
scroll to position [201, 0]
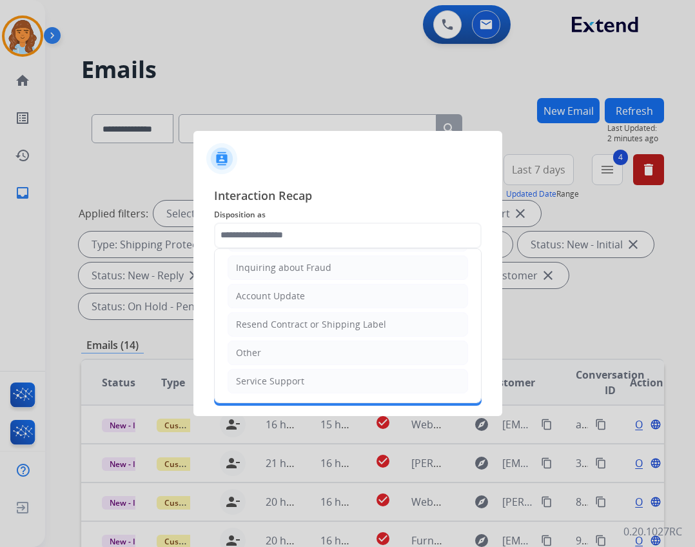
drag, startPoint x: 325, startPoint y: 351, endPoint x: 331, endPoint y: 347, distance: 7.3
click at [327, 355] on li "Other" at bounding box center [348, 352] width 240 height 24
type input "*****"
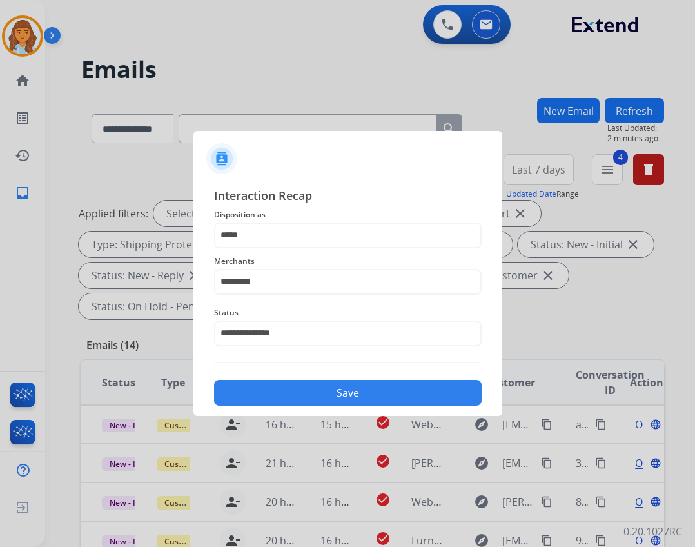
click at [331, 390] on button "Save" at bounding box center [347, 393] width 267 height 26
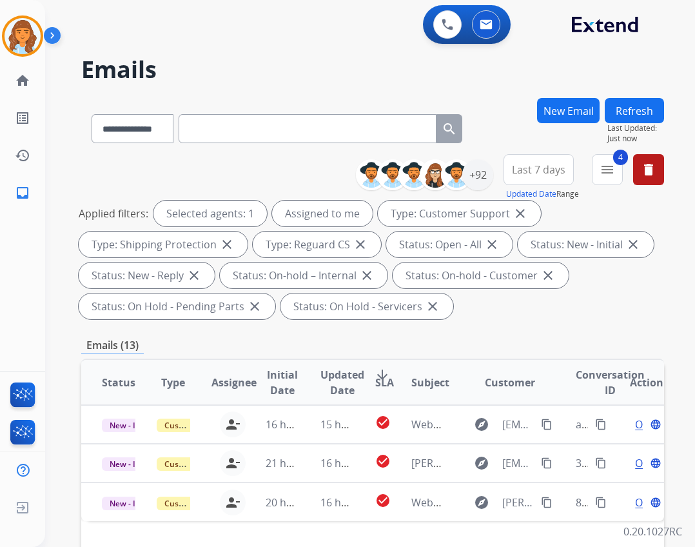
scroll to position [258, 0]
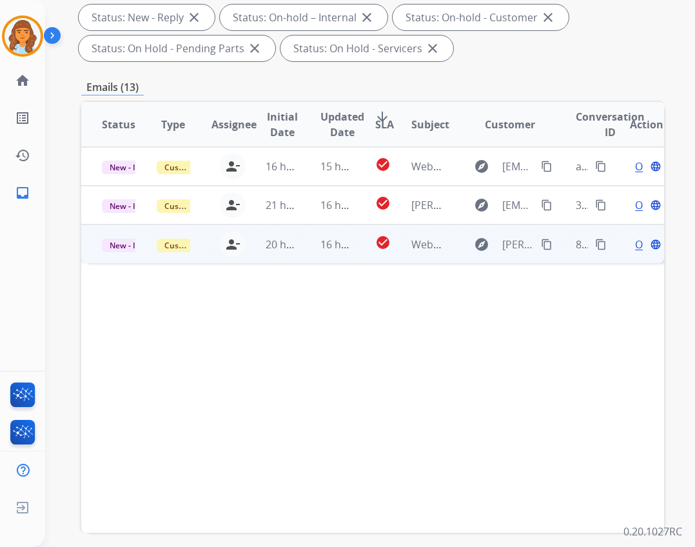
click at [355, 254] on td "check_circle" at bounding box center [373, 243] width 37 height 39
click at [541, 244] on mat-icon "content_copy" at bounding box center [547, 244] width 12 height 12
click at [541, 240] on mat-icon "content_copy" at bounding box center [547, 244] width 12 height 12
drag, startPoint x: 11, startPoint y: 413, endPoint x: 539, endPoint y: 244, distance: 554.3
click at [541, 244] on mat-icon "content_copy" at bounding box center [547, 244] width 12 height 12
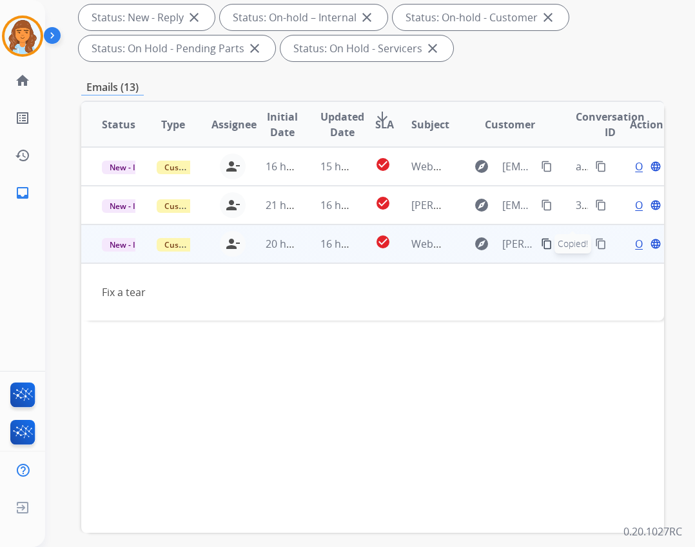
click at [541, 244] on mat-icon "content_copy" at bounding box center [547, 244] width 12 height 12
click at [635, 244] on span "Open" at bounding box center [648, 243] width 26 height 15
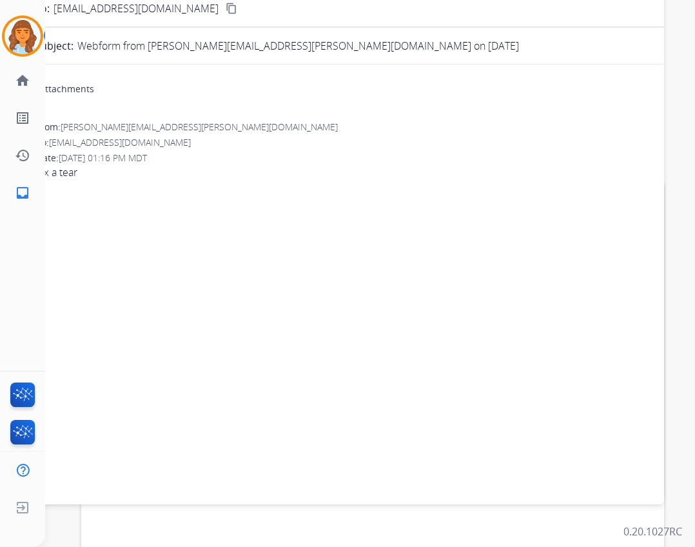
scroll to position [0, 0]
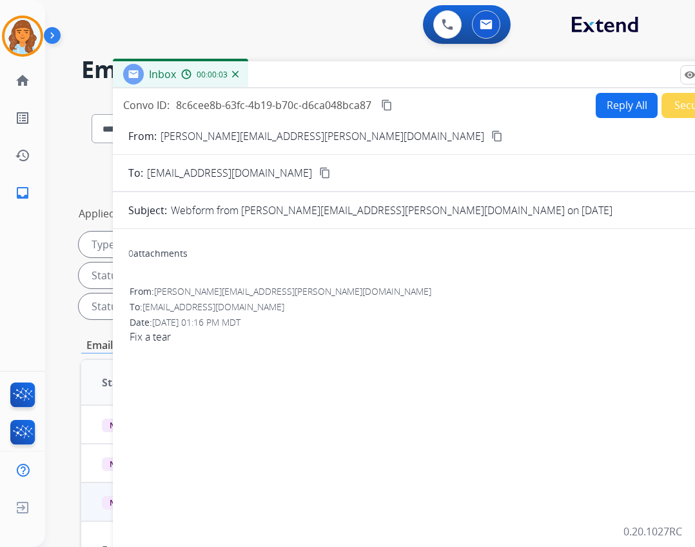
drag, startPoint x: 232, startPoint y: 96, endPoint x: 320, endPoint y: 79, distance: 89.4
click at [320, 79] on div "Inbox 00:00:03" at bounding box center [435, 74] width 645 height 27
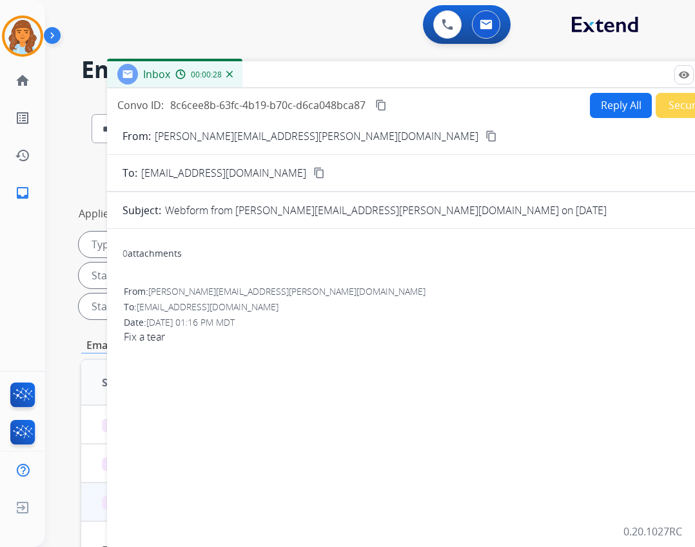
click at [607, 113] on button "Reply All" at bounding box center [621, 105] width 62 height 25
select select "**********"
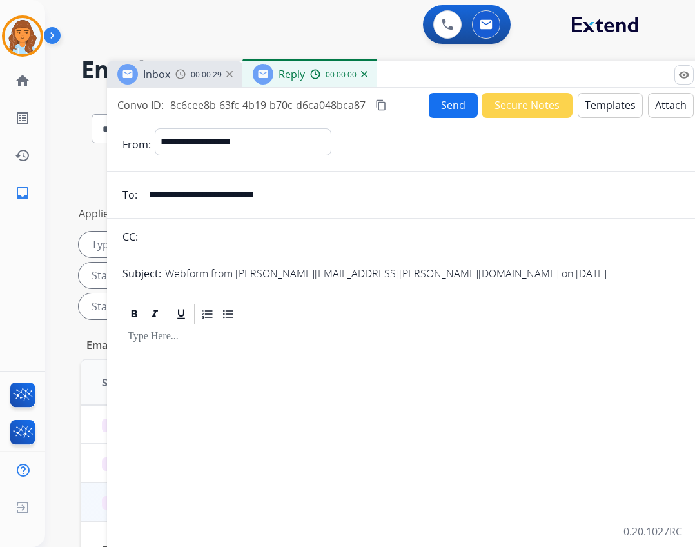
click at [588, 106] on button "Templates" at bounding box center [610, 105] width 65 height 25
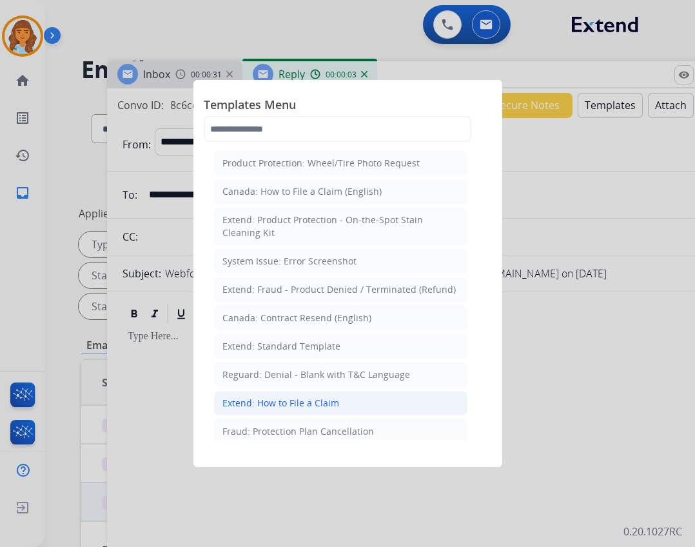
click at [361, 395] on li "Extend: How to File a Claim" at bounding box center [340, 403] width 253 height 24
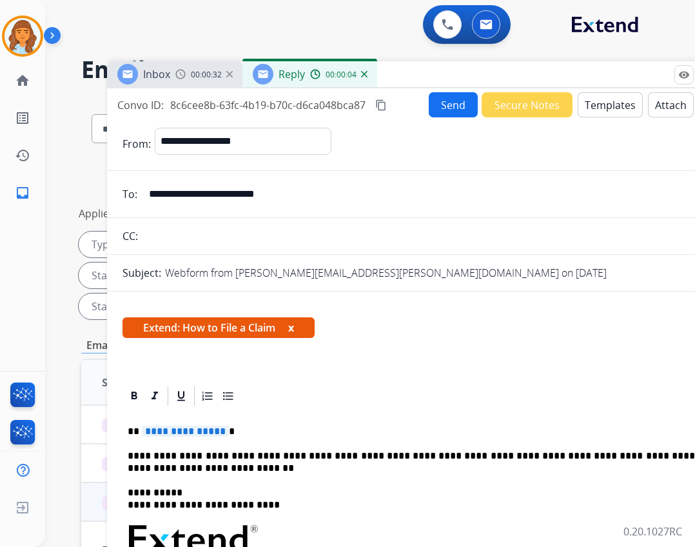
click at [174, 437] on p "**********" at bounding box center [424, 431] width 593 height 12
click at [448, 104] on button "Send" at bounding box center [453, 104] width 49 height 25
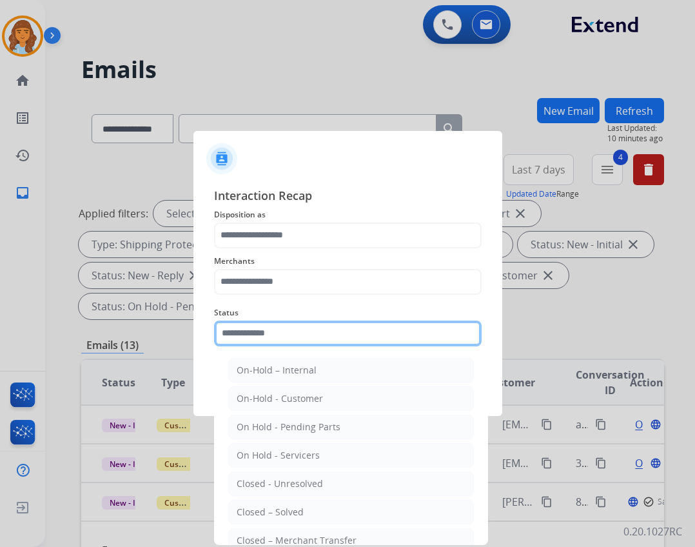
click at [398, 336] on input "text" at bounding box center [347, 333] width 267 height 26
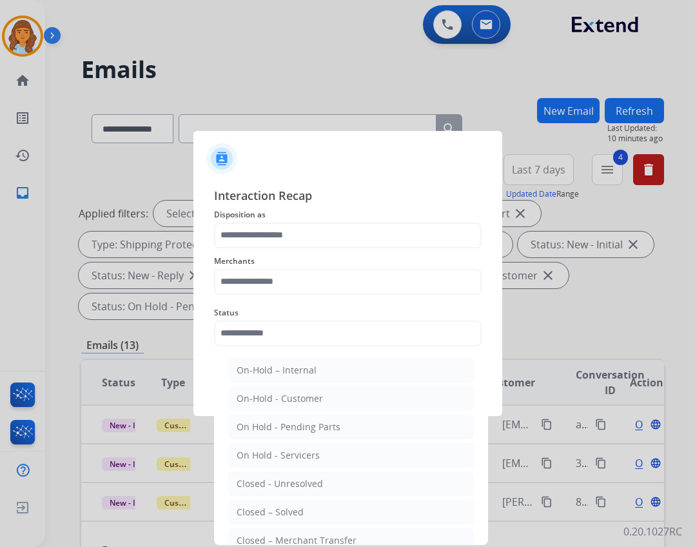
click at [338, 509] on li "Closed – Solved" at bounding box center [351, 512] width 246 height 24
type input "**********"
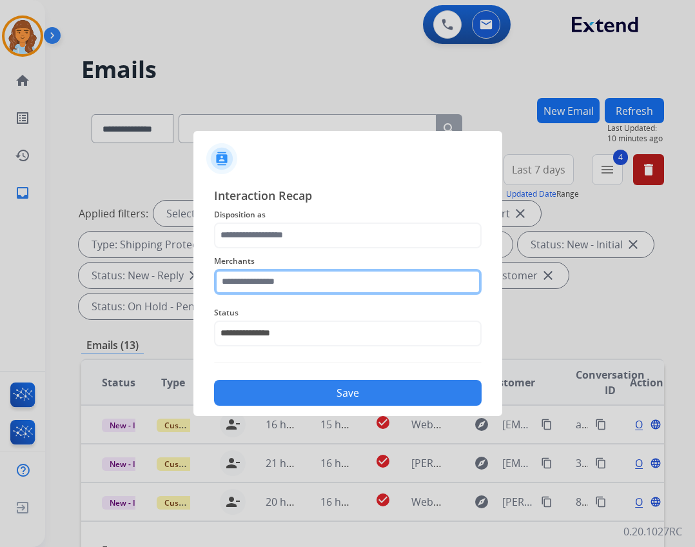
click at [309, 293] on input "text" at bounding box center [347, 282] width 267 height 26
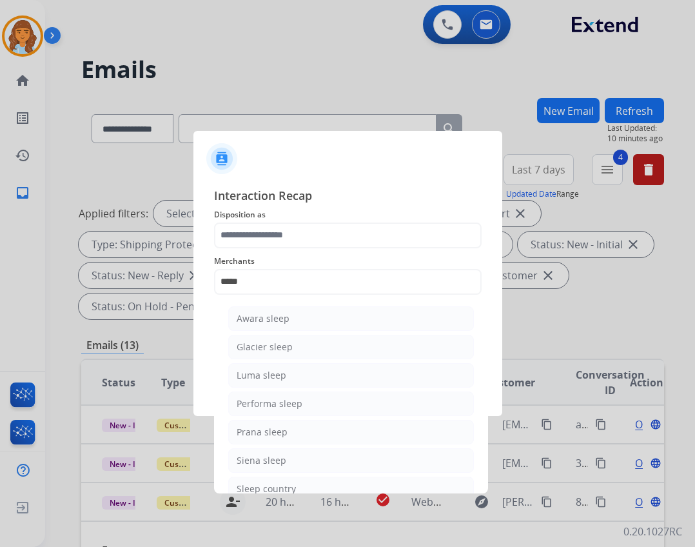
click at [339, 481] on li "Sleep country" at bounding box center [351, 488] width 246 height 24
type input "**********"
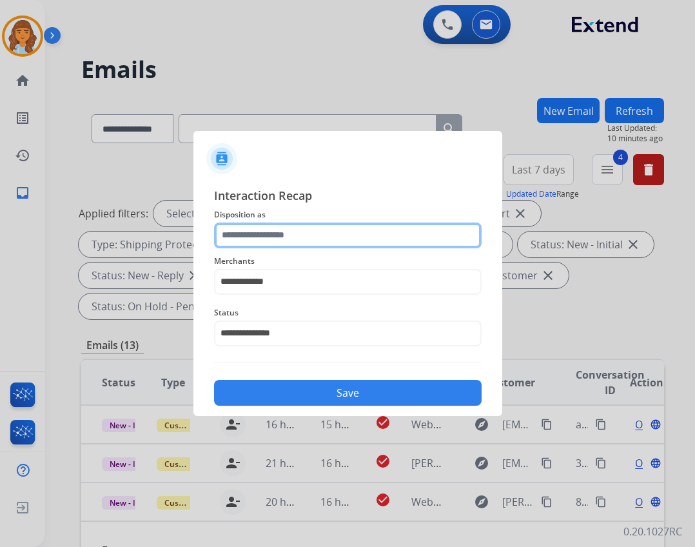
click at [288, 229] on input "text" at bounding box center [347, 235] width 267 height 26
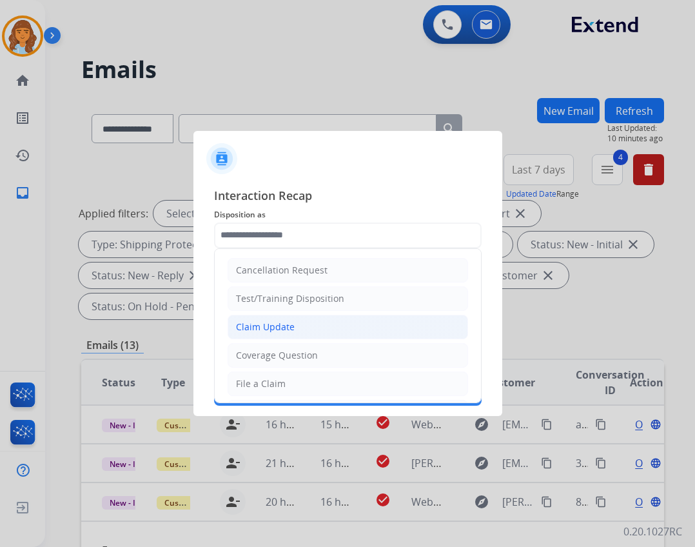
click at [306, 327] on li "Claim Update" at bounding box center [348, 327] width 240 height 24
type input "**********"
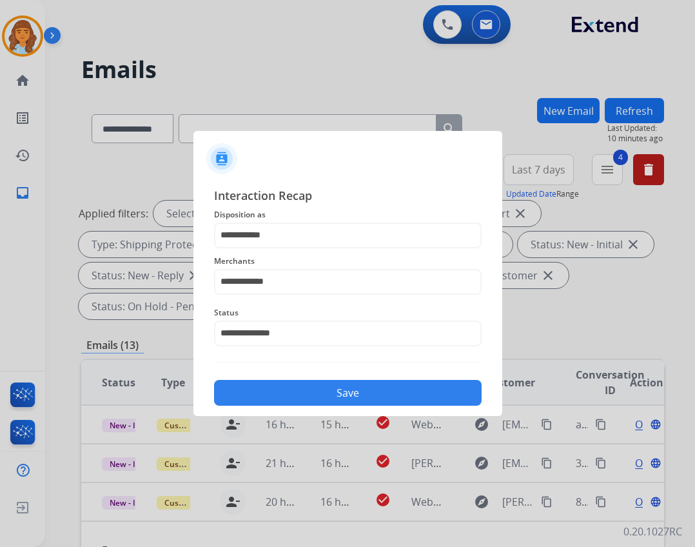
click at [328, 402] on button "Save" at bounding box center [347, 393] width 267 height 26
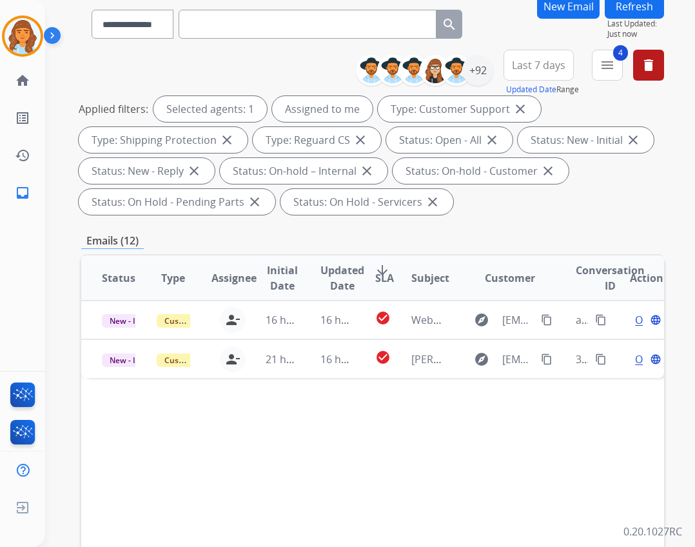
scroll to position [258, 0]
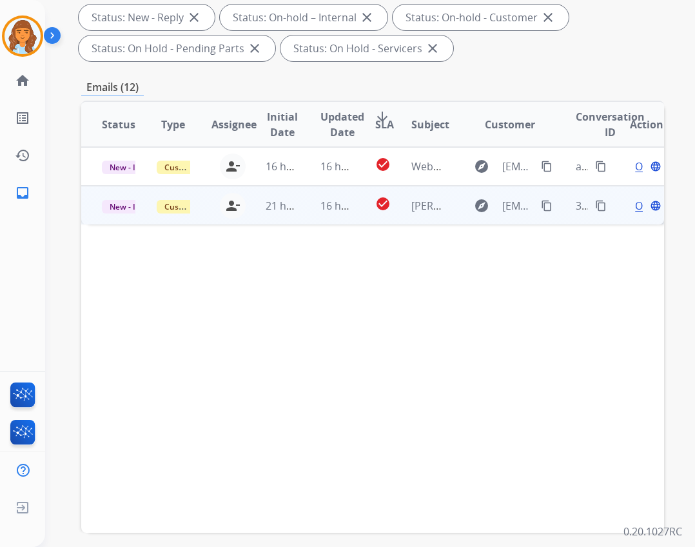
click at [317, 192] on td "16 hours ago" at bounding box center [327, 205] width 55 height 39
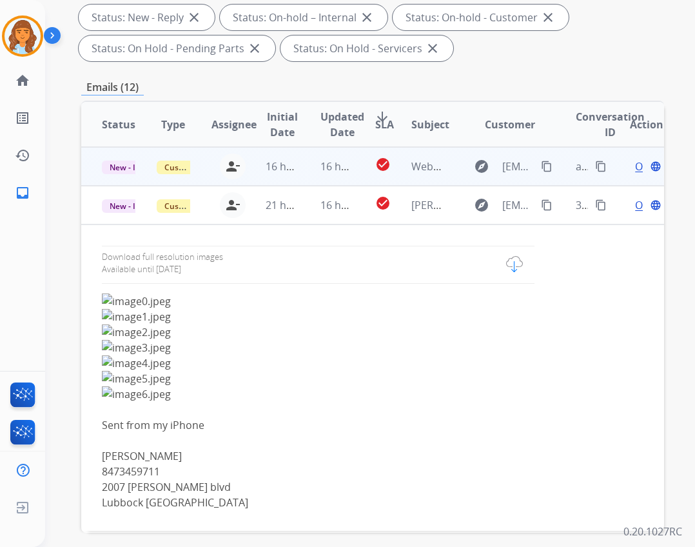
click at [317, 157] on td "16 hours ago" at bounding box center [327, 166] width 55 height 39
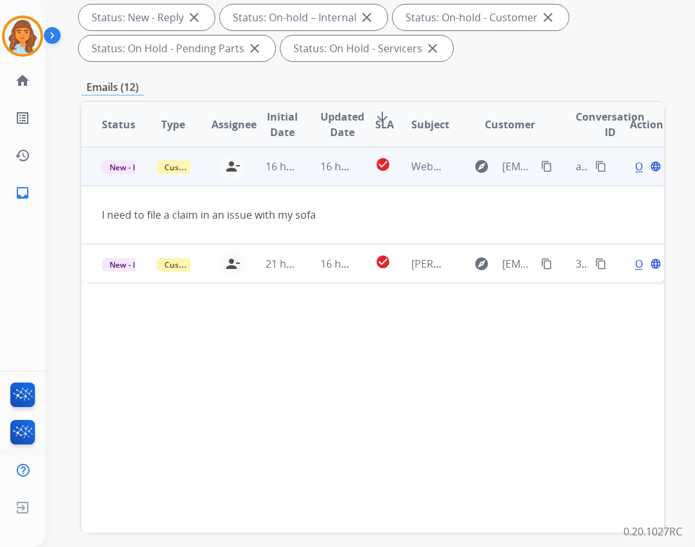
click at [635, 168] on span "Open" at bounding box center [648, 166] width 26 height 15
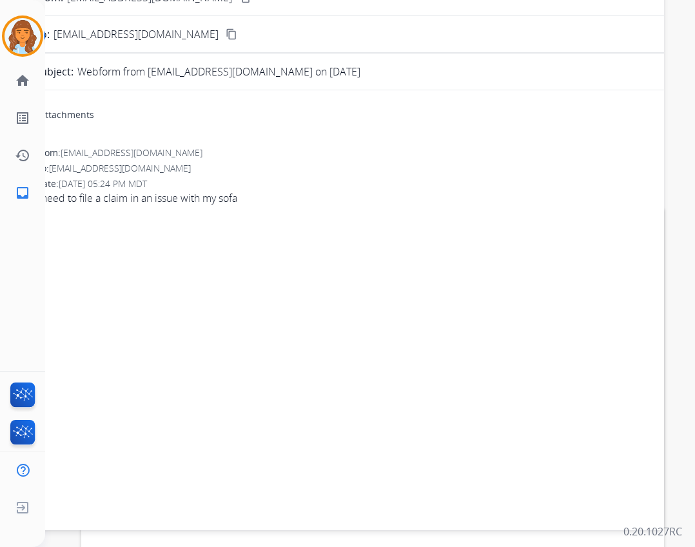
scroll to position [0, 0]
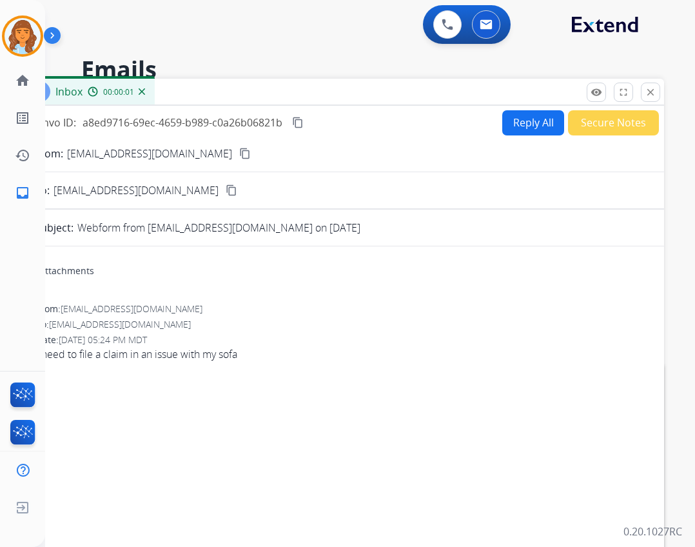
click at [523, 119] on button "Reply All" at bounding box center [533, 122] width 62 height 25
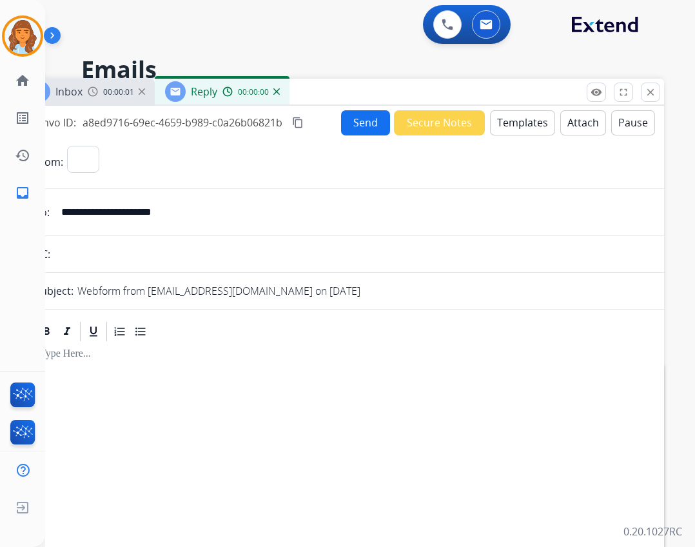
select select "**********"
click at [525, 128] on button "Templates" at bounding box center [522, 122] width 65 height 25
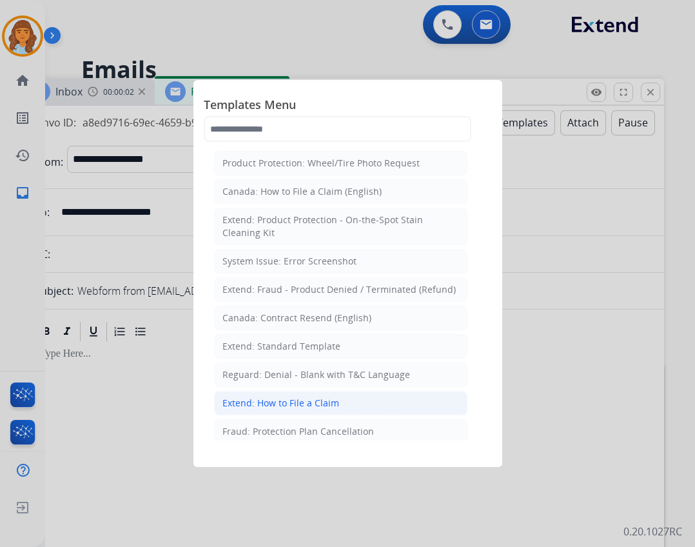
click at [363, 407] on li "Extend: How to File a Claim" at bounding box center [340, 403] width 253 height 24
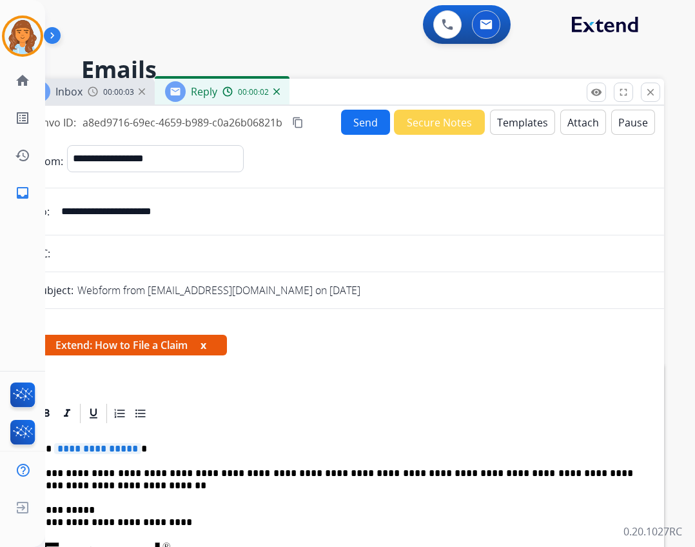
click at [86, 449] on span "**********" at bounding box center [97, 448] width 87 height 11
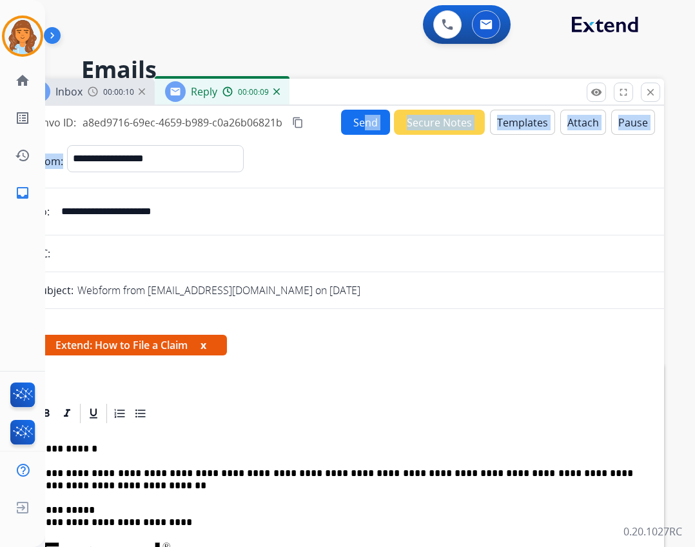
click at [356, 134] on div "**********" at bounding box center [341, 393] width 645 height 575
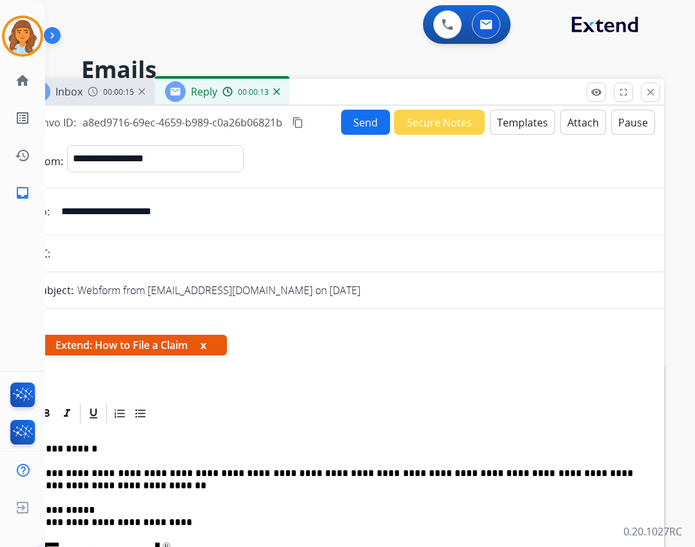
drag, startPoint x: 202, startPoint y: 216, endPoint x: 60, endPoint y: 210, distance: 141.9
click at [60, 210] on input "**********" at bounding box center [350, 212] width 595 height 26
click at [538, 113] on button "Templates" at bounding box center [522, 122] width 65 height 25
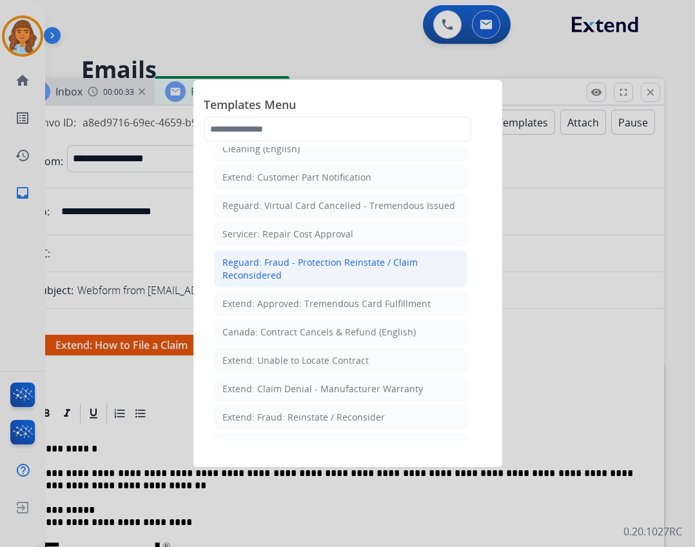
scroll to position [580, 0]
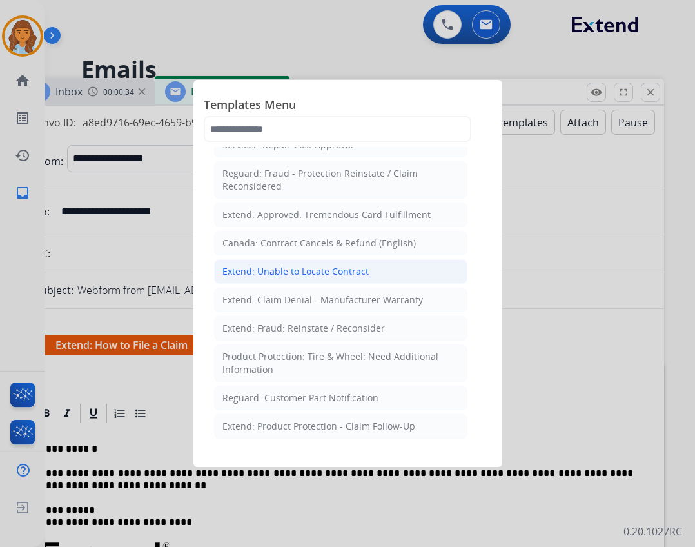
click at [353, 265] on div "Extend: Unable to Locate Contract" at bounding box center [295, 271] width 146 height 13
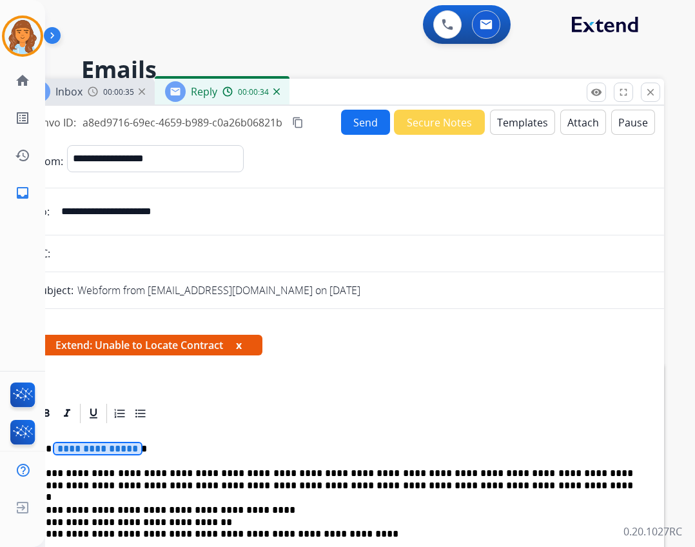
click at [116, 445] on span "**********" at bounding box center [97, 448] width 87 height 11
click at [358, 129] on button "Send" at bounding box center [365, 122] width 49 height 25
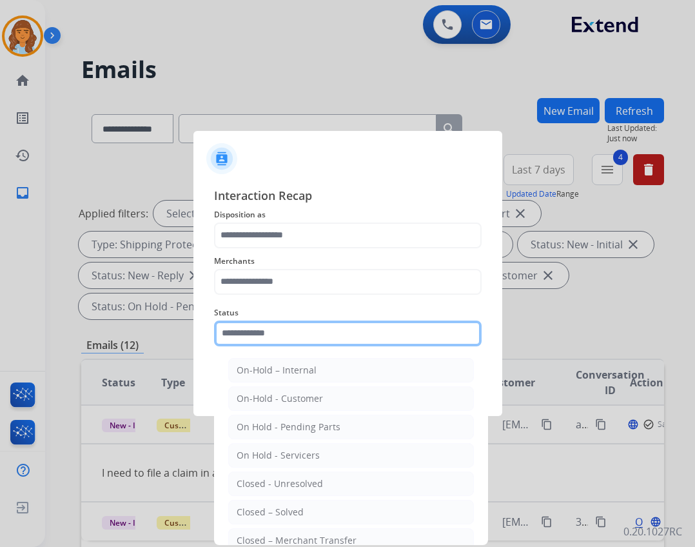
click at [340, 327] on input "text" at bounding box center [347, 333] width 267 height 26
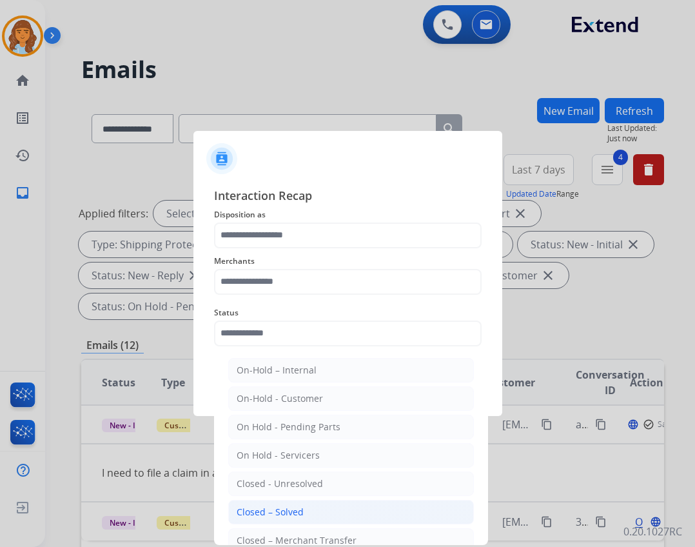
click at [286, 509] on div "Closed – Solved" at bounding box center [270, 511] width 67 height 13
type input "**********"
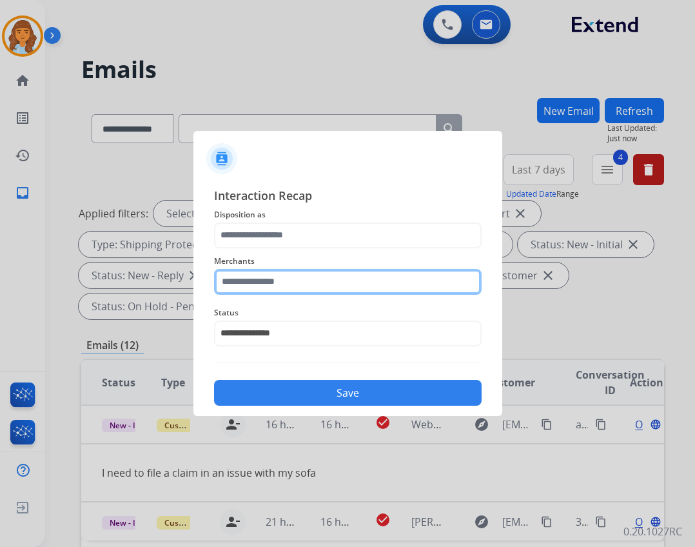
click at [264, 287] on input "text" at bounding box center [347, 282] width 267 height 26
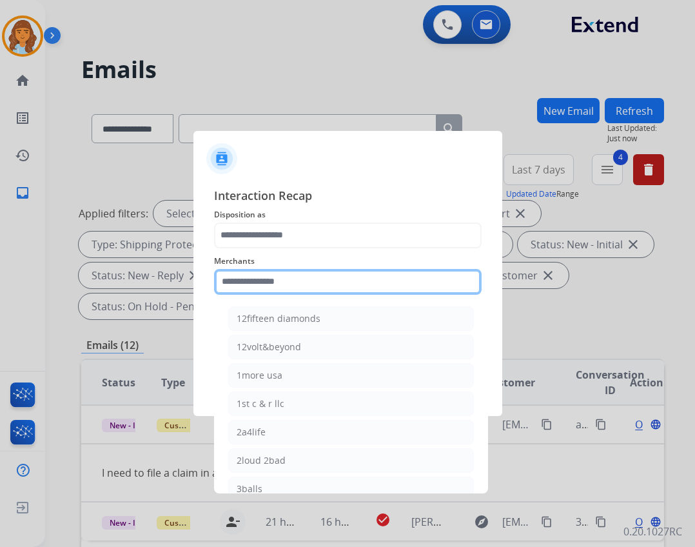
click at [295, 289] on input "text" at bounding box center [347, 282] width 267 height 26
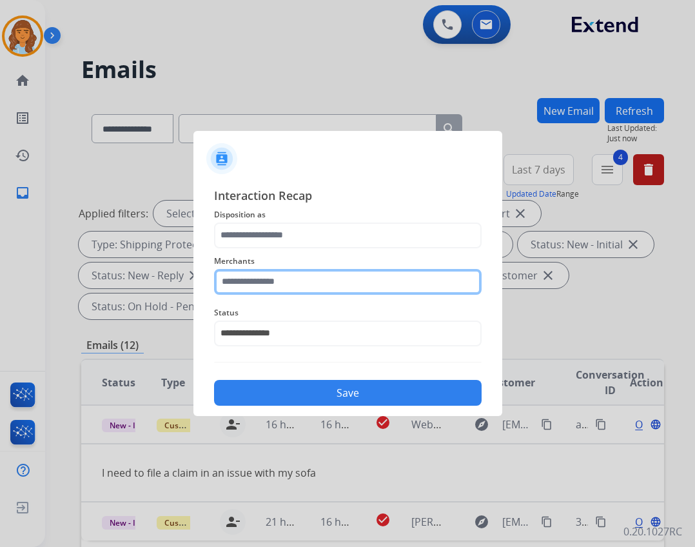
type input "*"
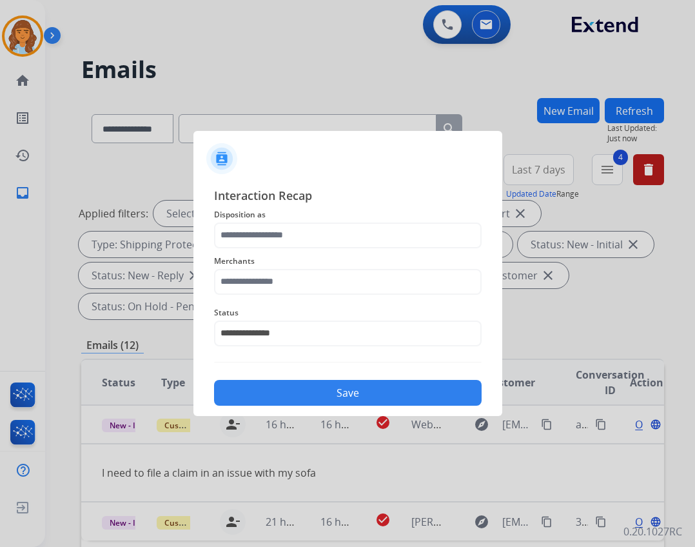
click at [236, 295] on div "Merchants" at bounding box center [347, 274] width 267 height 52
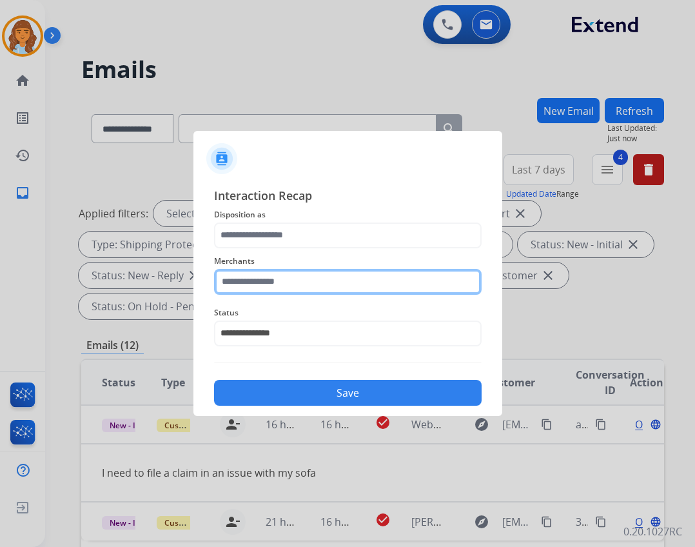
click at [234, 274] on input "text" at bounding box center [347, 282] width 267 height 26
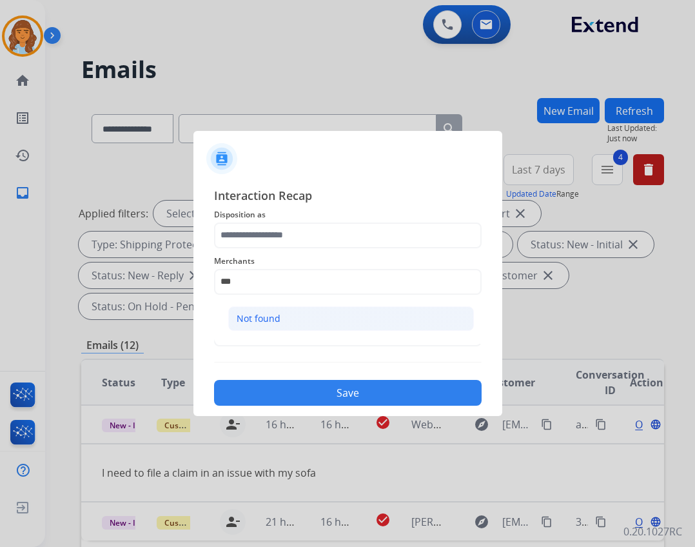
click at [290, 329] on ul "Not found" at bounding box center [350, 322] width 253 height 44
click at [286, 319] on li "Not found" at bounding box center [351, 318] width 246 height 24
type input "*********"
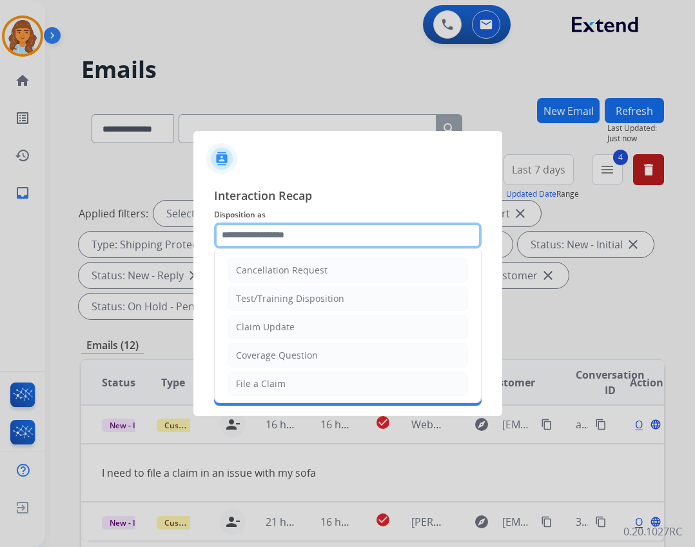
drag, startPoint x: 294, startPoint y: 226, endPoint x: 289, endPoint y: 237, distance: 12.1
click at [293, 229] on input "text" at bounding box center [347, 235] width 267 height 26
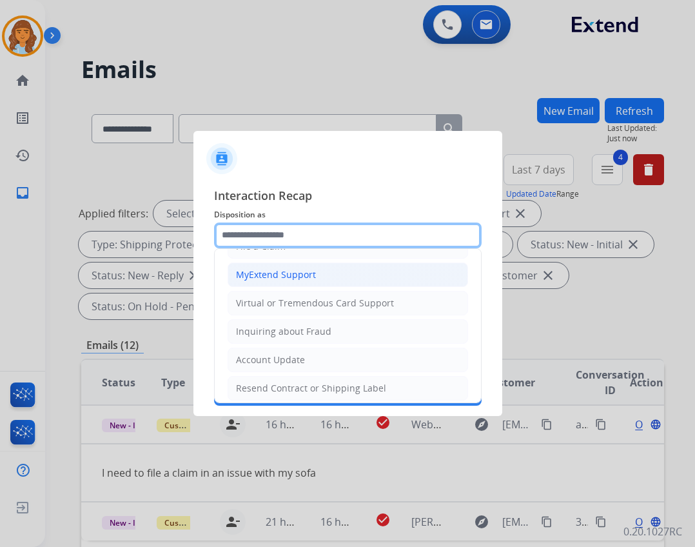
scroll to position [201, 0]
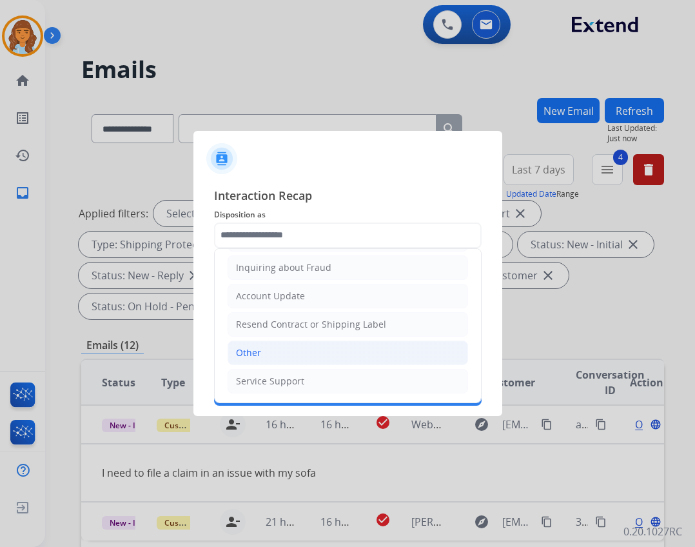
click at [276, 355] on li "Other" at bounding box center [348, 352] width 240 height 24
type input "*****"
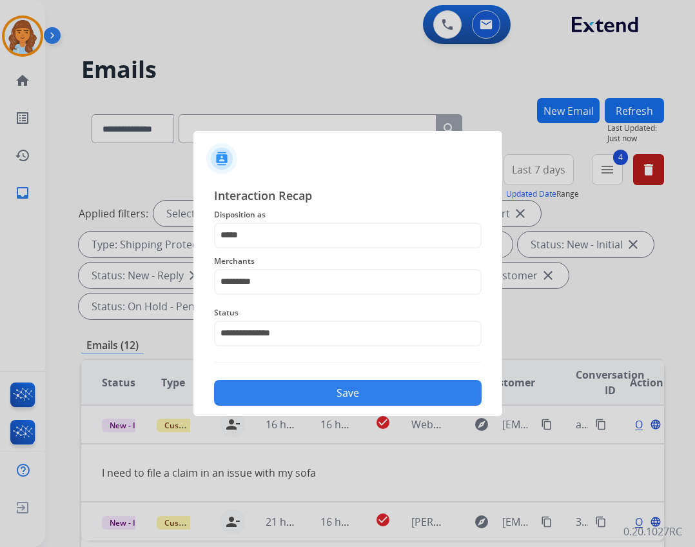
click at [308, 393] on button "Save" at bounding box center [347, 393] width 267 height 26
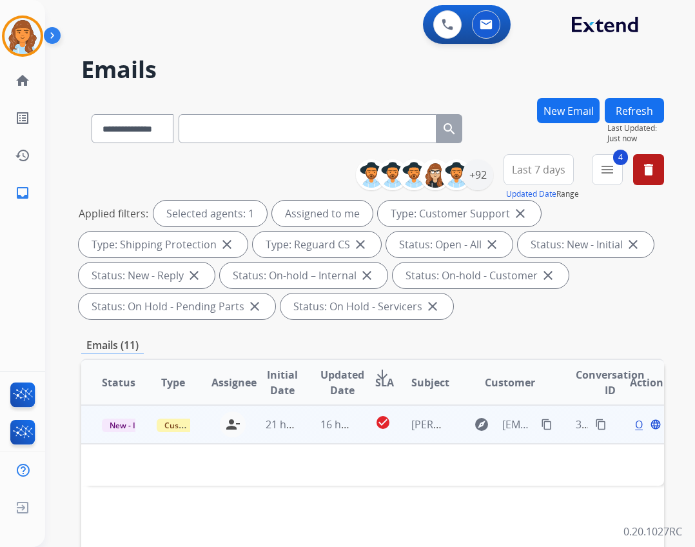
click at [355, 426] on td "check_circle" at bounding box center [373, 424] width 37 height 39
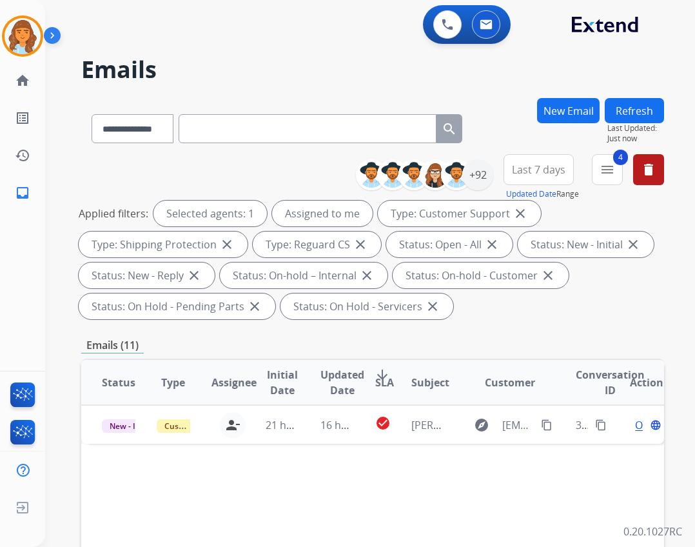
scroll to position [311, 0]
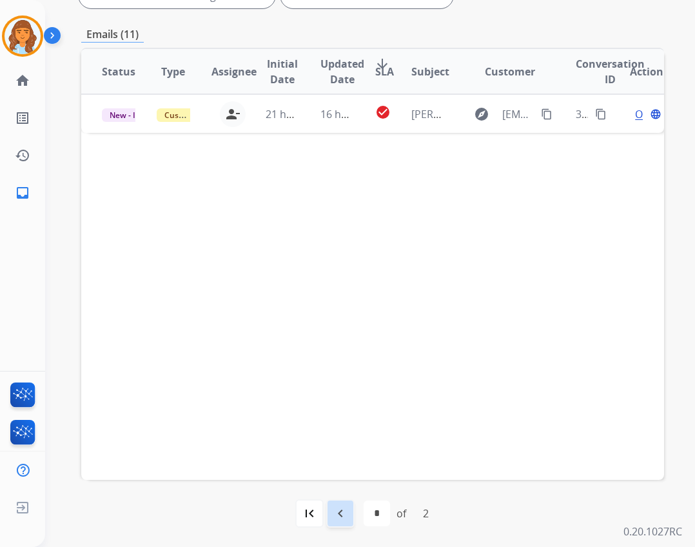
click at [341, 506] on mat-icon "navigate_before" at bounding box center [340, 512] width 15 height 15
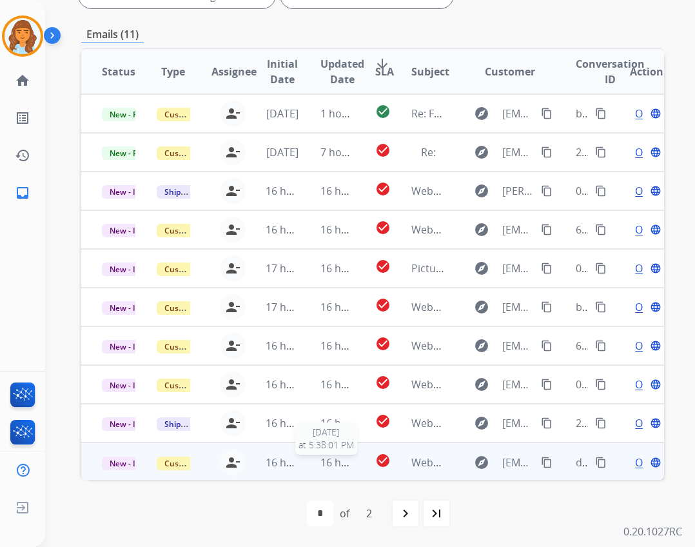
click at [339, 469] on div "16 hours ago" at bounding box center [337, 461] width 34 height 15
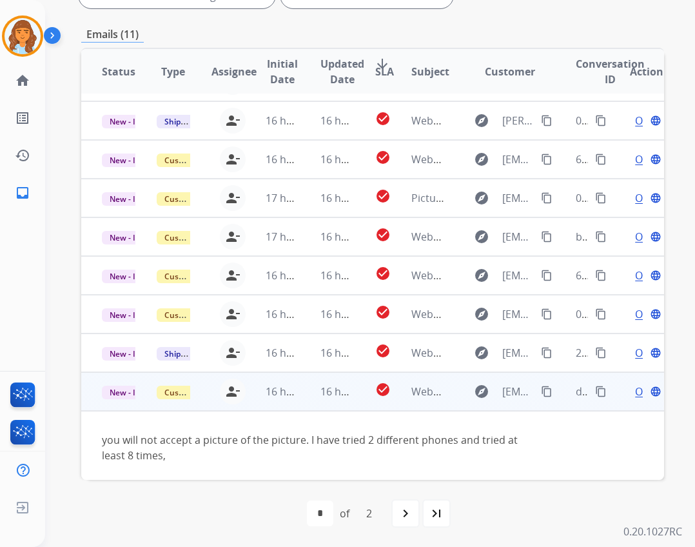
scroll to position [74, 0]
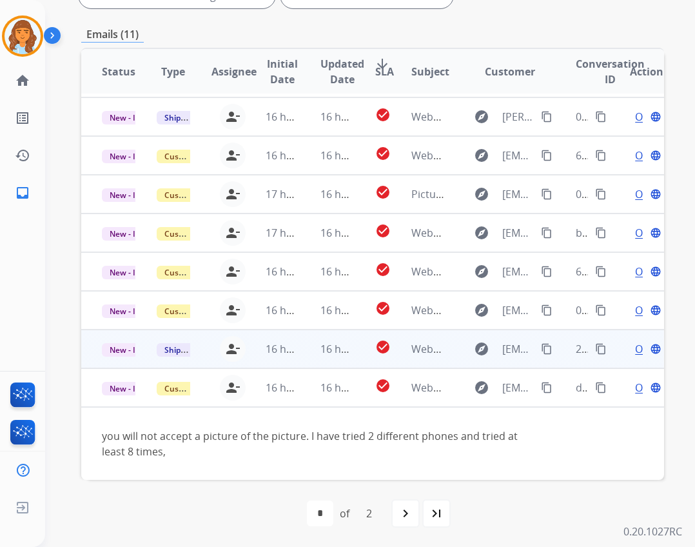
click at [316, 338] on td "16 hours ago" at bounding box center [327, 348] width 55 height 39
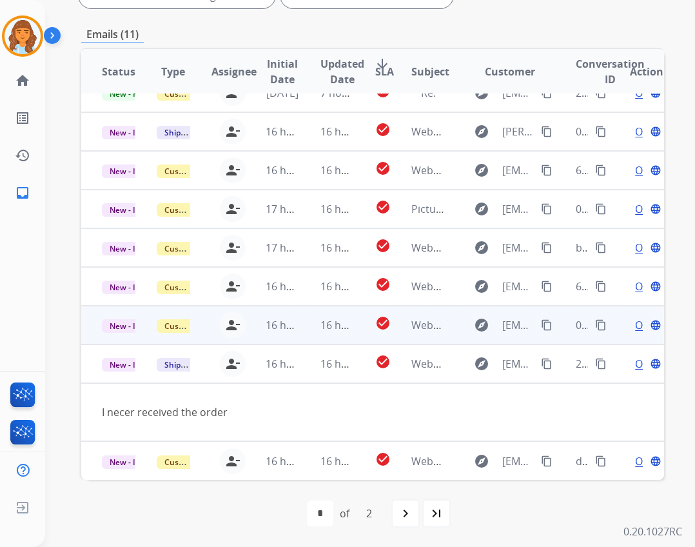
scroll to position [59, 0]
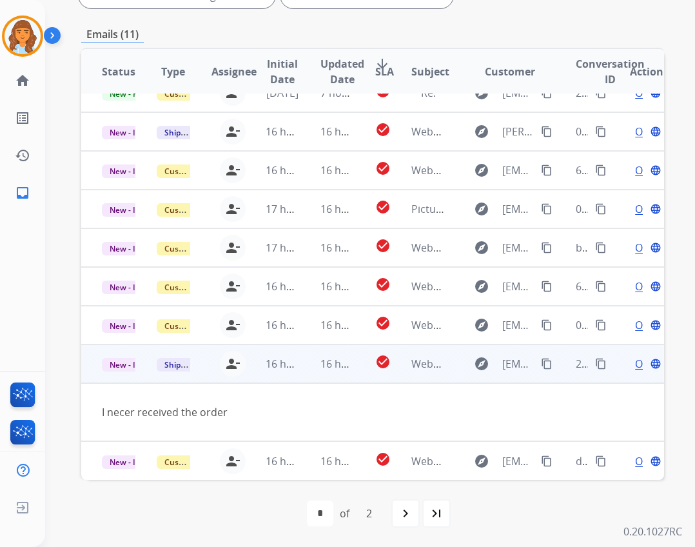
click at [635, 365] on span "Open" at bounding box center [648, 363] width 26 height 15
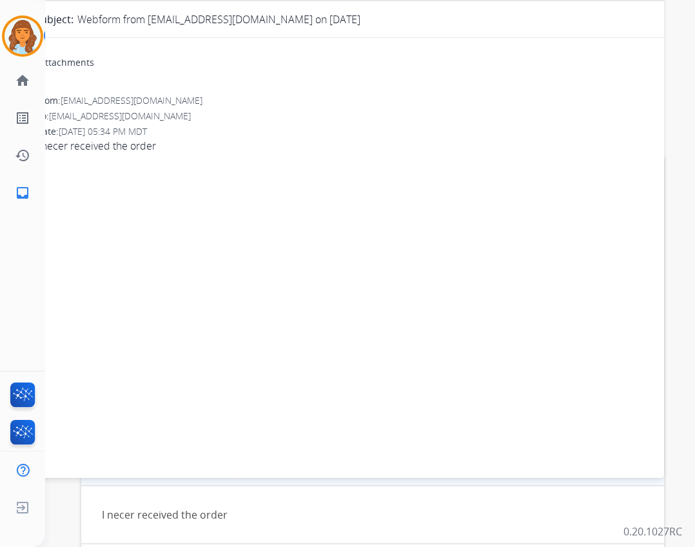
scroll to position [53, 0]
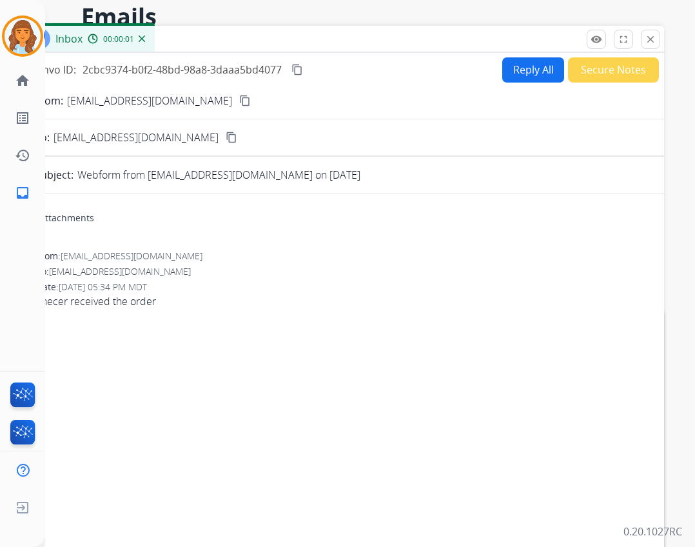
click at [502, 64] on button "Reply All" at bounding box center [533, 69] width 62 height 25
select select "**********"
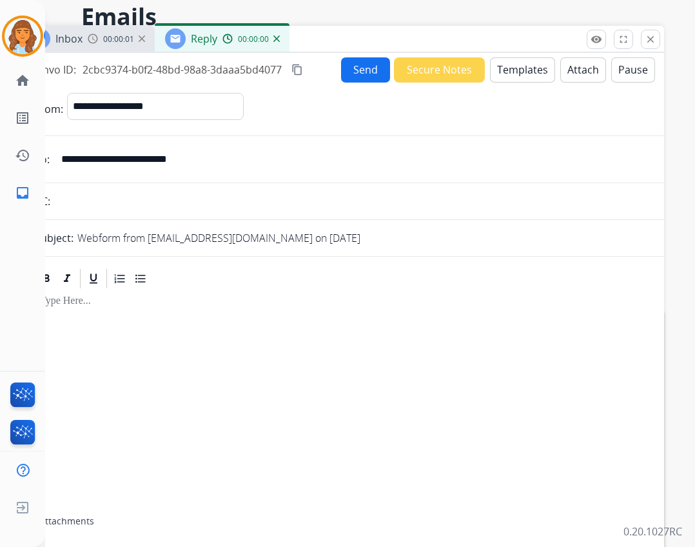
click at [509, 71] on button "Templates" at bounding box center [522, 69] width 65 height 25
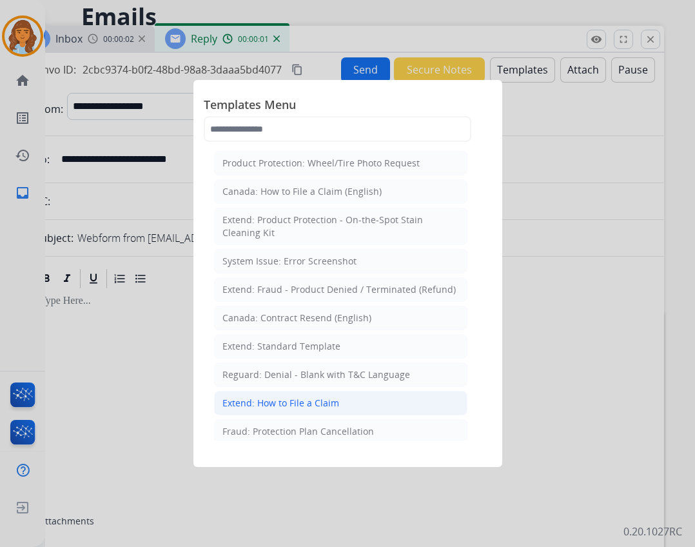
click at [338, 400] on li "Extend: How to File a Claim" at bounding box center [340, 403] width 253 height 24
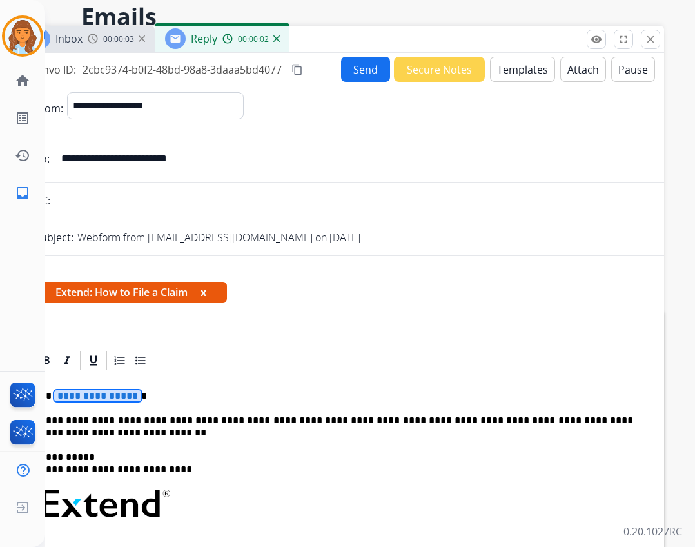
click at [106, 393] on span "**********" at bounding box center [97, 395] width 87 height 11
click at [349, 72] on button "Send" at bounding box center [365, 69] width 49 height 25
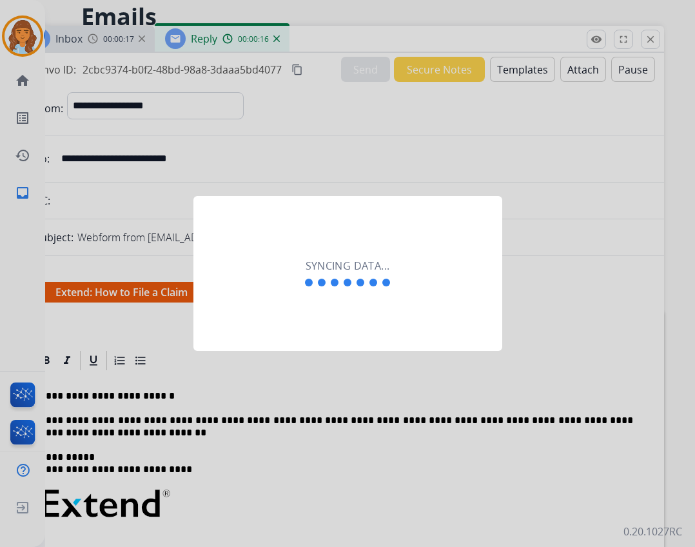
scroll to position [70, 0]
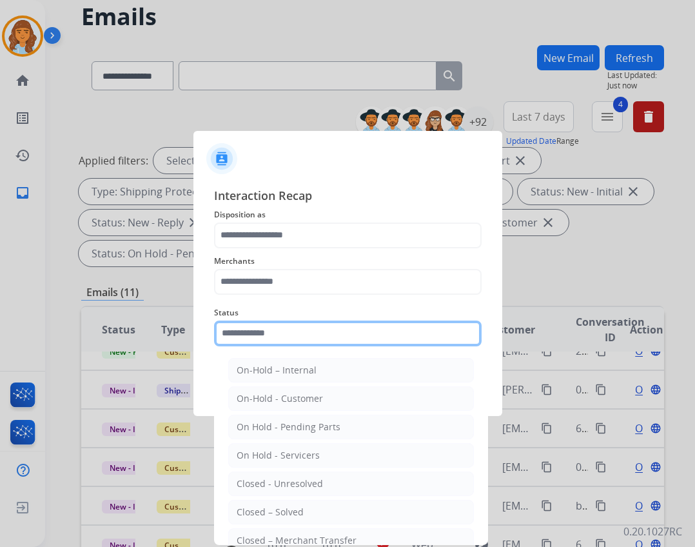
click at [313, 340] on input "text" at bounding box center [347, 333] width 267 height 26
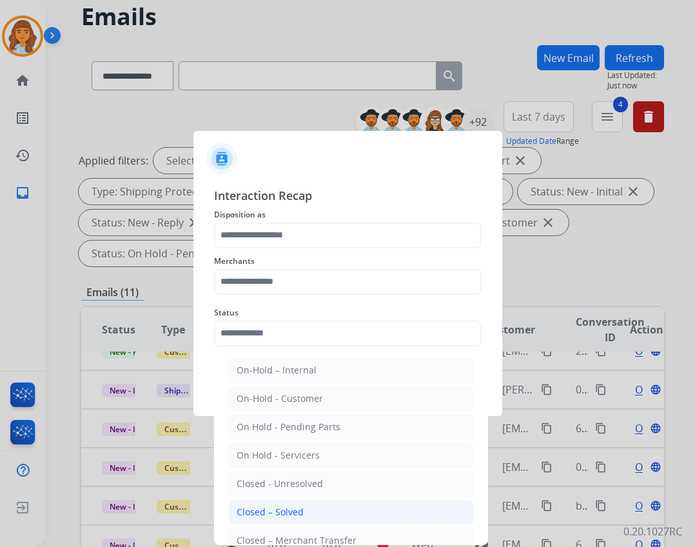
click at [351, 507] on li "Closed – Solved" at bounding box center [351, 512] width 246 height 24
type input "**********"
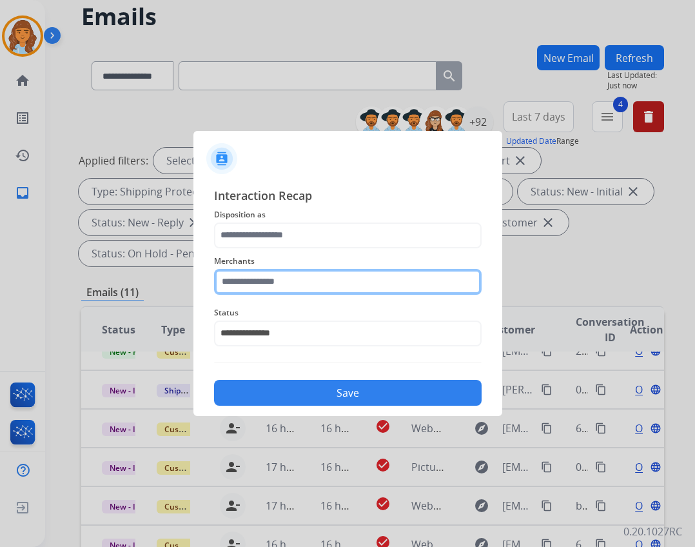
click at [307, 278] on input "text" at bounding box center [347, 282] width 267 height 26
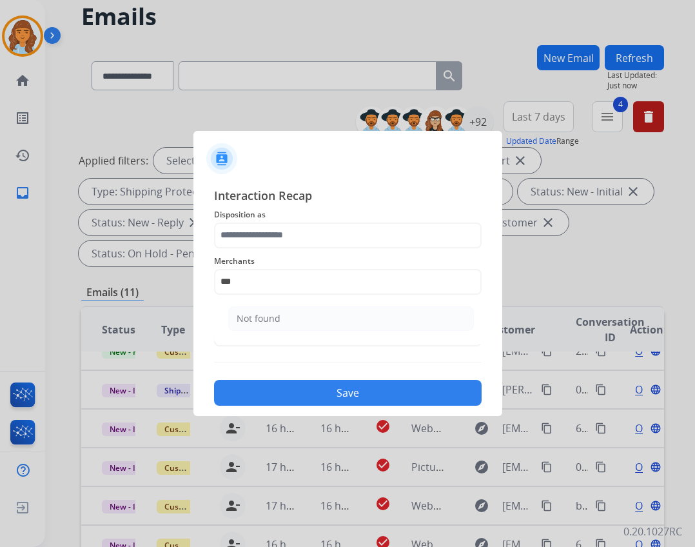
click at [317, 311] on li "Not found" at bounding box center [351, 318] width 246 height 24
type input "*********"
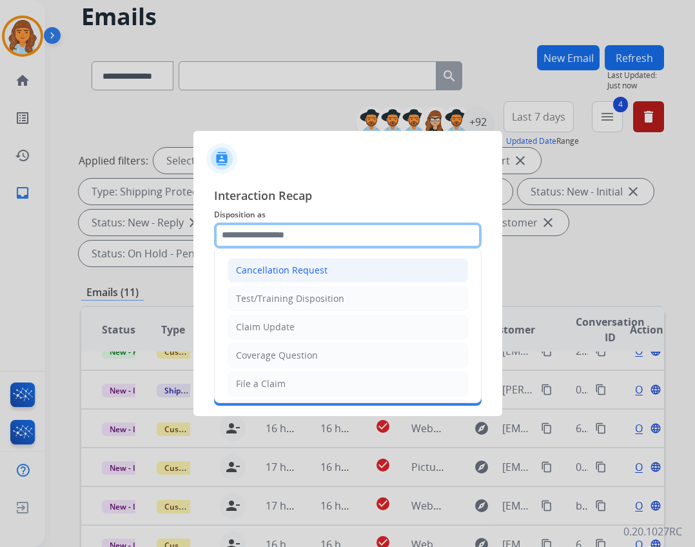
drag, startPoint x: 315, startPoint y: 229, endPoint x: 306, endPoint y: 278, distance: 49.8
click at [314, 229] on input "text" at bounding box center [347, 235] width 267 height 26
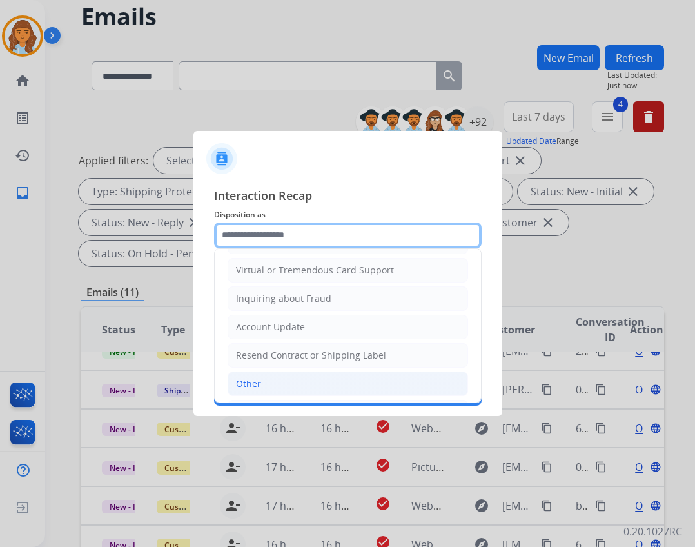
scroll to position [201, 0]
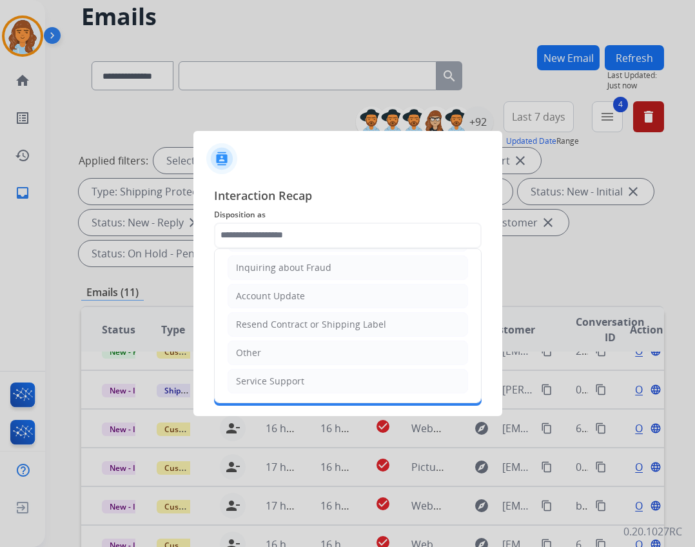
drag, startPoint x: 291, startPoint y: 351, endPoint x: 295, endPoint y: 365, distance: 15.5
click at [291, 351] on li "Other" at bounding box center [348, 352] width 240 height 24
type input "*****"
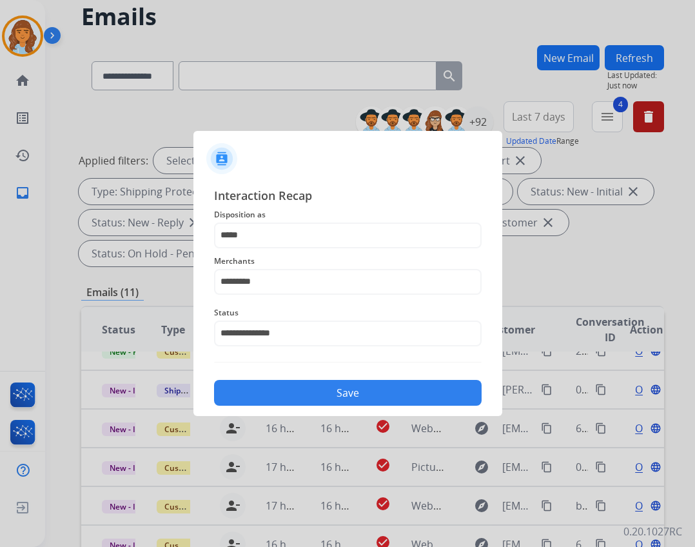
click at [307, 387] on button "Save" at bounding box center [347, 393] width 267 height 26
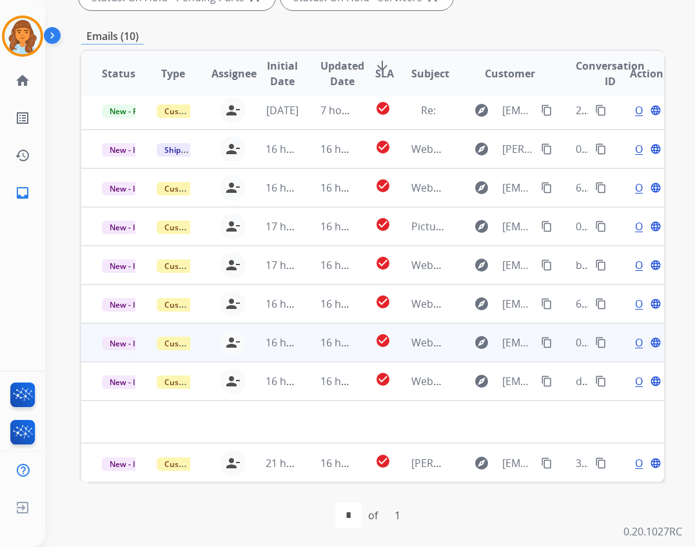
scroll to position [311, 0]
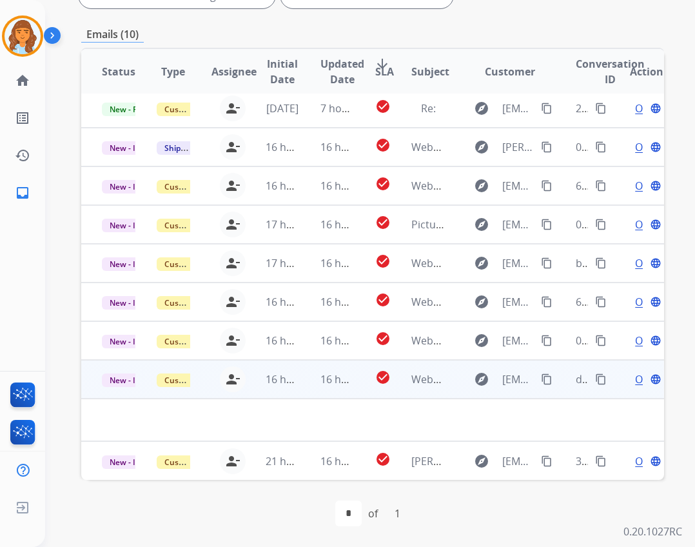
click at [413, 365] on td "Webform from [EMAIL_ADDRESS][DOMAIN_NAME] on [DATE]" at bounding box center [418, 379] width 55 height 39
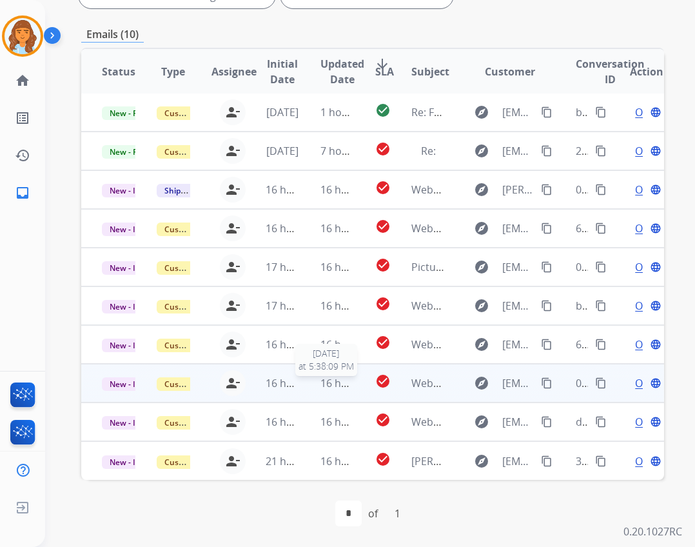
click at [322, 385] on span "16 hours ago" at bounding box center [352, 383] width 64 height 14
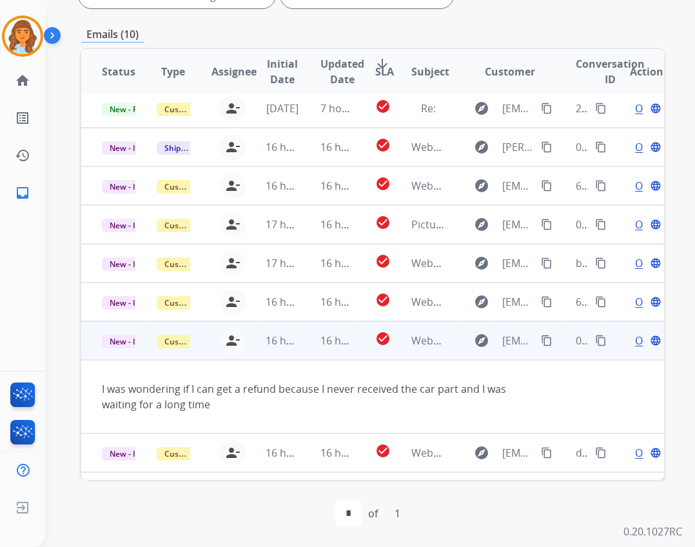
scroll to position [75, 0]
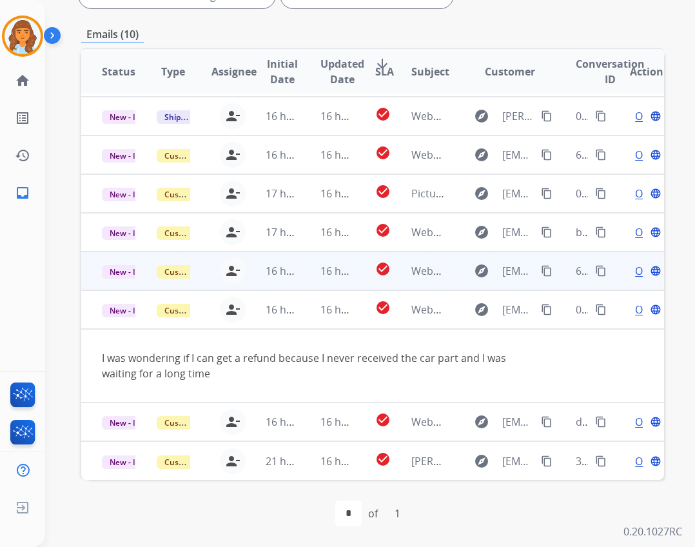
click at [333, 262] on td "16 hours ago" at bounding box center [327, 270] width 55 height 39
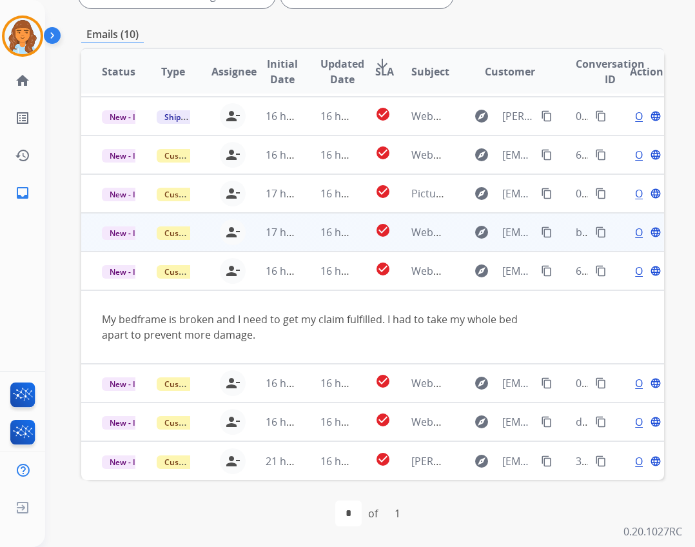
click at [304, 223] on td "16 hours ago" at bounding box center [327, 232] width 55 height 39
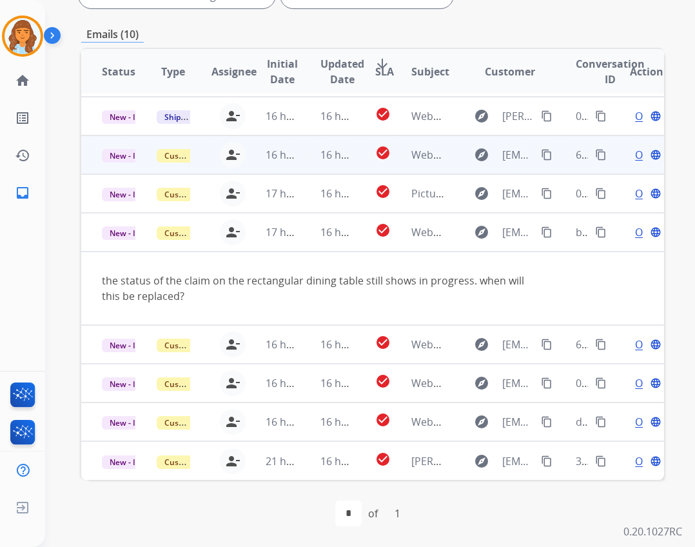
click at [313, 182] on td "16 hours ago" at bounding box center [327, 193] width 55 height 39
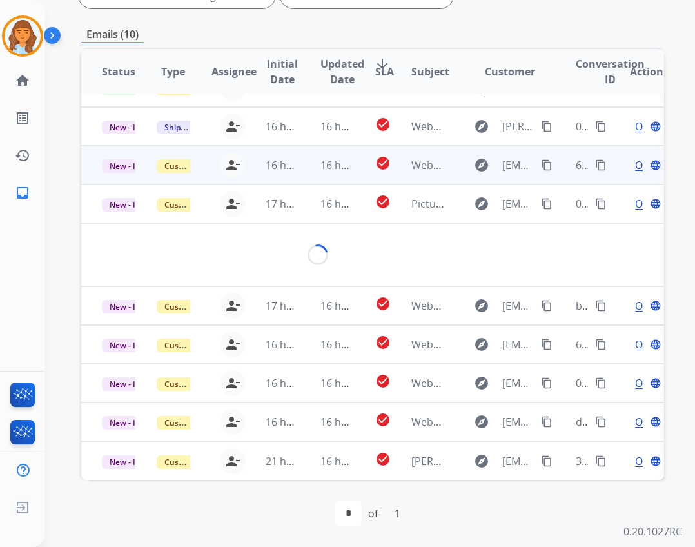
scroll to position [59, 0]
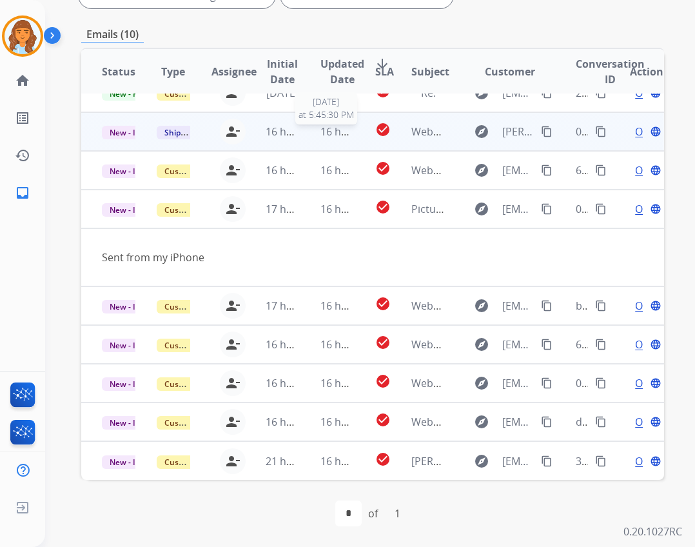
click at [320, 137] on span "16 hours ago" at bounding box center [352, 131] width 64 height 14
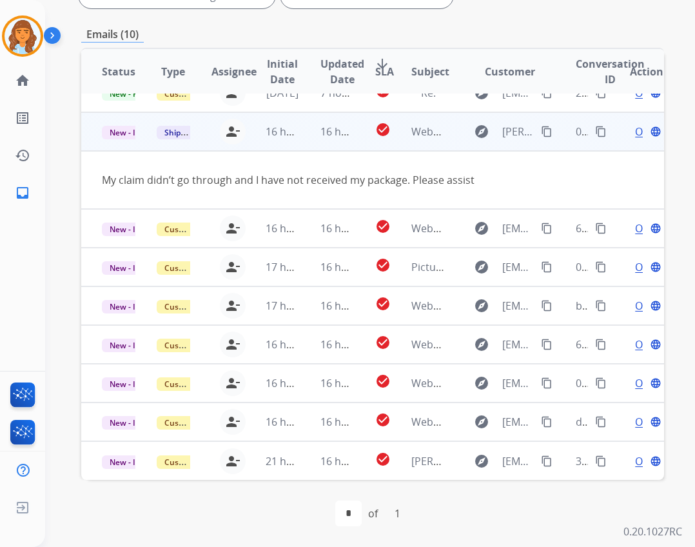
click at [635, 130] on span "Open" at bounding box center [648, 131] width 26 height 15
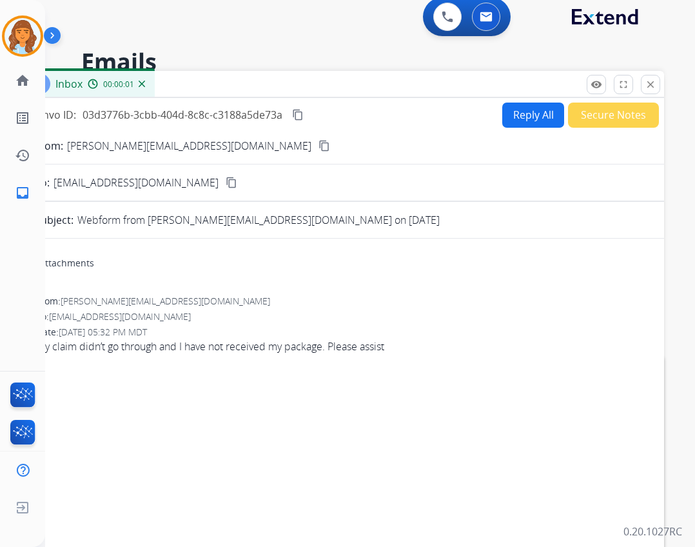
scroll to position [0, 0]
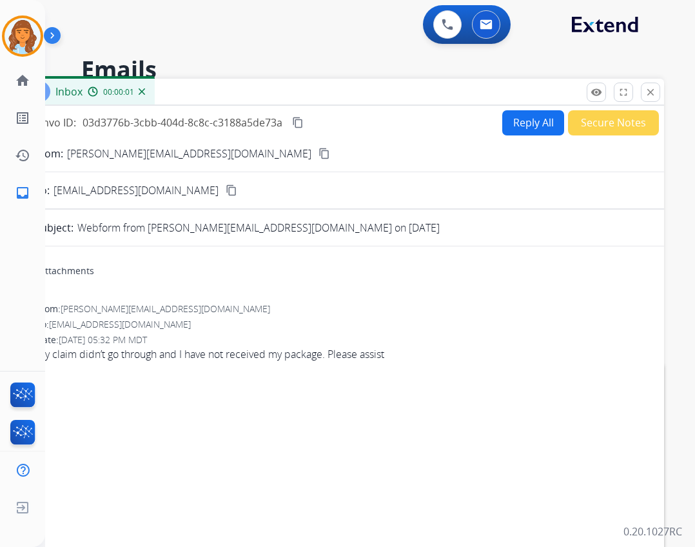
click at [510, 119] on button "Reply All" at bounding box center [533, 122] width 62 height 25
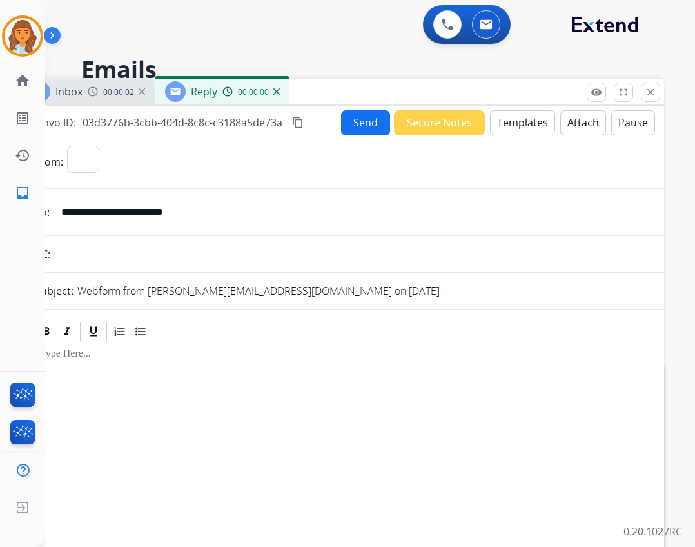
select select "**********"
click at [501, 125] on button "Templates" at bounding box center [522, 122] width 65 height 25
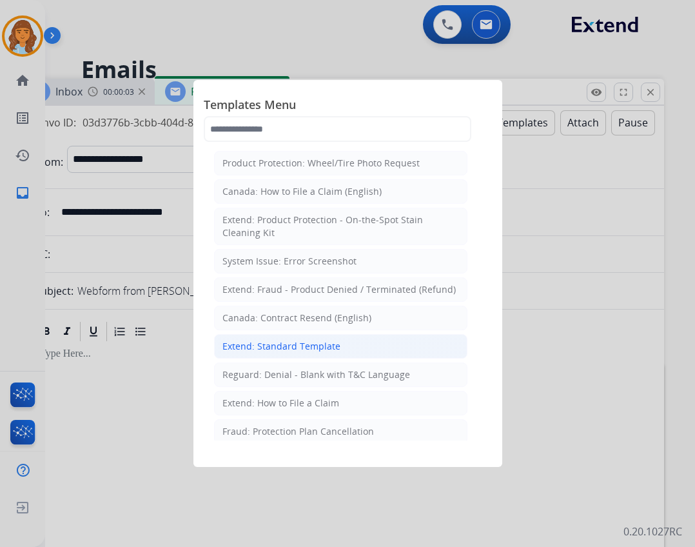
click at [377, 352] on li "Extend: Standard Template" at bounding box center [340, 346] width 253 height 24
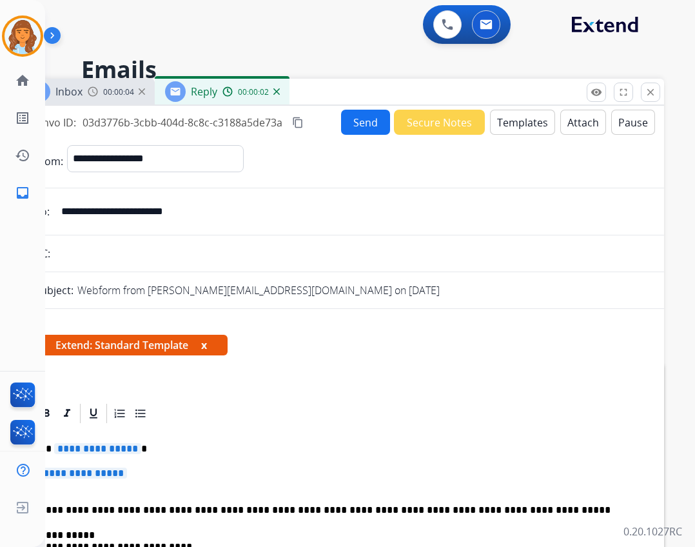
click at [122, 449] on span "**********" at bounding box center [97, 448] width 87 height 11
drag, startPoint x: 97, startPoint y: 473, endPoint x: 100, endPoint y: 458, distance: 15.8
click at [97, 472] on span "**********" at bounding box center [83, 472] width 87 height 11
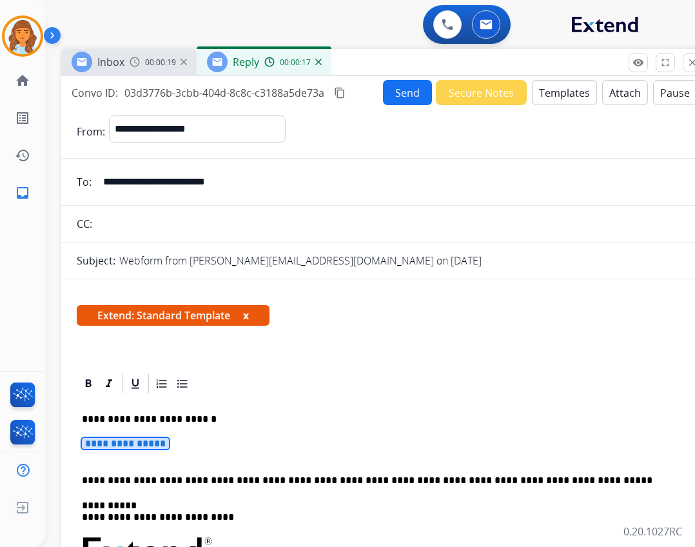
drag, startPoint x: 515, startPoint y: 83, endPoint x: 557, endPoint y: 53, distance: 51.3
click at [557, 53] on div "Inbox 00:00:19 Reply 00:00:17" at bounding box center [383, 62] width 645 height 27
click at [106, 443] on span "**********" at bounding box center [125, 443] width 87 height 11
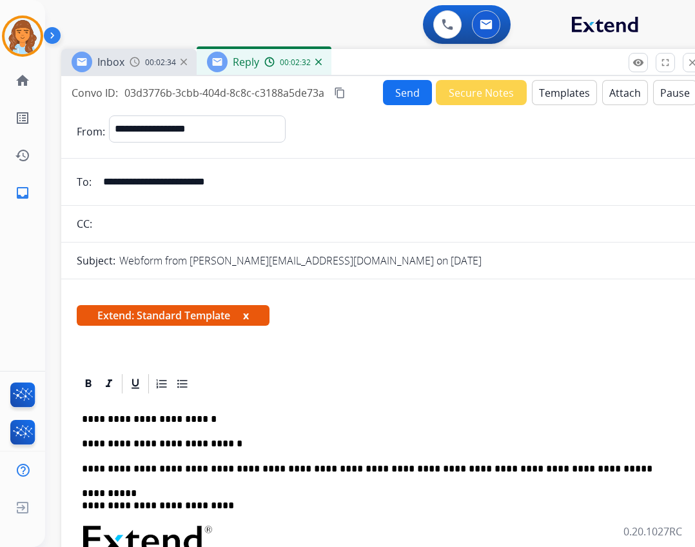
drag, startPoint x: 408, startPoint y: 99, endPoint x: 406, endPoint y: 90, distance: 8.6
click at [406, 90] on button "Send" at bounding box center [407, 92] width 49 height 25
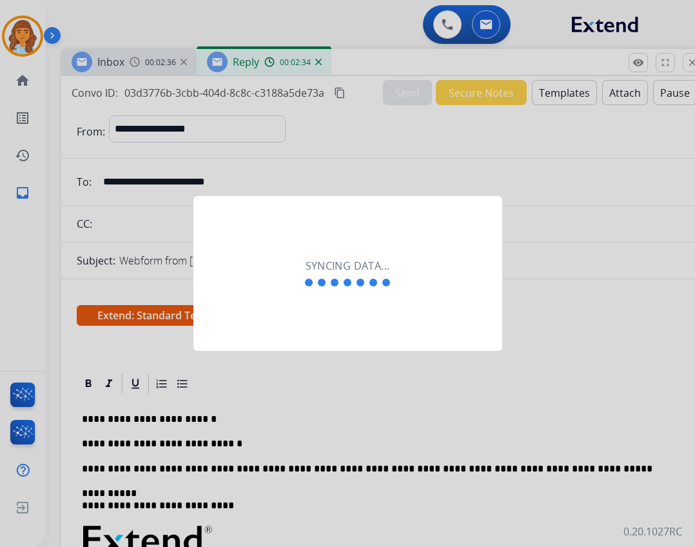
scroll to position [70, 0]
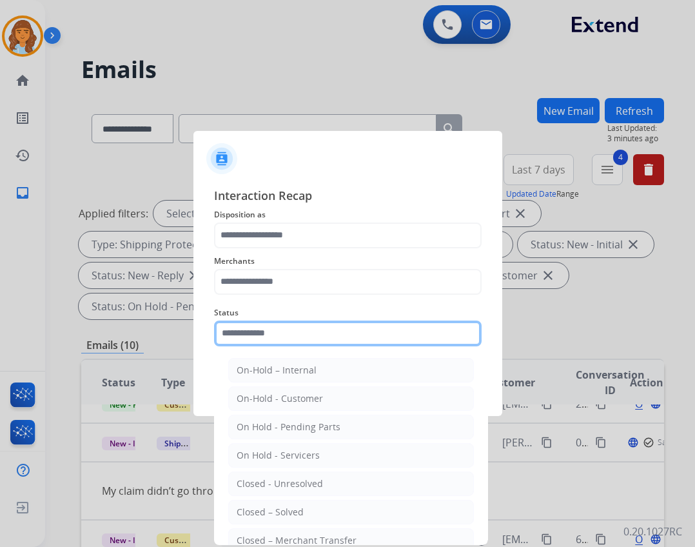
click at [286, 333] on input "text" at bounding box center [347, 333] width 267 height 26
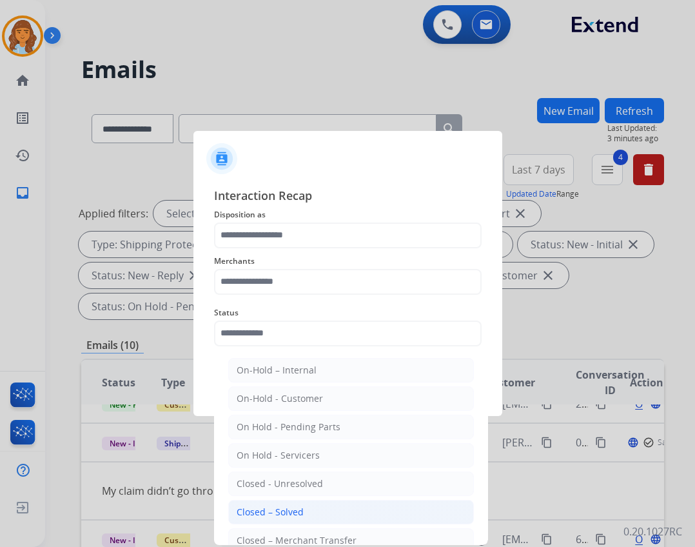
click at [281, 520] on li "Closed – Solved" at bounding box center [351, 512] width 246 height 24
type input "**********"
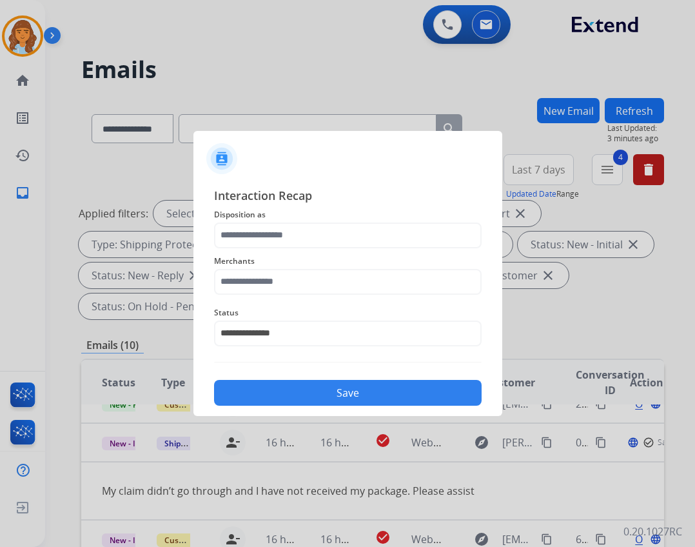
scroll to position [59, 0]
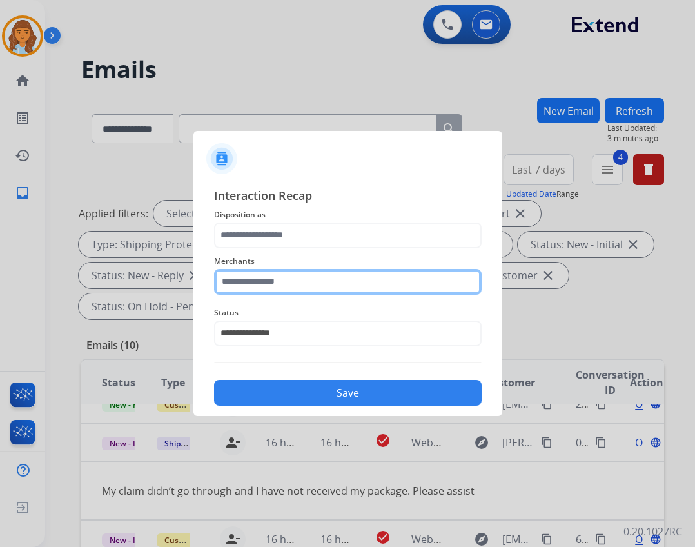
click at [262, 277] on input "text" at bounding box center [347, 282] width 267 height 26
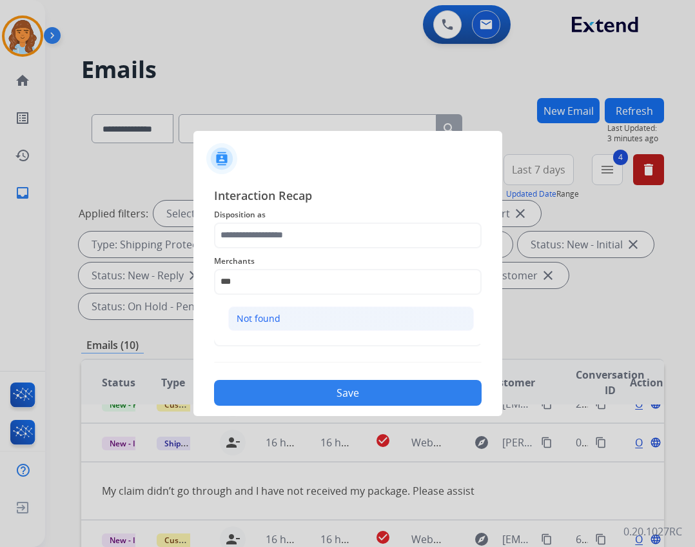
click at [253, 318] on div "Not found" at bounding box center [259, 318] width 44 height 13
type input "*********"
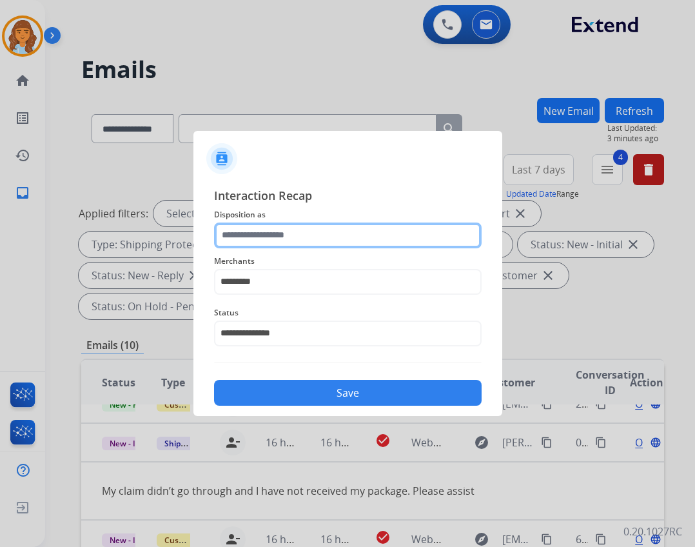
click at [249, 237] on input "text" at bounding box center [347, 235] width 267 height 26
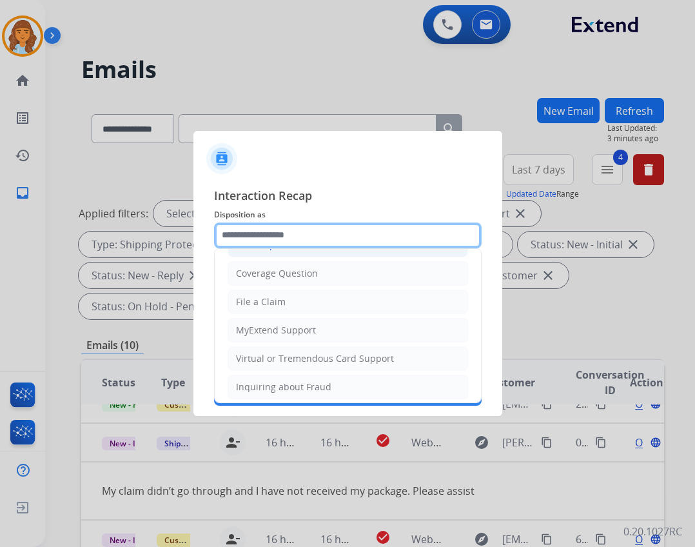
scroll to position [201, 0]
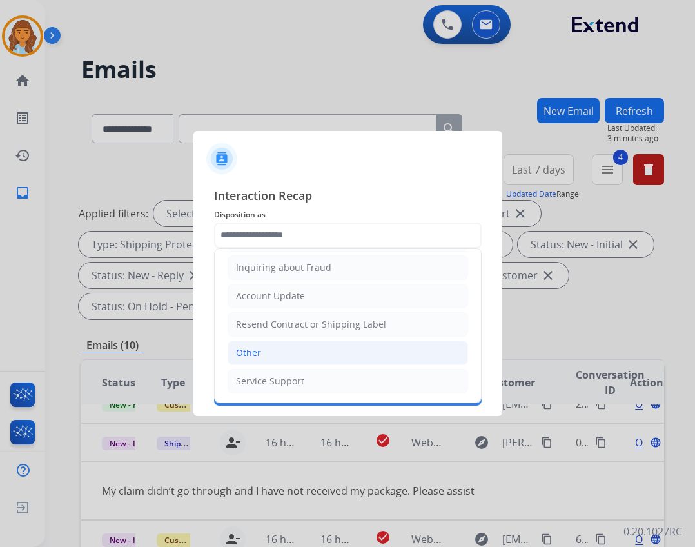
click at [273, 352] on li "Other" at bounding box center [348, 352] width 240 height 24
type input "*****"
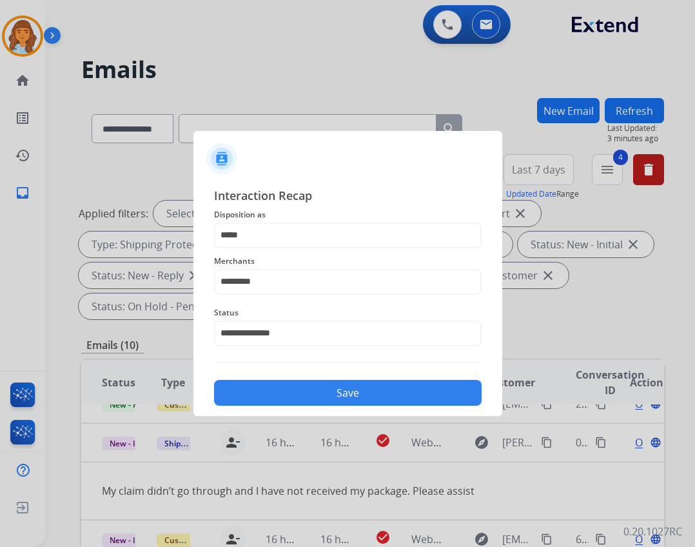
click at [299, 388] on button "Save" at bounding box center [347, 393] width 267 height 26
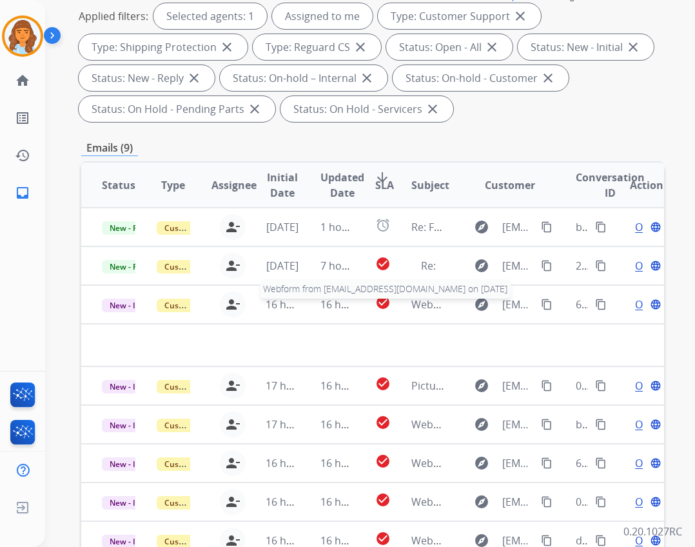
scroll to position [53, 0]
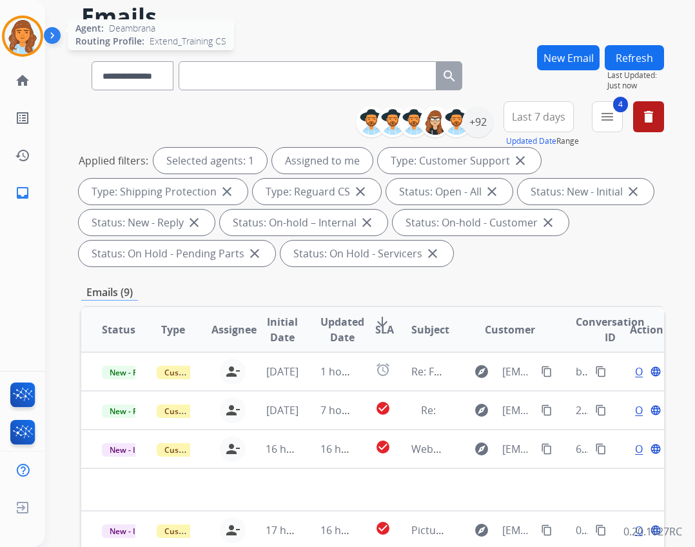
click at [19, 35] on img at bounding box center [23, 36] width 36 height 36
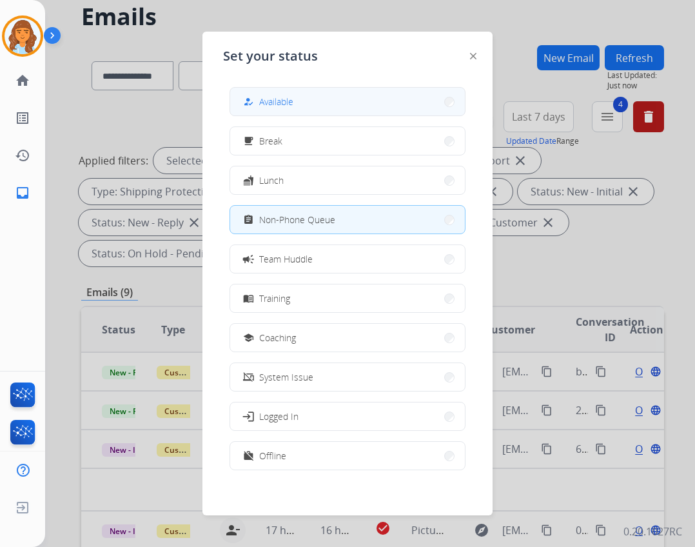
click at [354, 108] on button "how_to_reg Available" at bounding box center [347, 102] width 235 height 28
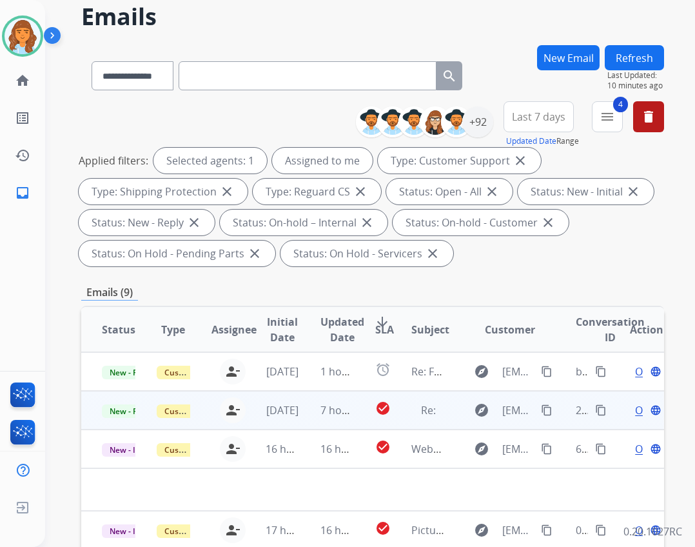
click at [419, 400] on td "Re:" at bounding box center [418, 410] width 55 height 39
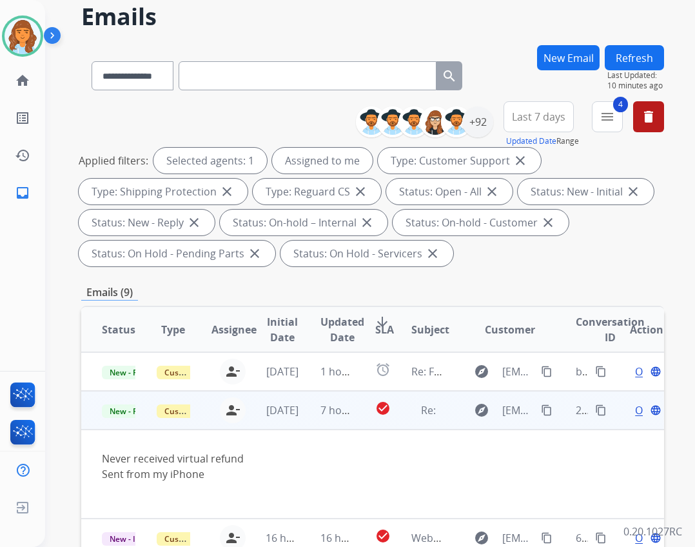
scroll to position [39, 0]
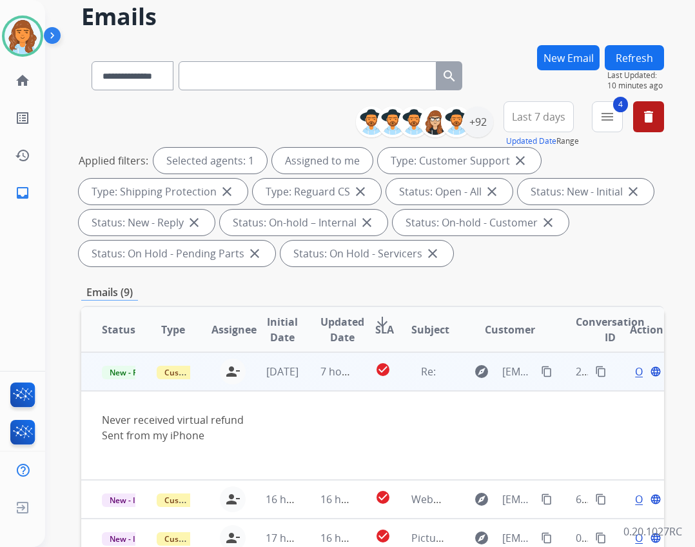
click at [541, 373] on mat-icon "content_copy" at bounding box center [547, 371] width 12 height 12
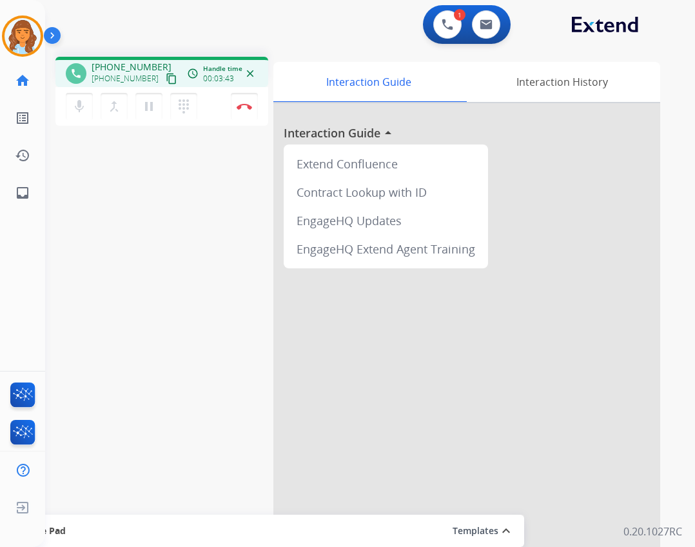
click at [166, 79] on mat-icon "content_copy" at bounding box center [172, 79] width 12 height 12
click at [151, 112] on mat-icon "pause" at bounding box center [148, 106] width 15 height 15
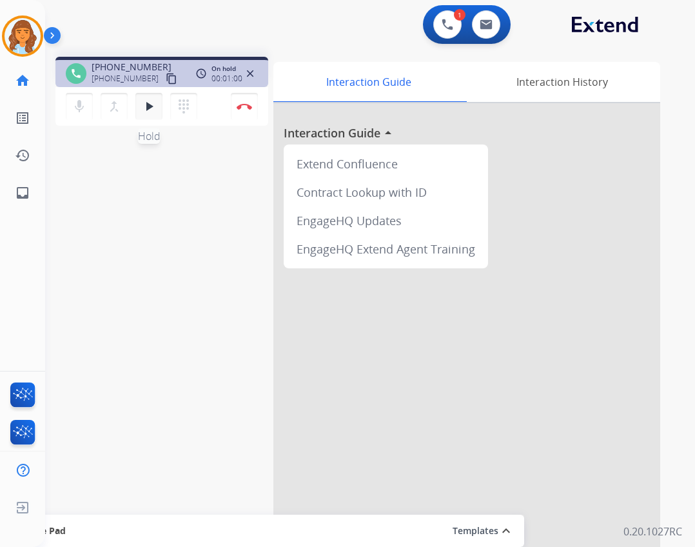
click at [153, 108] on mat-icon "play_arrow" at bounding box center [148, 106] width 15 height 15
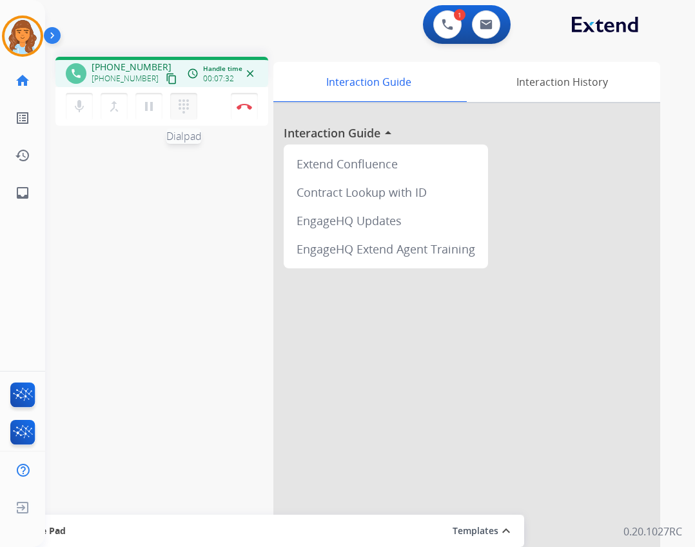
click at [190, 106] on mat-icon "dialpad" at bounding box center [183, 106] width 15 height 15
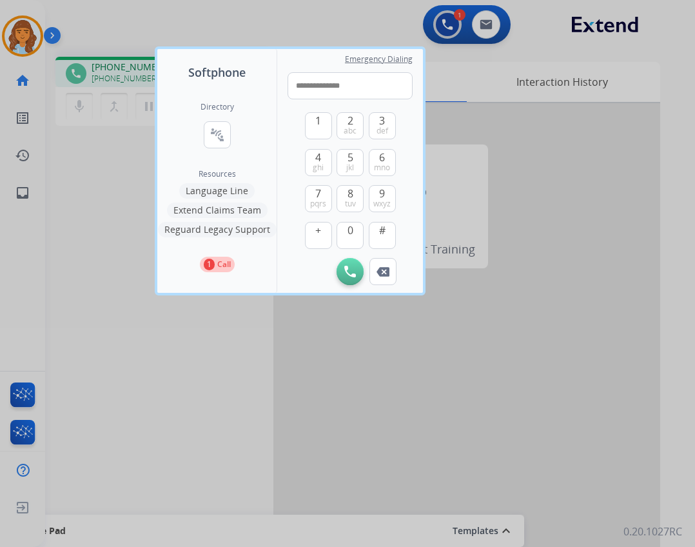
type input "**********"
click at [349, 271] on img at bounding box center [350, 272] width 12 height 12
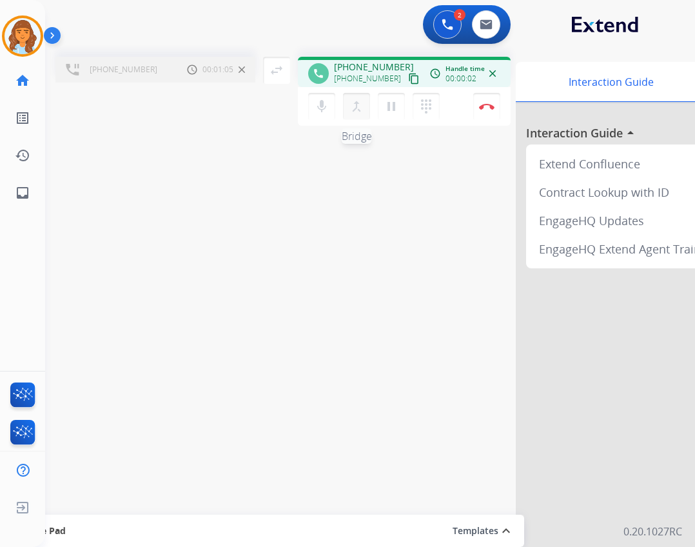
click at [352, 108] on mat-icon "merge_type" at bounding box center [356, 106] width 15 height 15
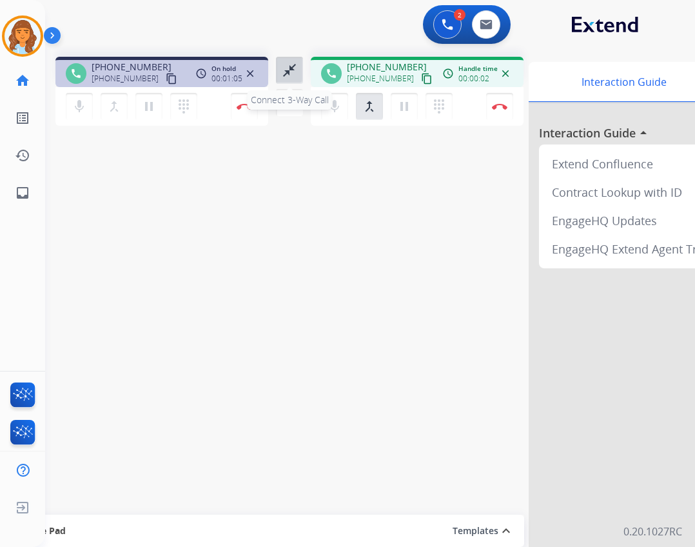
click at [276, 69] on div "close_fullscreen Connect 3-Way Call merge_type Separate 3-Way Call" at bounding box center [289, 86] width 43 height 59
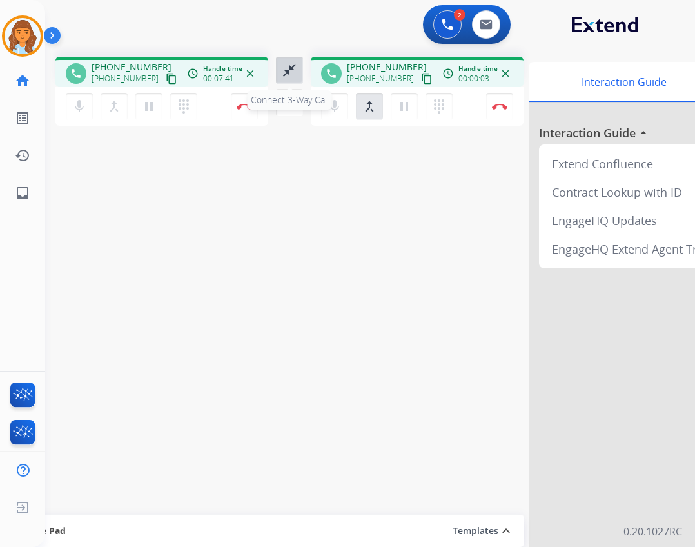
click at [280, 72] on button "close_fullscreen Connect 3-Way Call" at bounding box center [289, 70] width 27 height 27
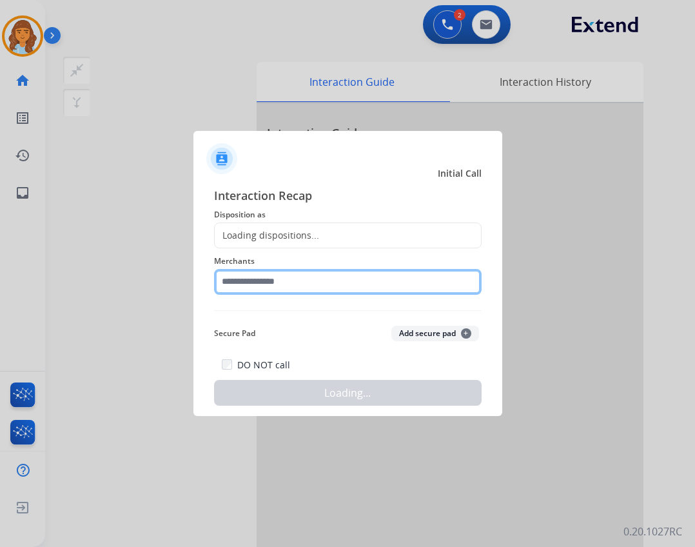
click at [287, 287] on input "text" at bounding box center [347, 282] width 267 height 26
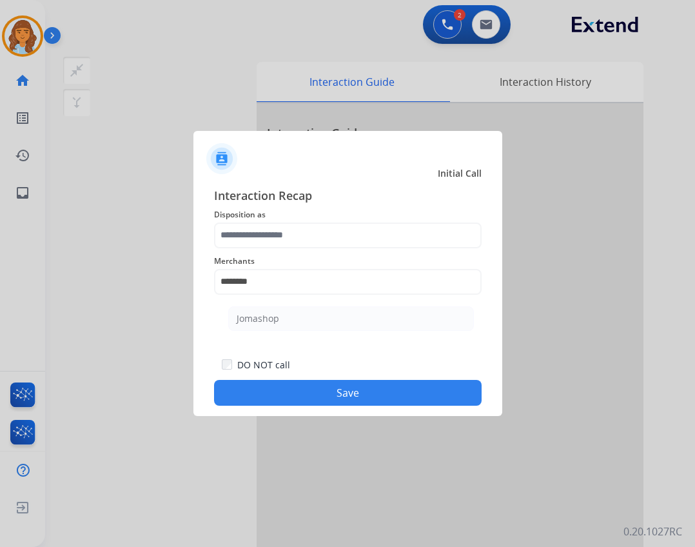
click at [262, 321] on div "Jomashop" at bounding box center [258, 318] width 43 height 13
type input "********"
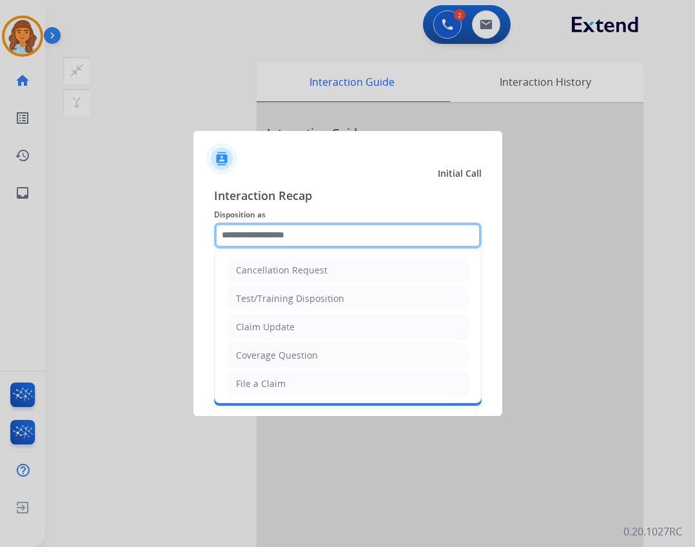
click at [252, 231] on input "text" at bounding box center [347, 235] width 267 height 26
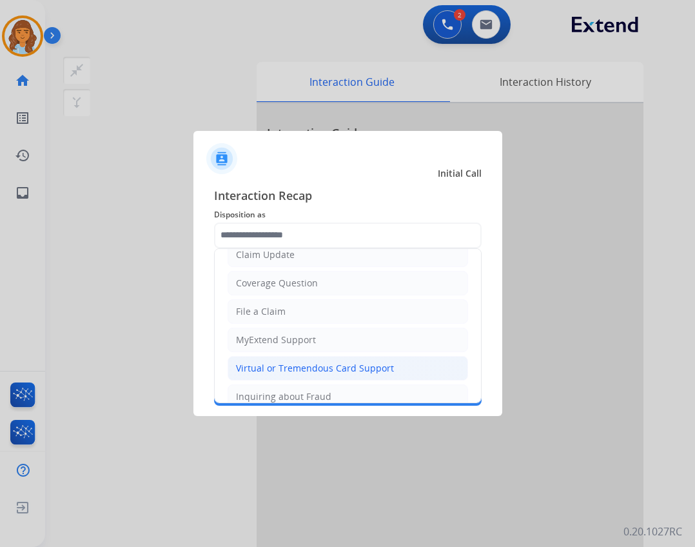
click at [309, 364] on div "Virtual or Tremendous Card Support" at bounding box center [315, 368] width 158 height 13
type input "**********"
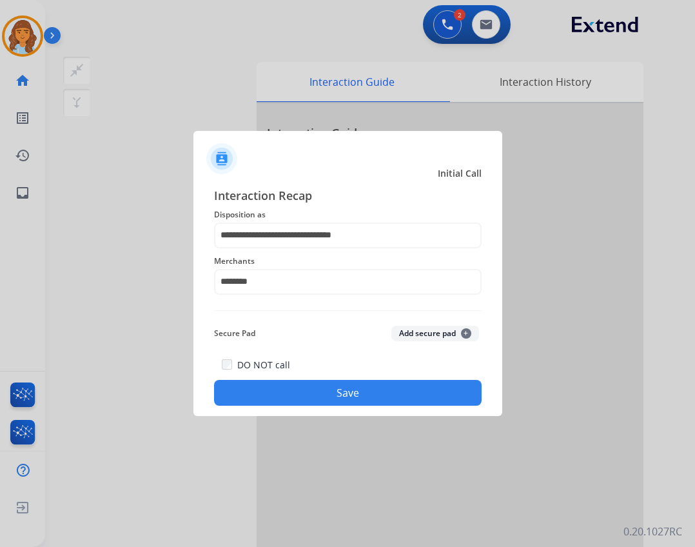
click at [327, 406] on div "**********" at bounding box center [347, 296] width 309 height 240
click at [327, 401] on button "Save" at bounding box center [347, 393] width 267 height 26
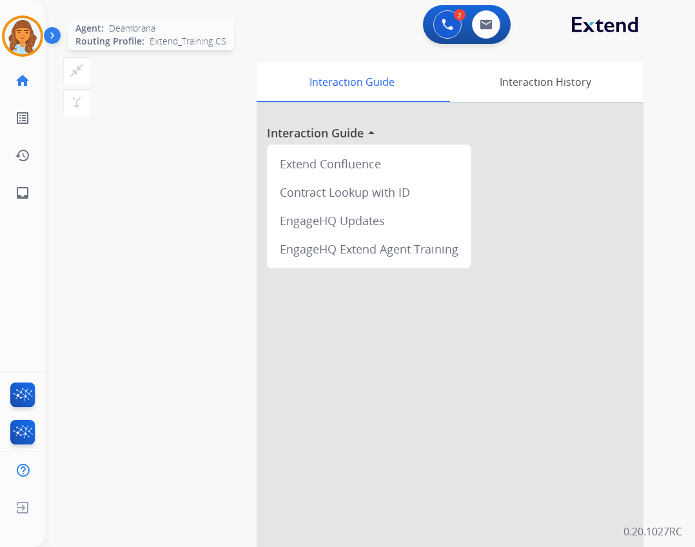
click at [39, 40] on img at bounding box center [23, 36] width 36 height 36
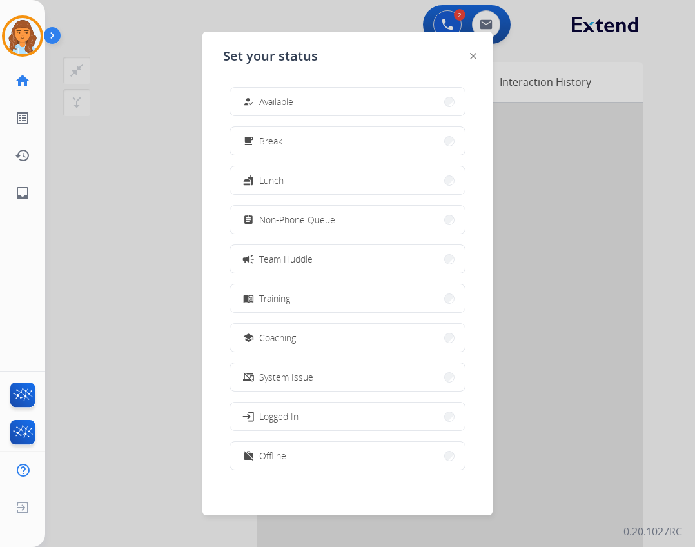
drag, startPoint x: 289, startPoint y: 333, endPoint x: 302, endPoint y: 391, distance: 58.8
click at [289, 334] on span "Coaching" at bounding box center [277, 338] width 37 height 14
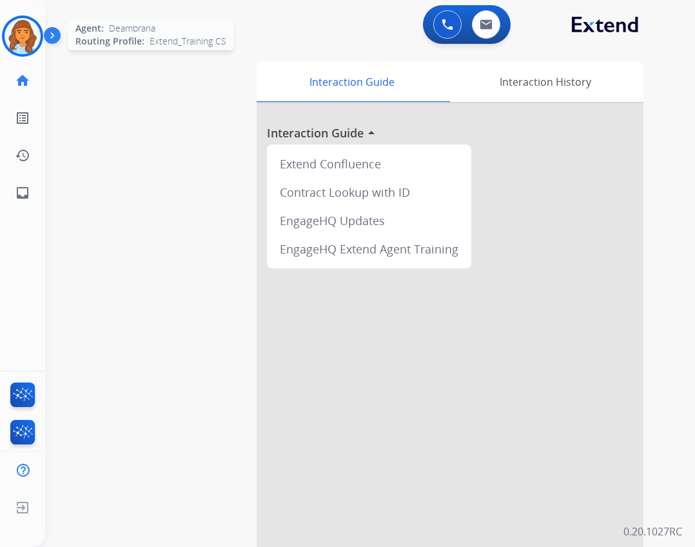
click at [14, 23] on img at bounding box center [23, 36] width 36 height 36
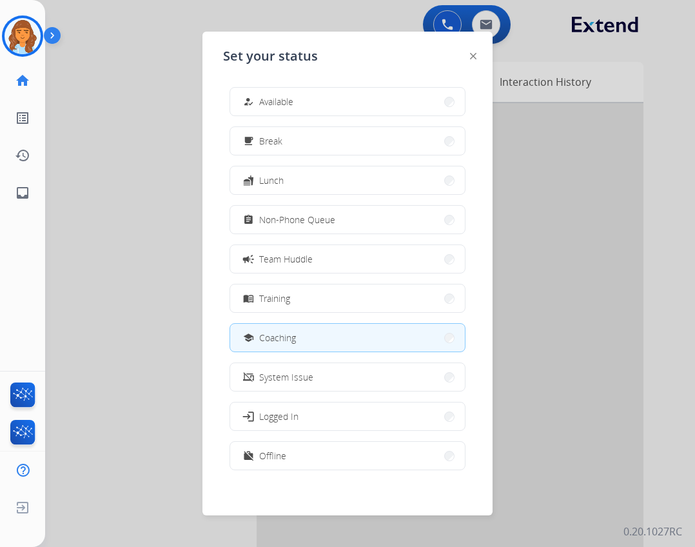
click at [616, 442] on div at bounding box center [347, 273] width 695 height 547
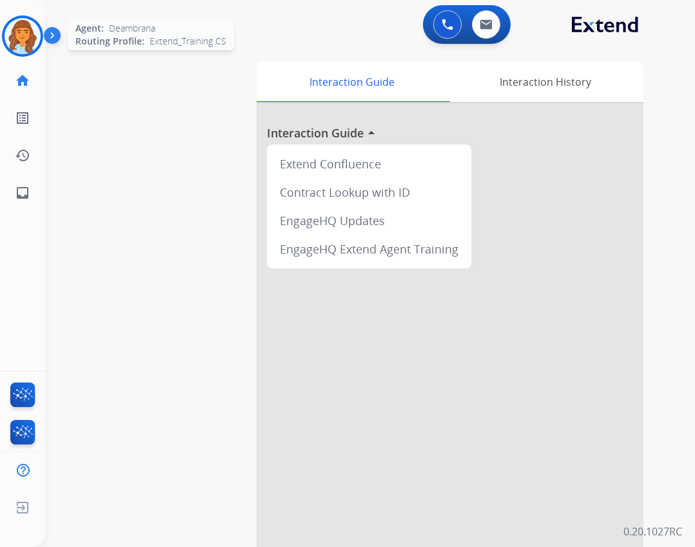
click at [31, 25] on img at bounding box center [23, 36] width 36 height 36
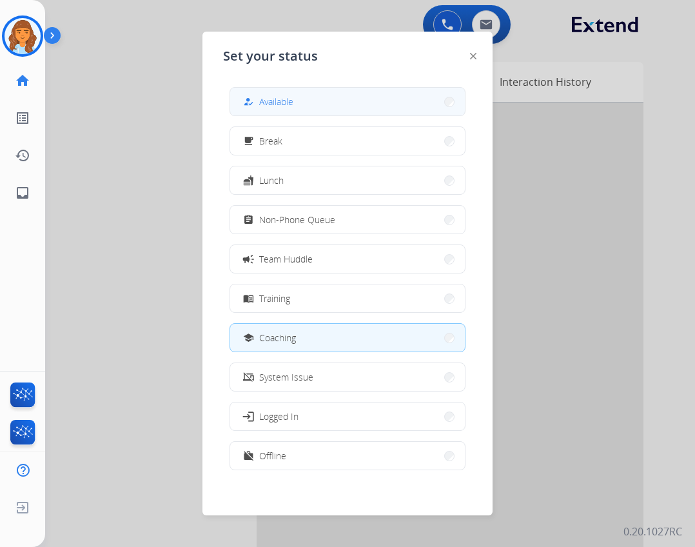
click at [245, 90] on button "how_to_reg Available" at bounding box center [347, 102] width 235 height 28
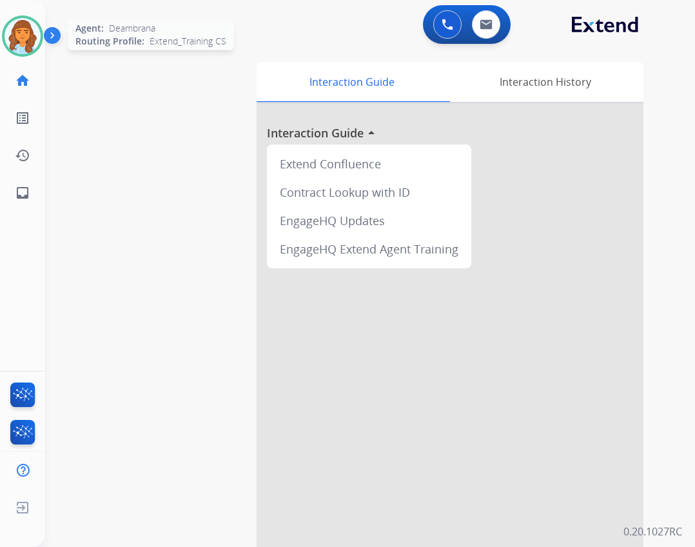
click at [31, 29] on img at bounding box center [23, 36] width 36 height 36
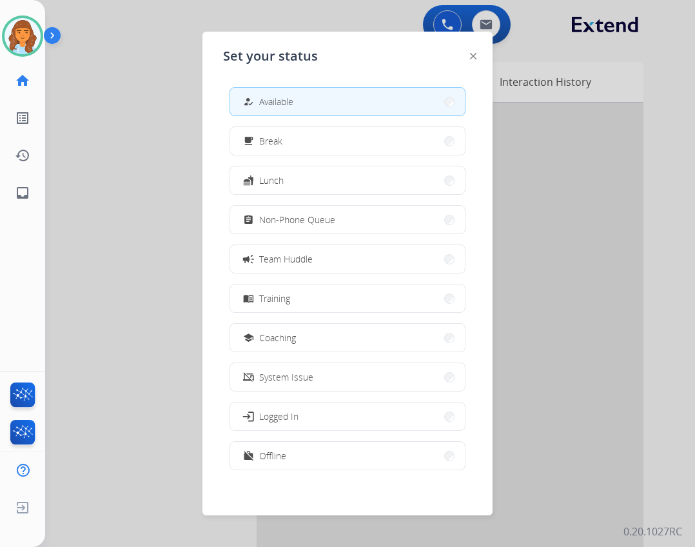
click at [384, 329] on button "school Coaching" at bounding box center [347, 338] width 235 height 28
